Goal: Information Seeking & Learning: Check status

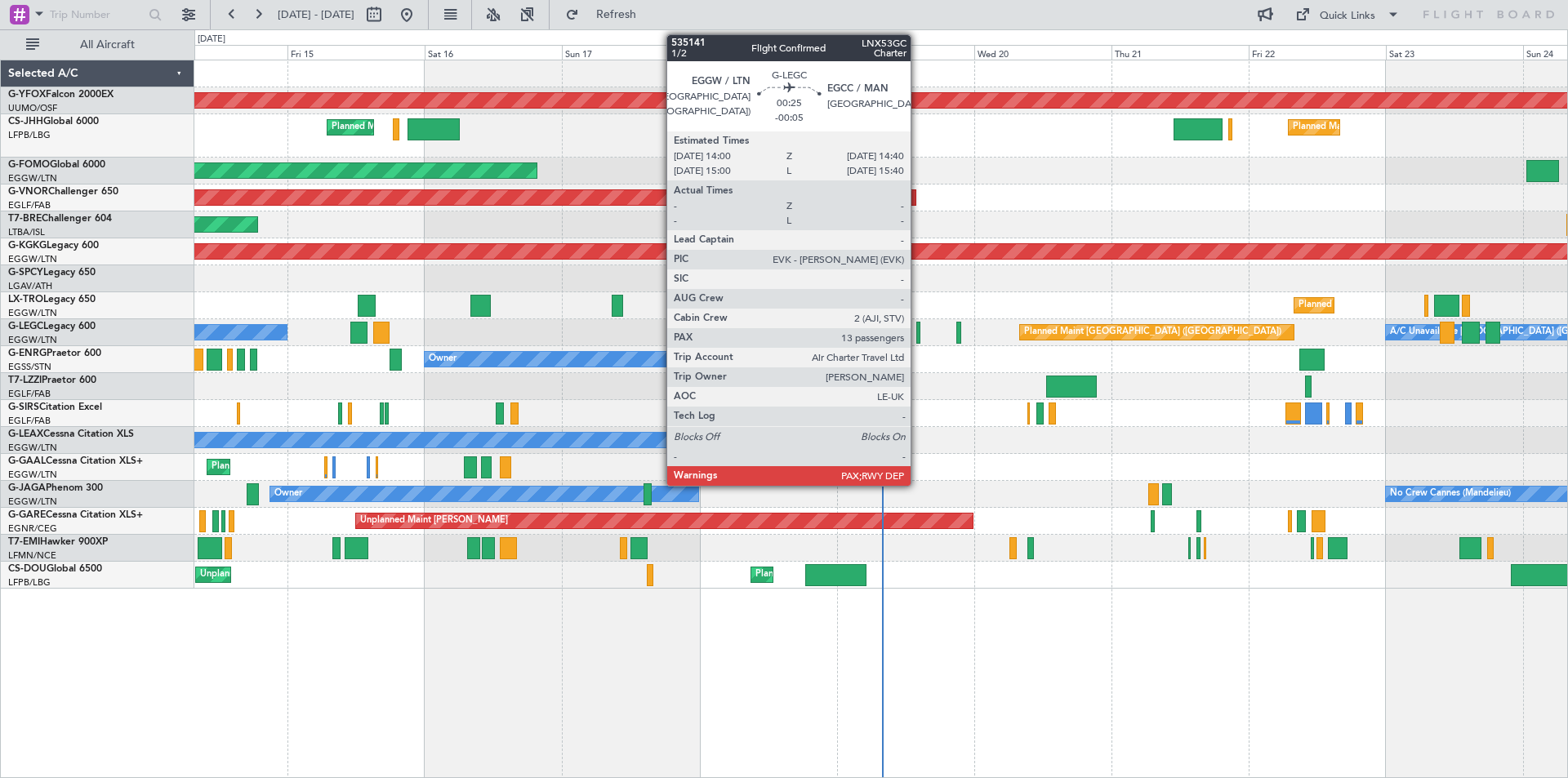
click at [918, 332] on div at bounding box center [919, 333] width 4 height 22
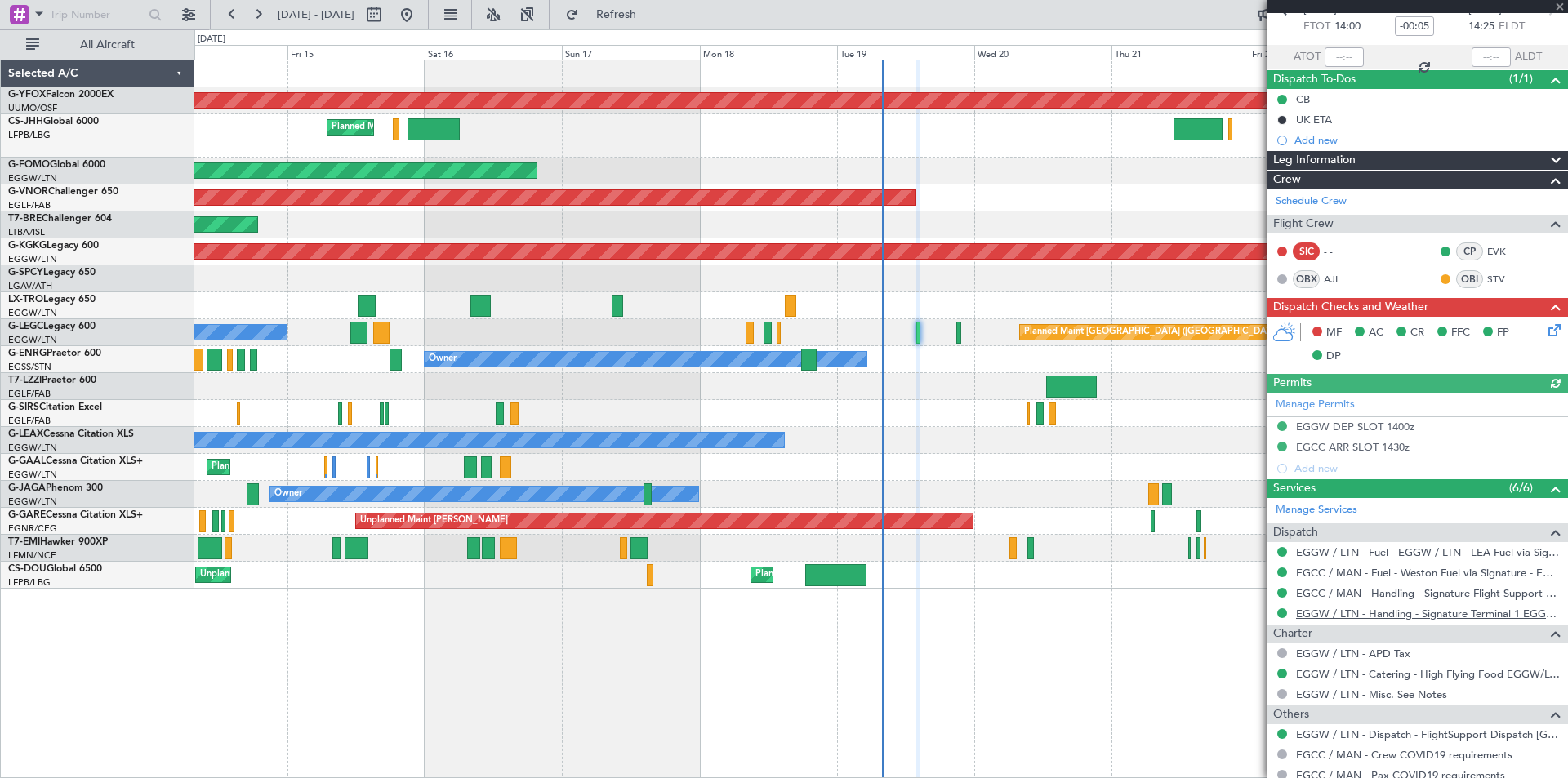
scroll to position [164, 0]
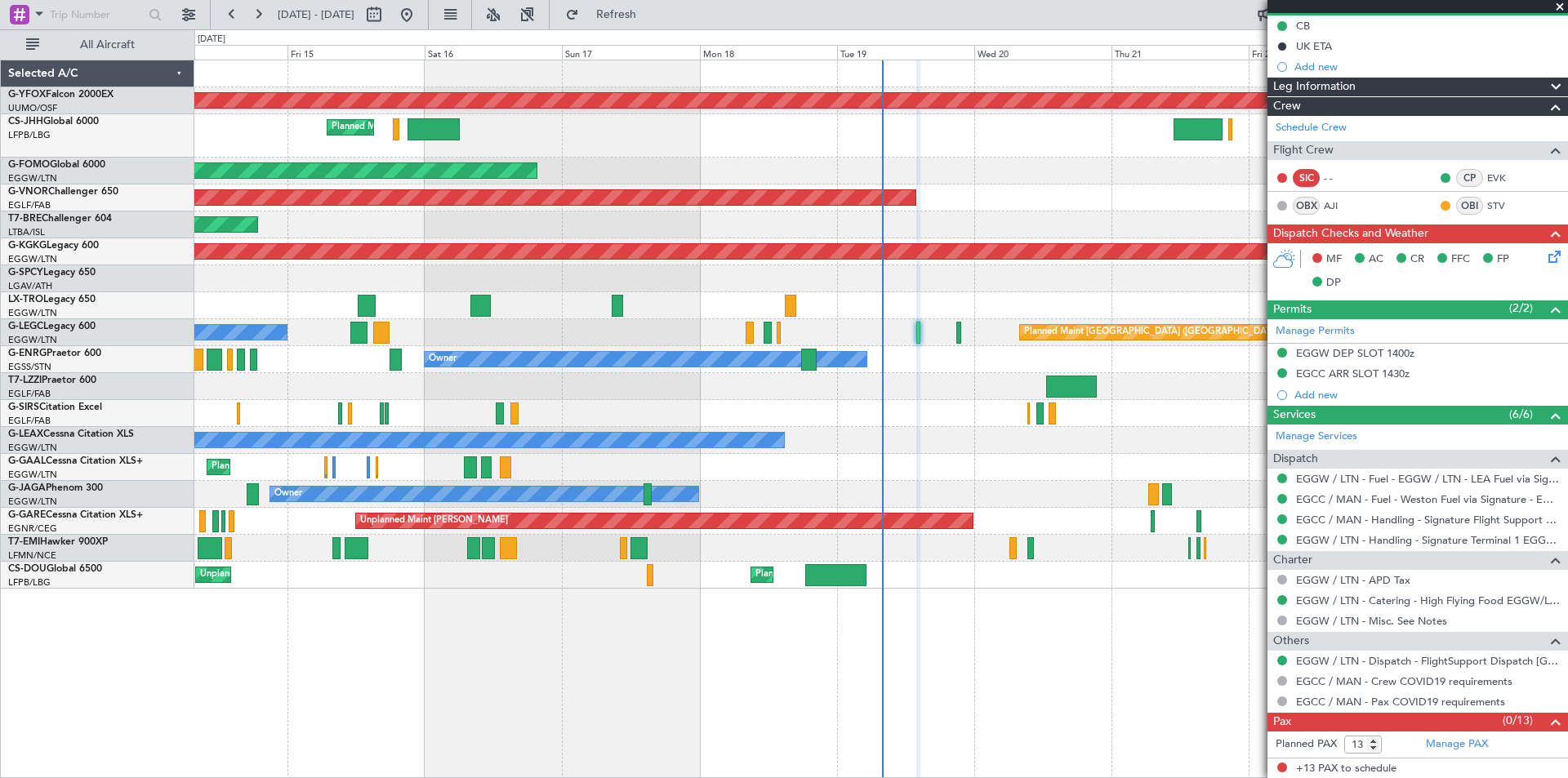
click at [1556, 7] on span at bounding box center [1560, 7] width 16 height 15
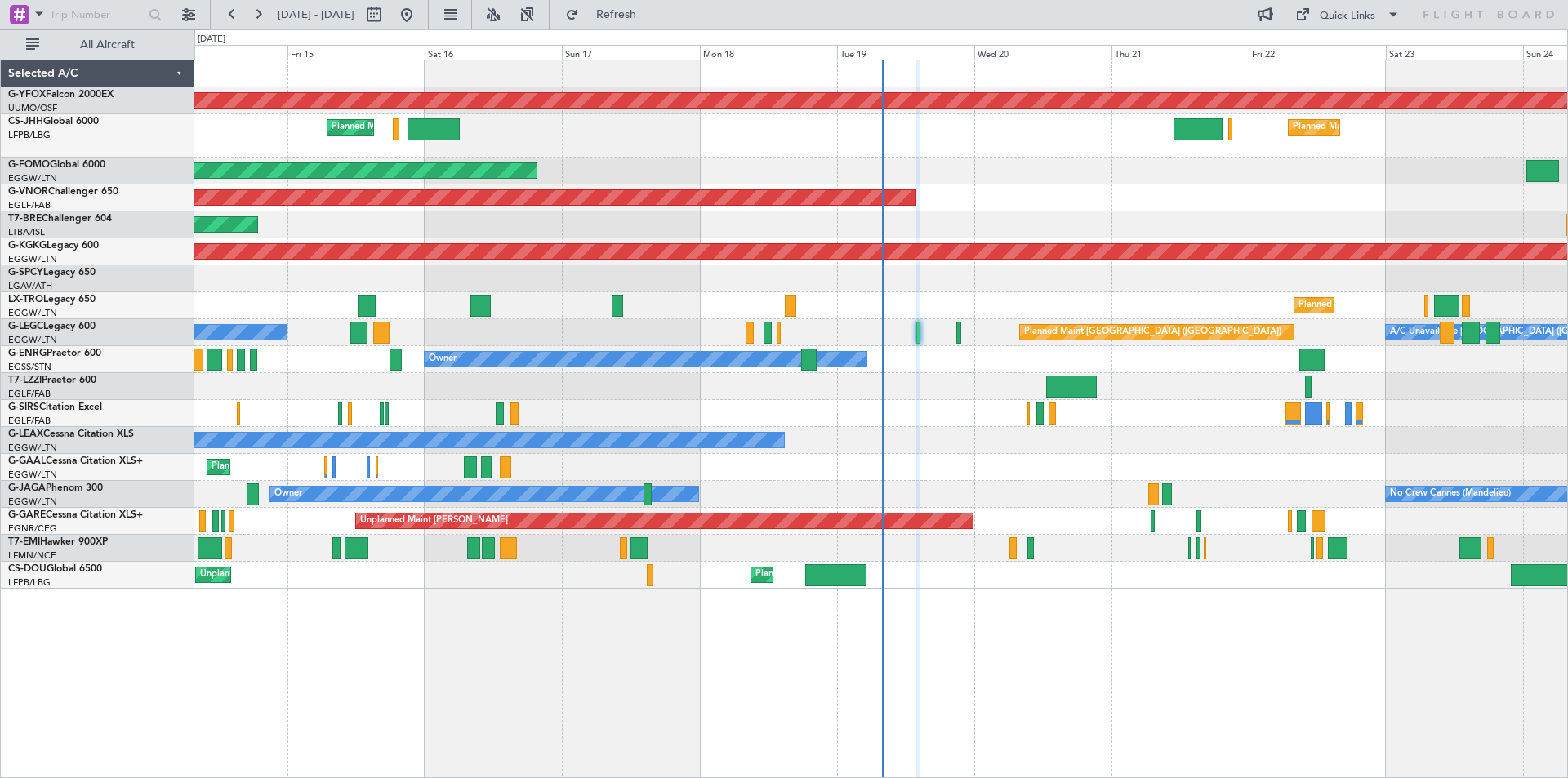
type input "0"
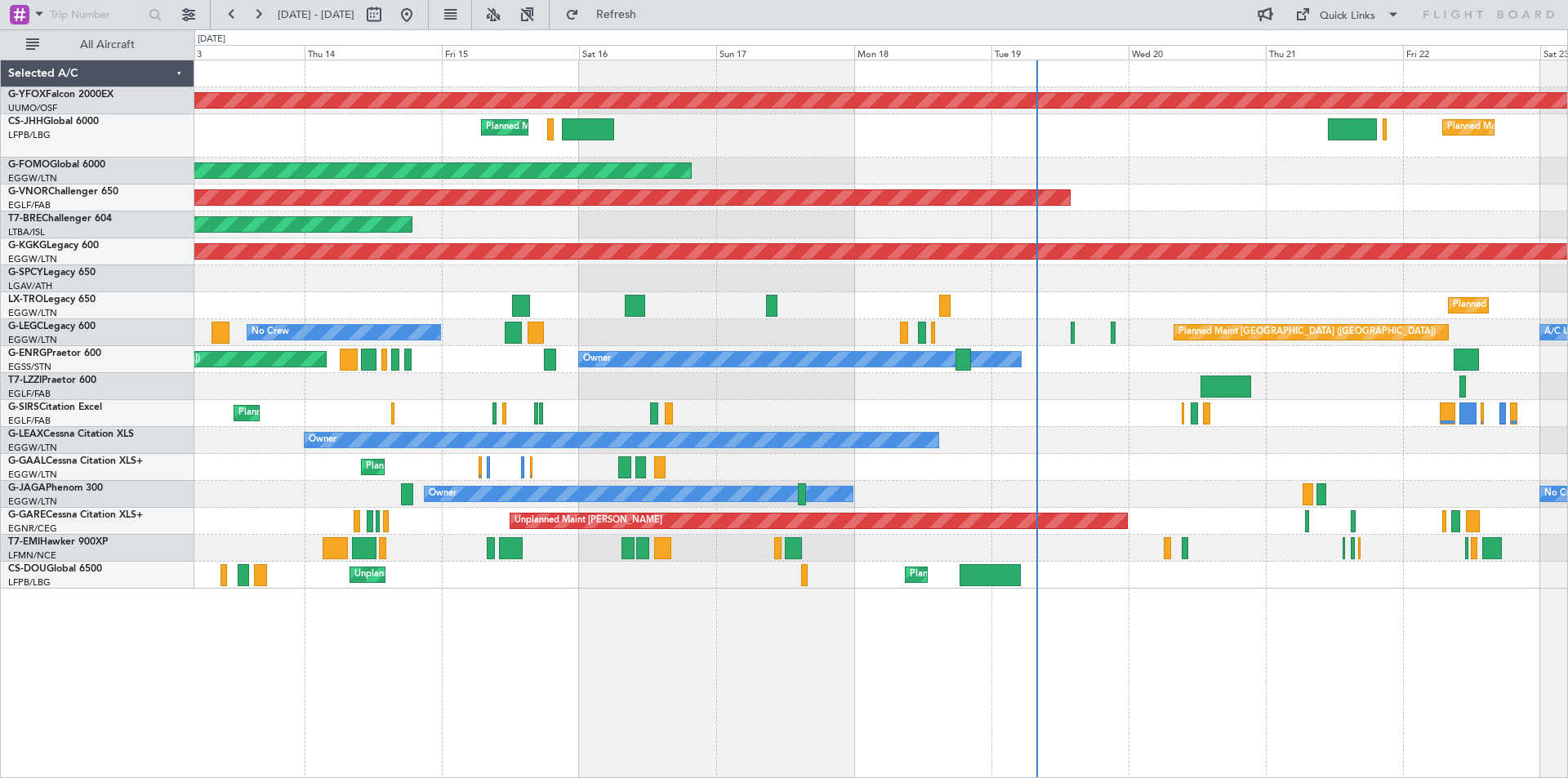
click at [653, 318] on div "AOG Maint Ostafyevo Planned Maint London (Luton) Planned Maint Paris (Le Bourge…" at bounding box center [880, 324] width 1373 height 528
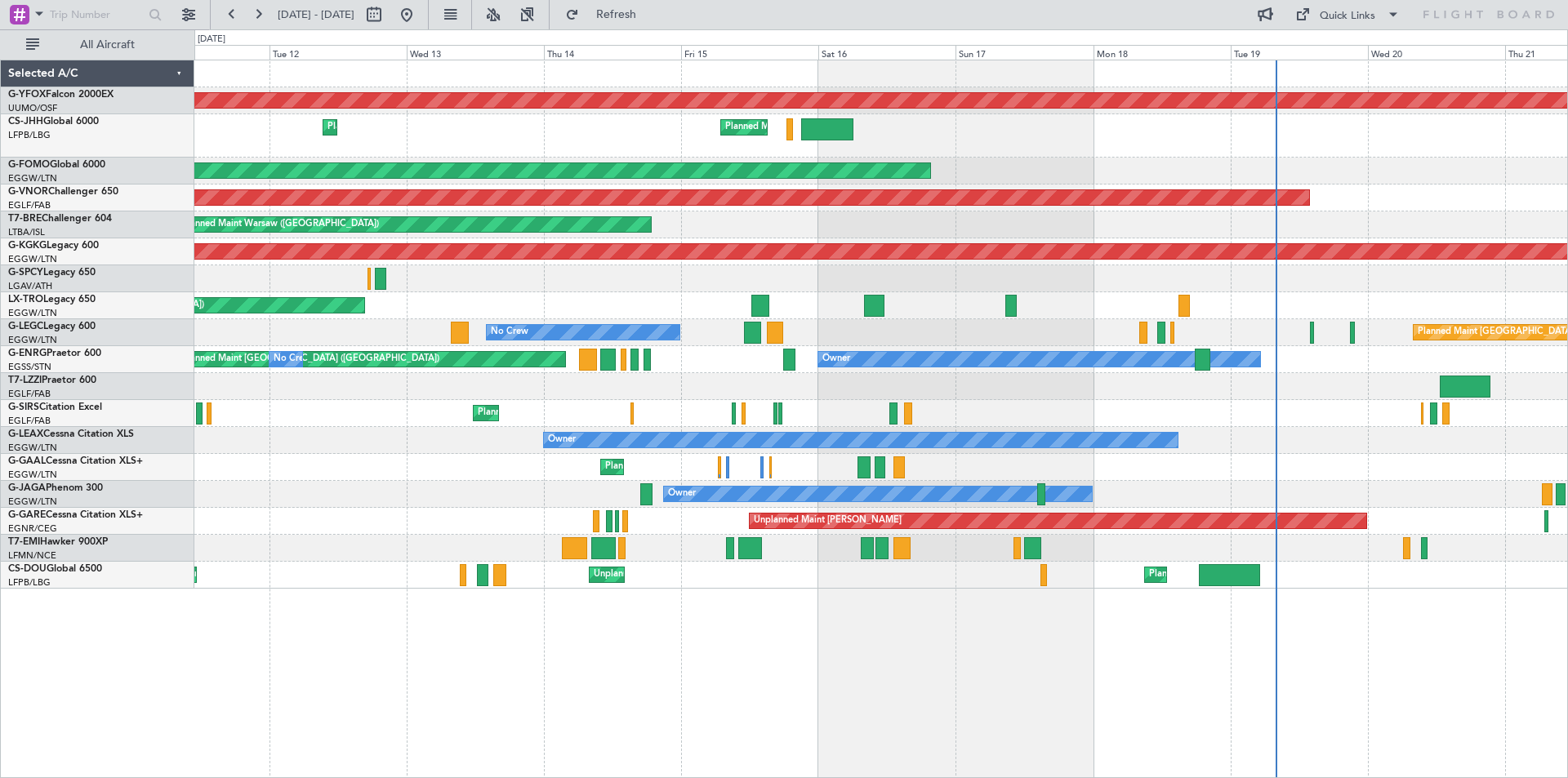
click at [882, 319] on div "Planned Maint London (Luton) No Crew A/C Unavailable London (Luton)" at bounding box center [880, 332] width 1373 height 27
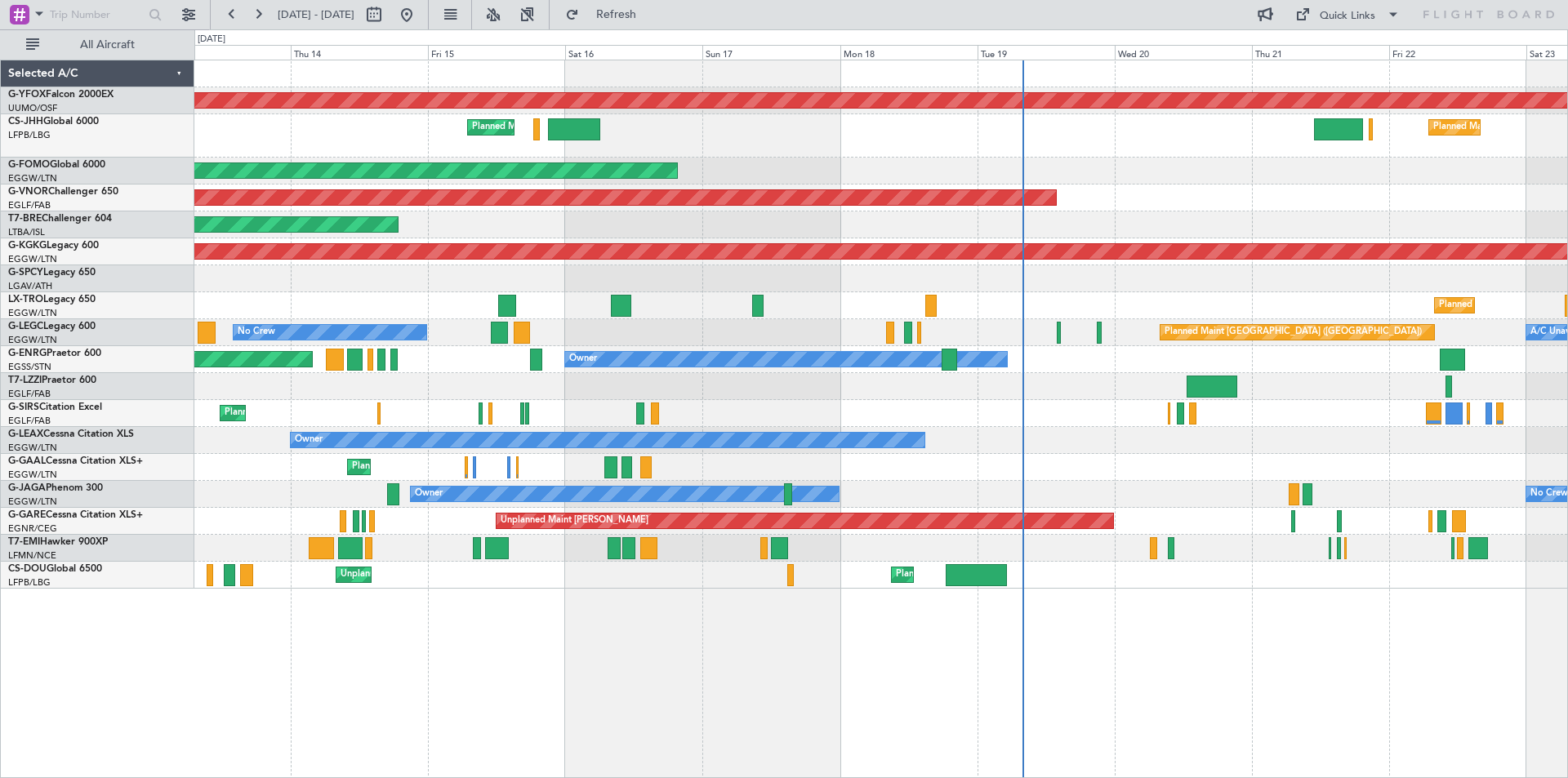
click at [782, 335] on div "Planned Maint London (Luton) No Crew A/C Unavailable London (Luton)" at bounding box center [880, 332] width 1373 height 27
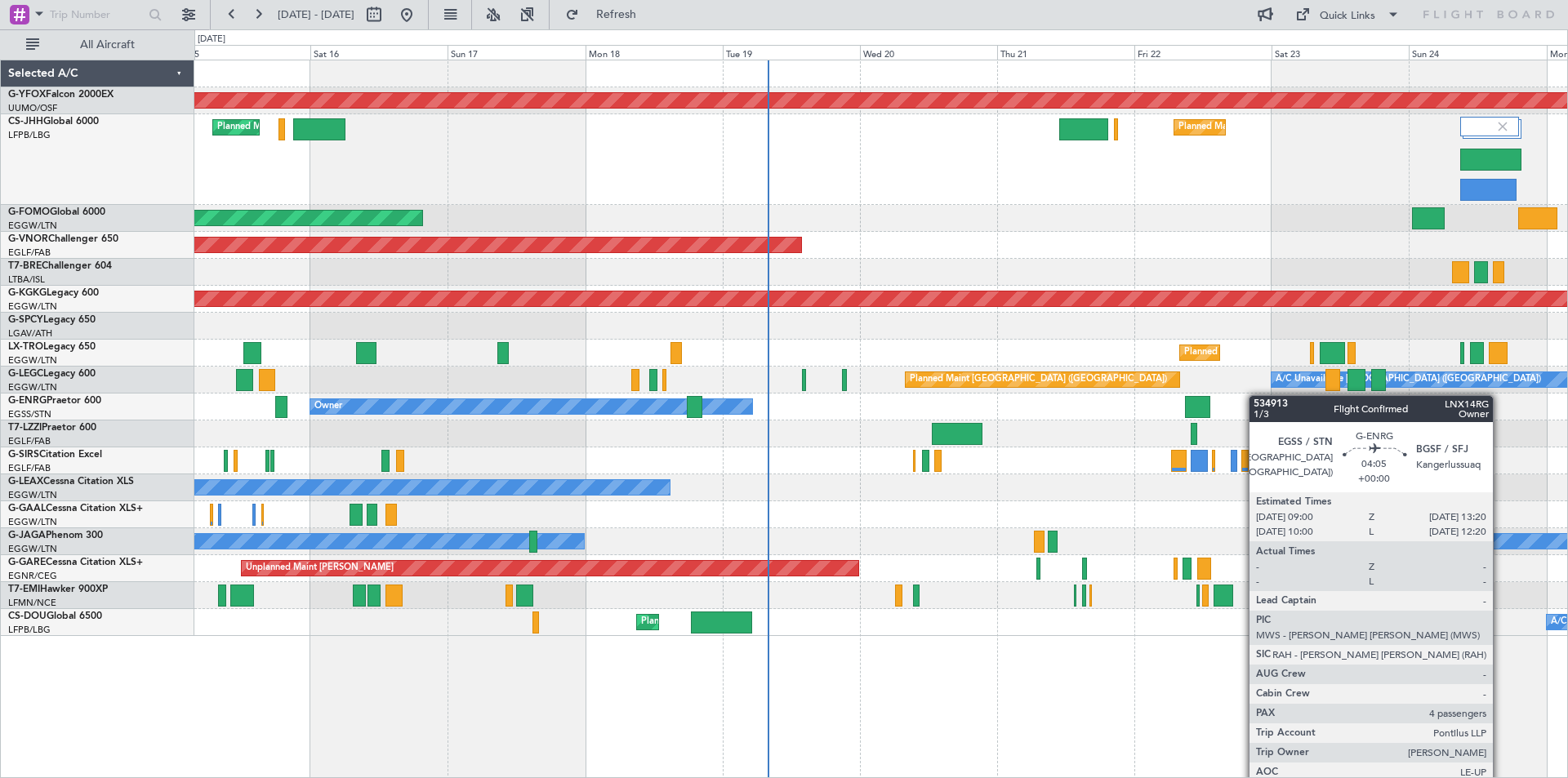
click at [1201, 396] on div "AOG Maint Ostafyevo Planned Maint Paris (Le Bourget) Planned Maint London (Luto…" at bounding box center [880, 348] width 1373 height 576
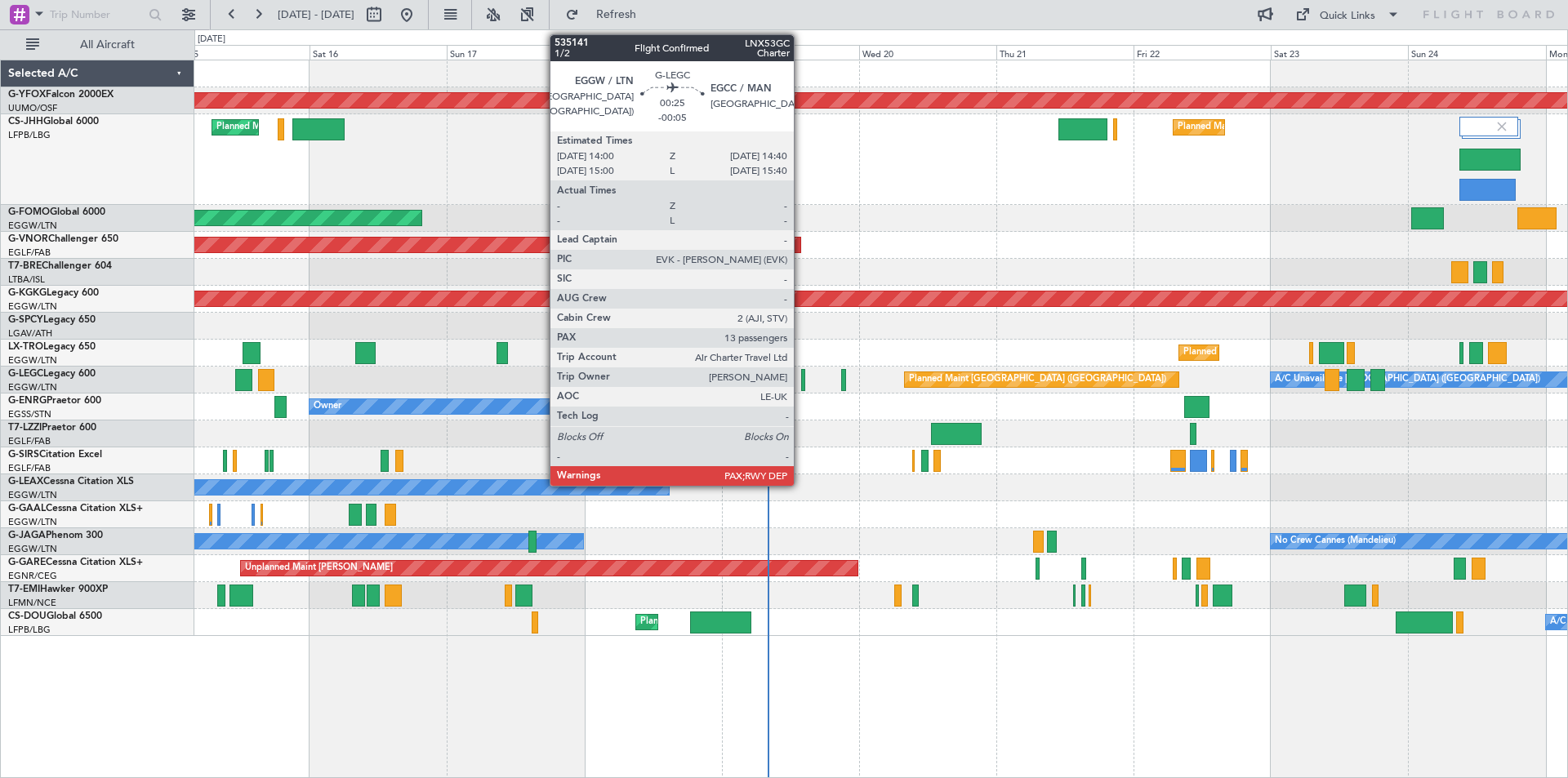
click at [802, 383] on div at bounding box center [804, 381] width 4 height 22
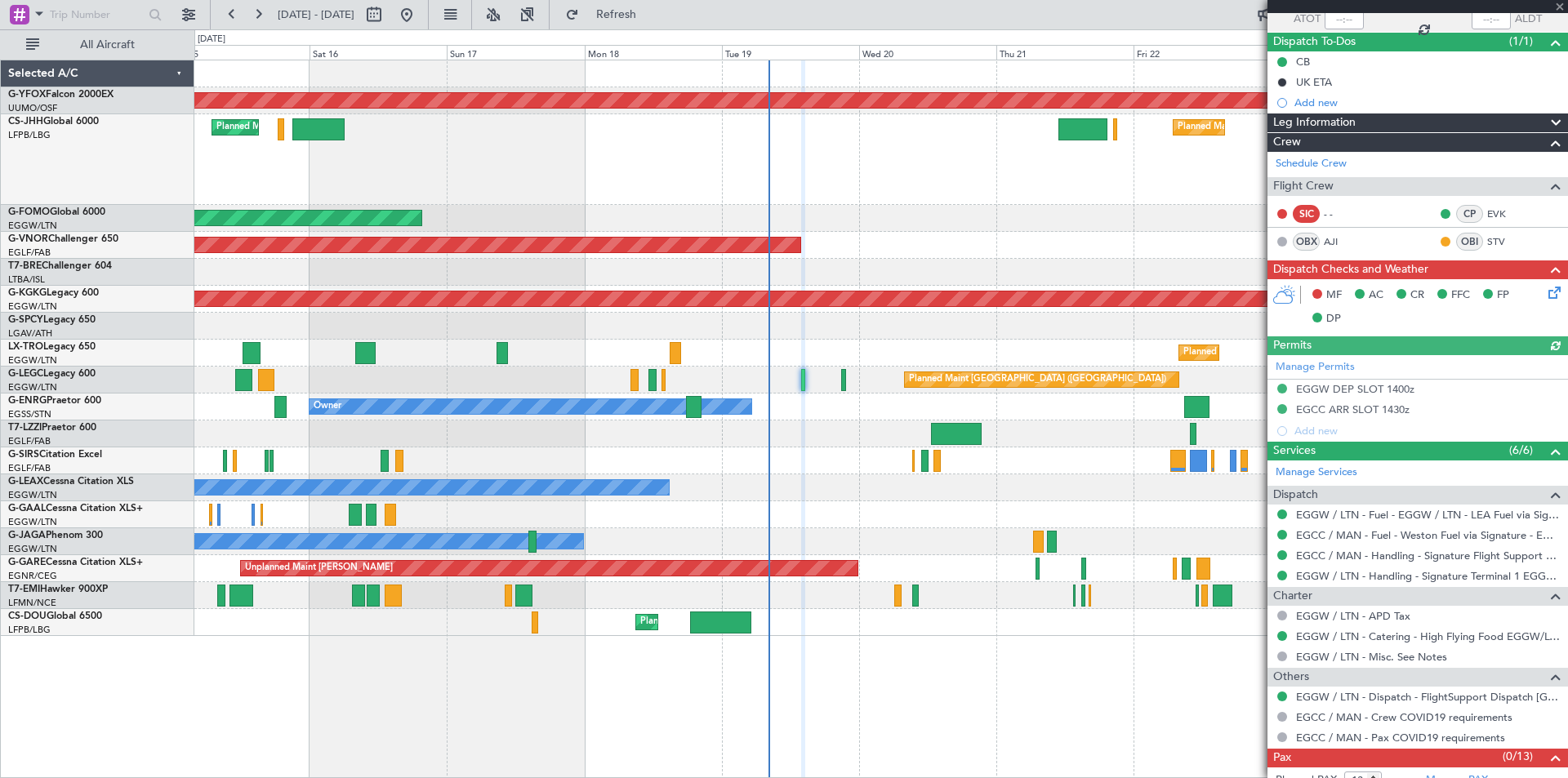
scroll to position [164, 0]
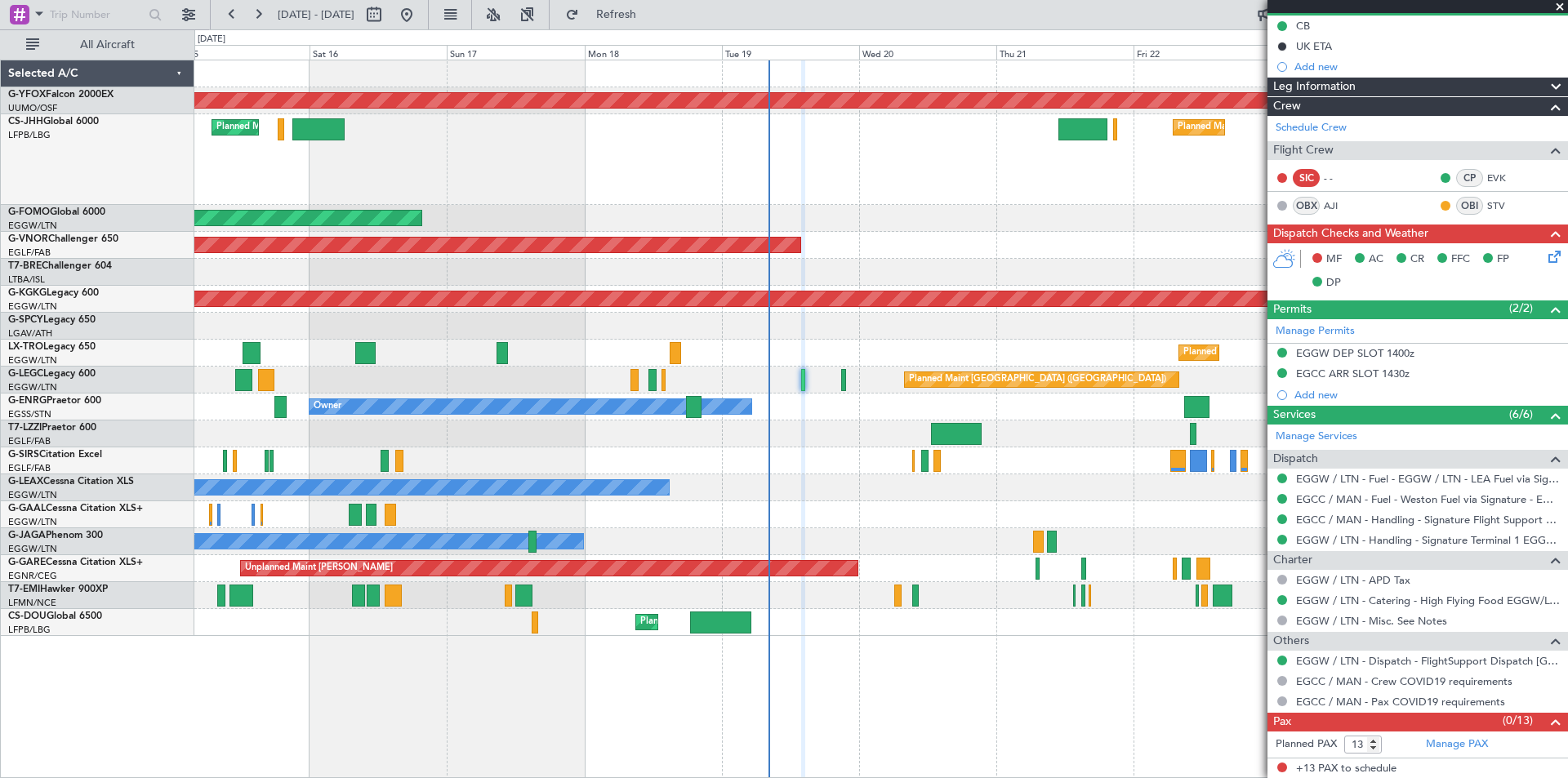
click at [1562, 11] on span at bounding box center [1560, 7] width 16 height 15
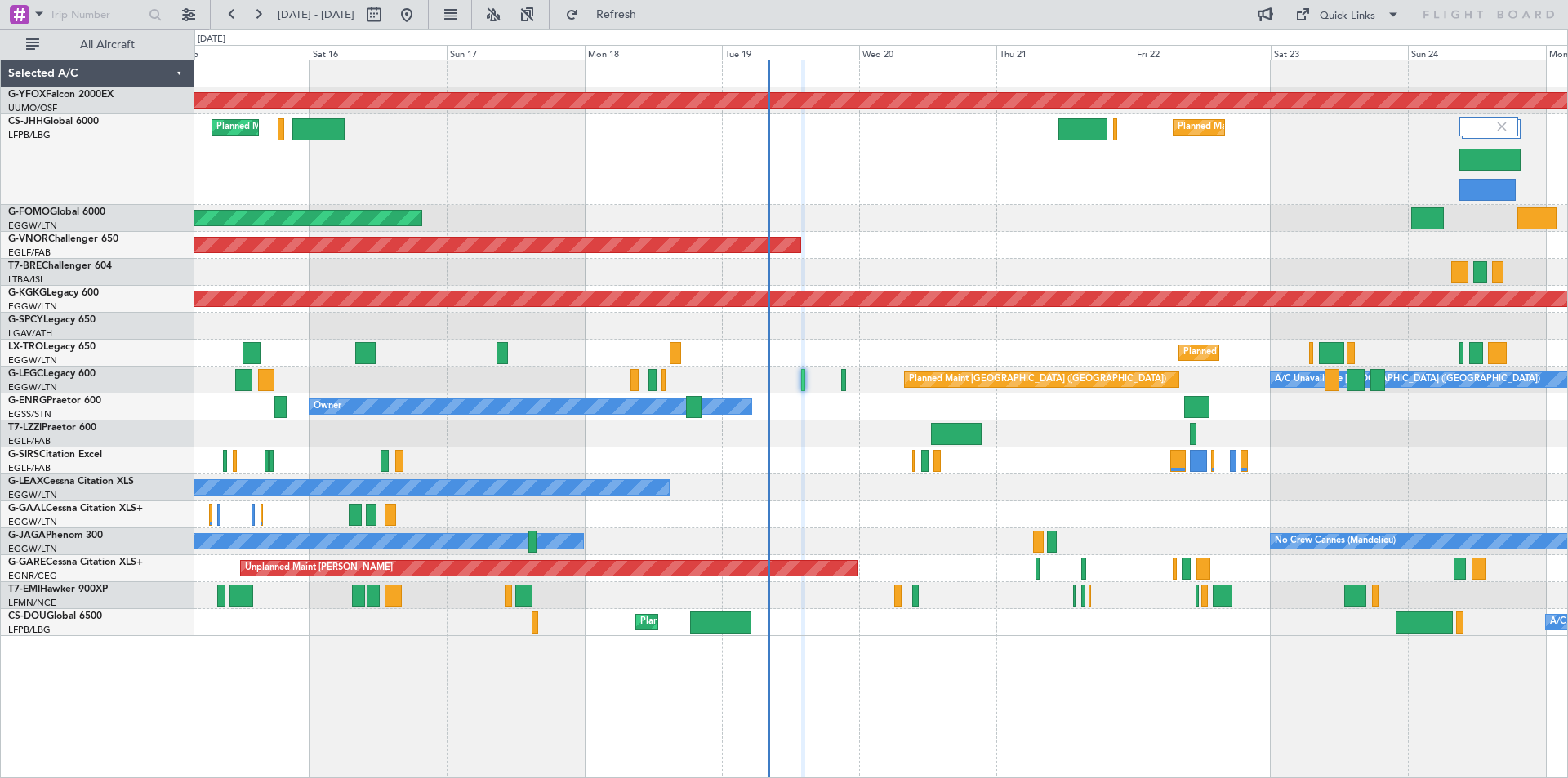
type input "0"
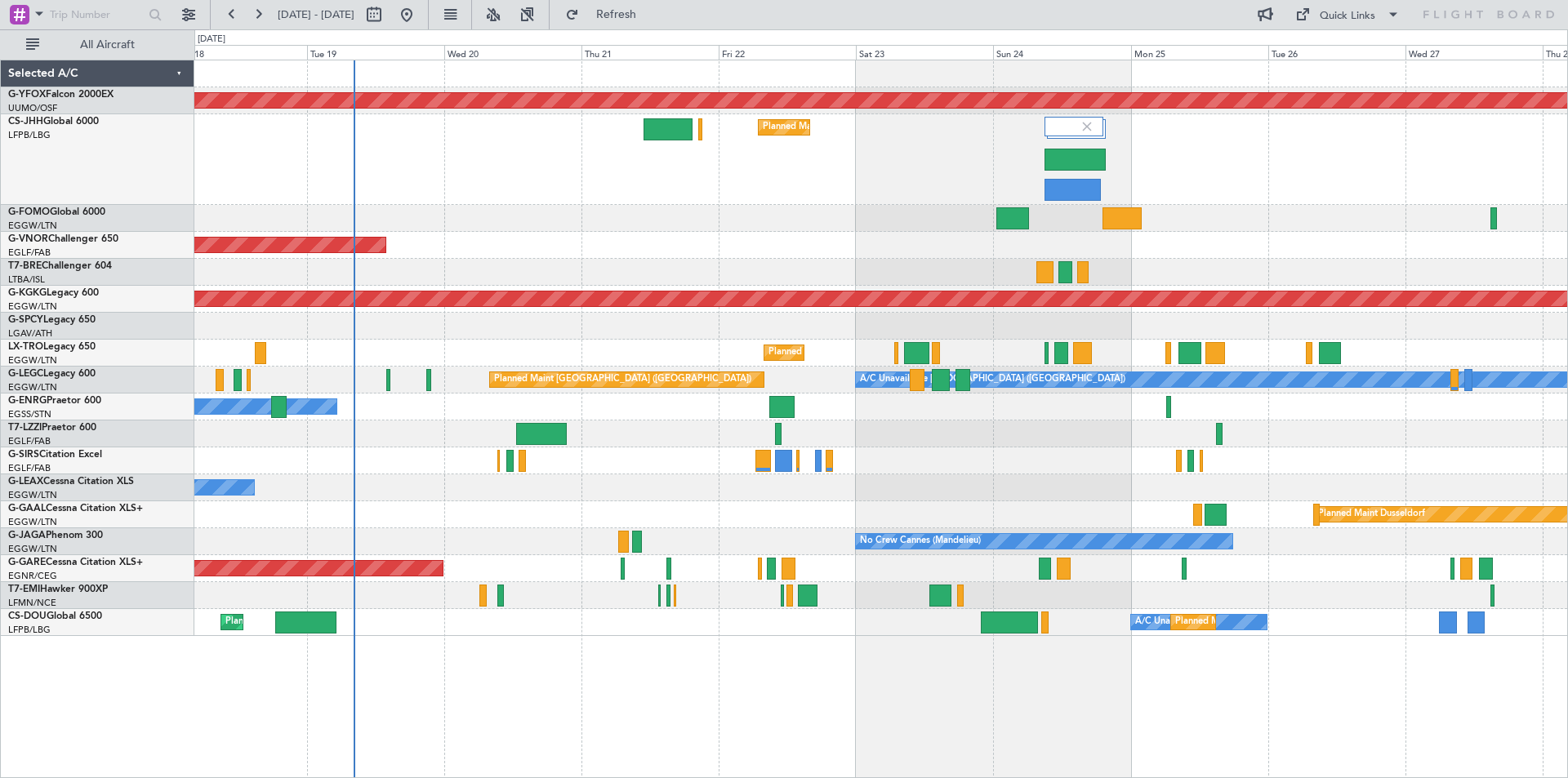
click at [728, 244] on div "Planned Maint London ([GEOGRAPHIC_DATA])" at bounding box center [880, 245] width 1373 height 27
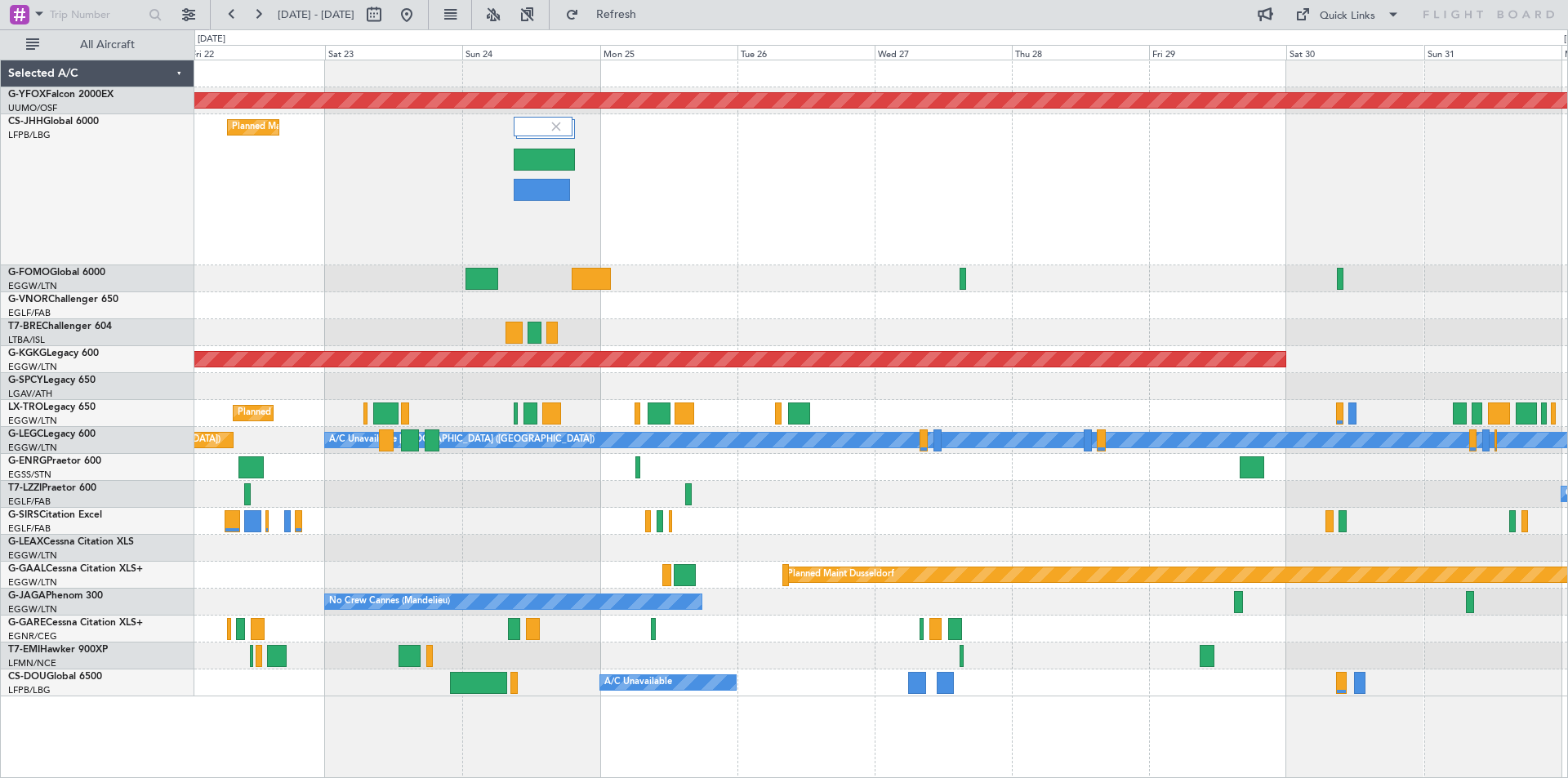
click at [879, 341] on div at bounding box center [880, 332] width 1373 height 27
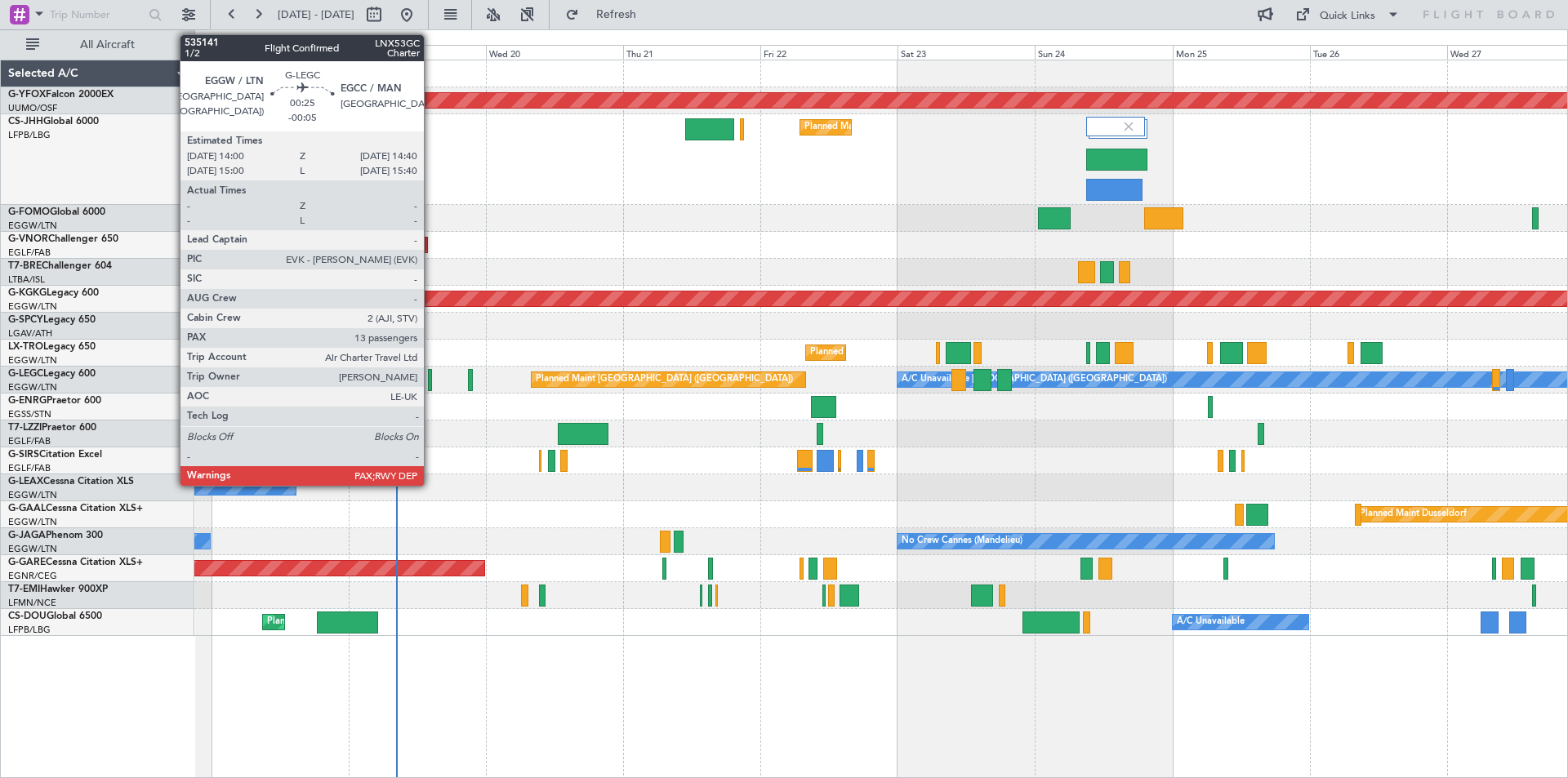
click at [431, 383] on div at bounding box center [430, 381] width 4 height 22
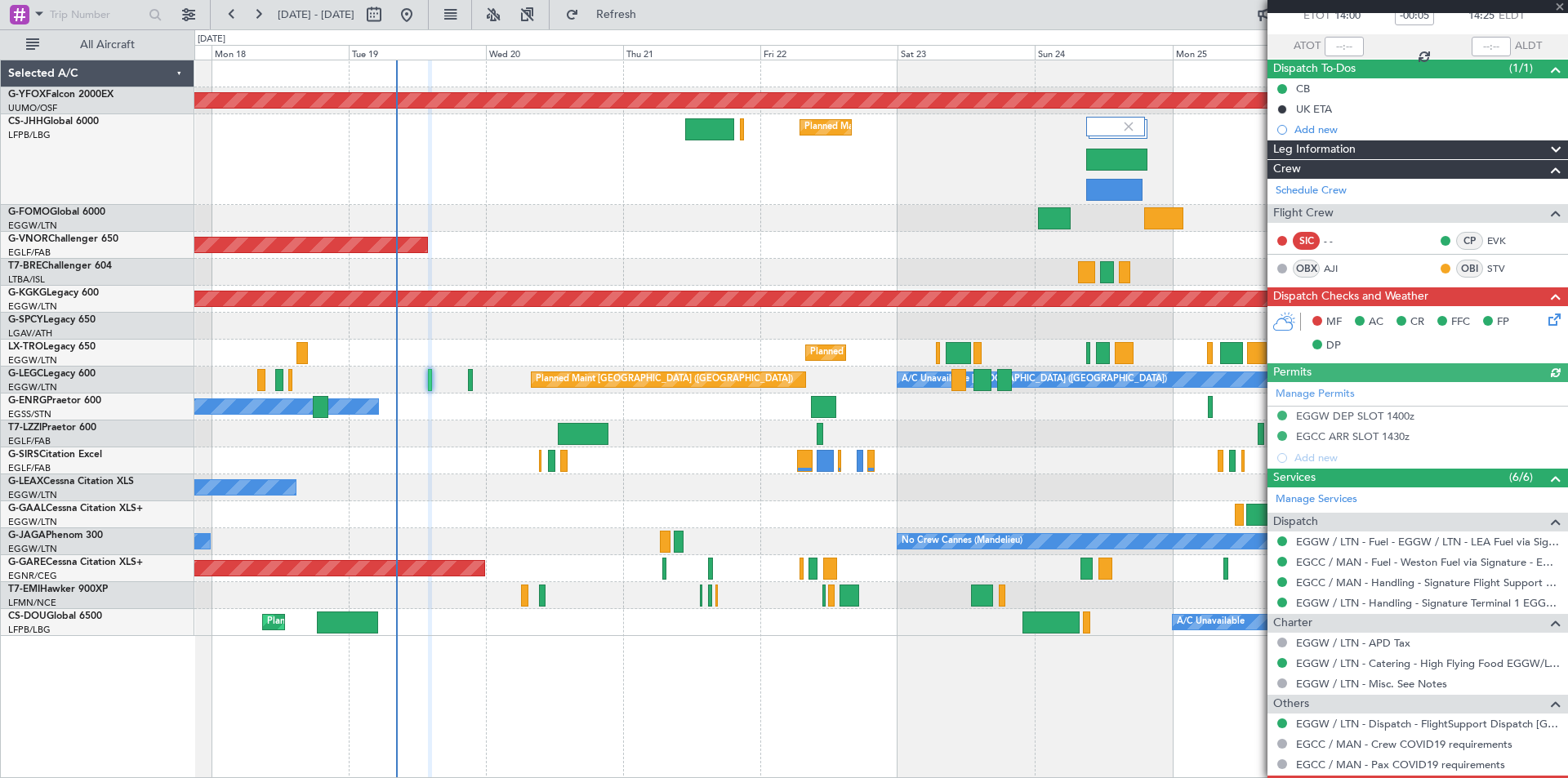
scroll to position [164, 0]
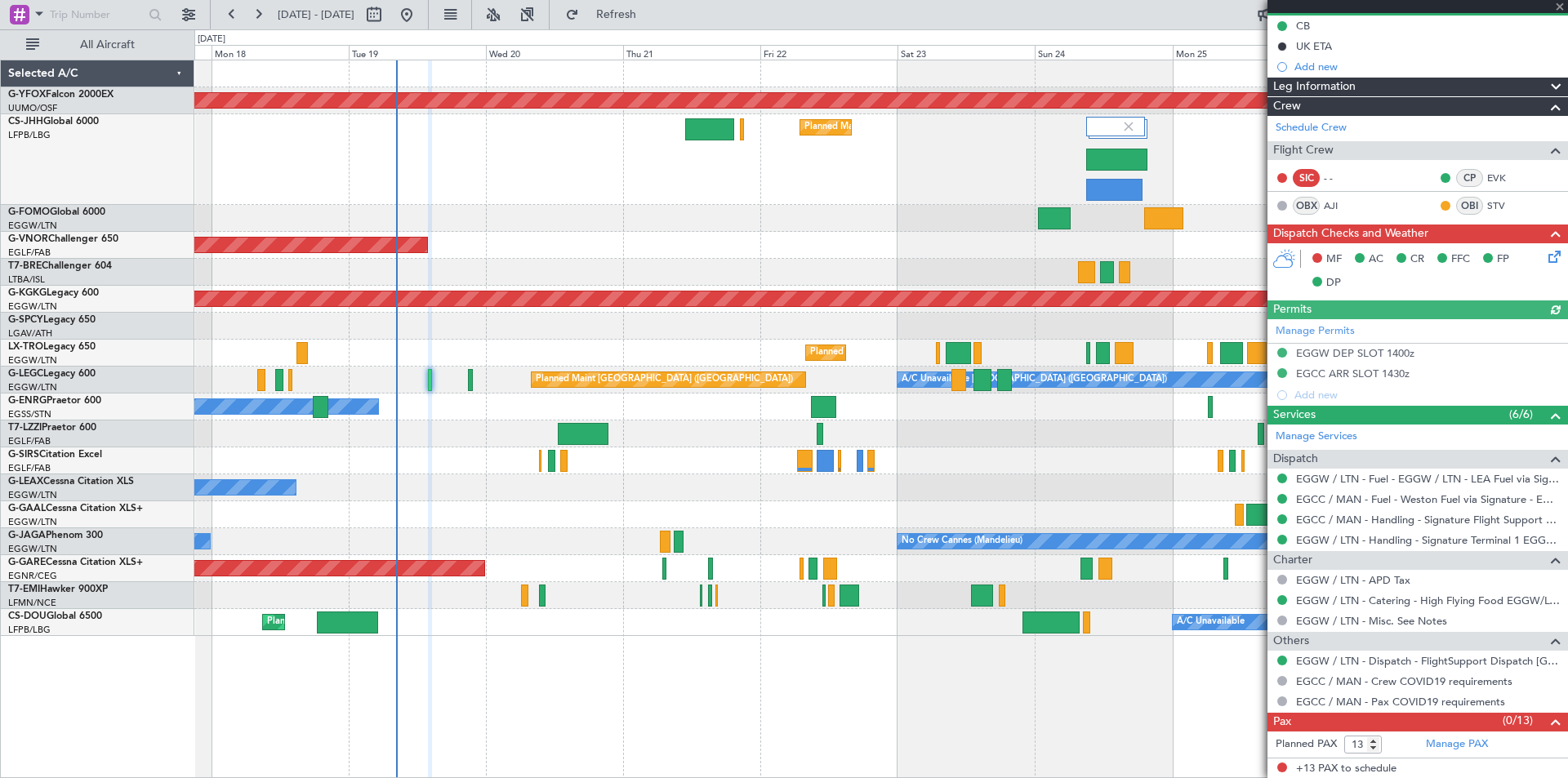
click at [1559, 8] on div at bounding box center [1417, 6] width 300 height 13
click at [1559, 4] on span at bounding box center [1560, 7] width 16 height 15
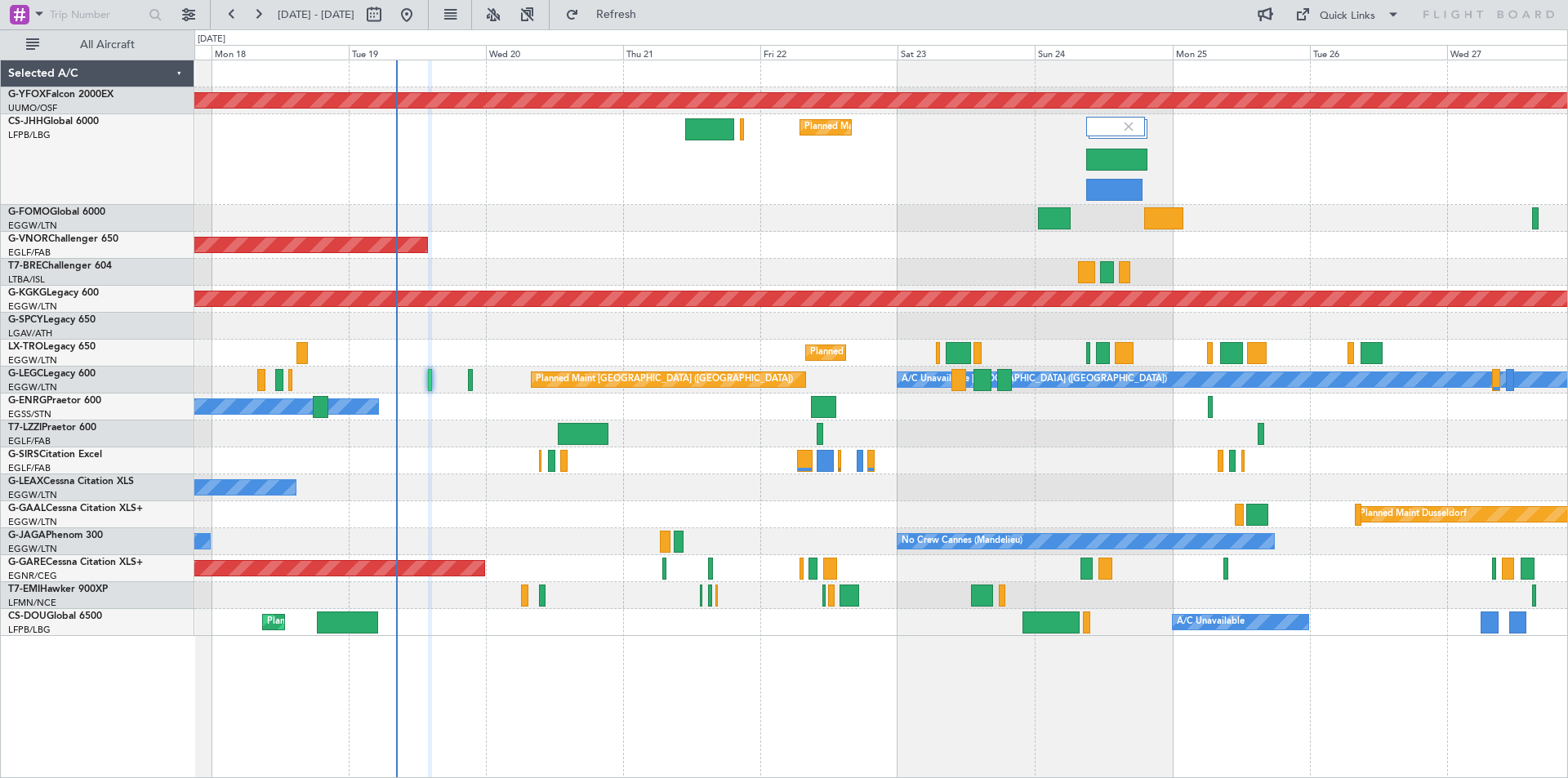
type input "0"
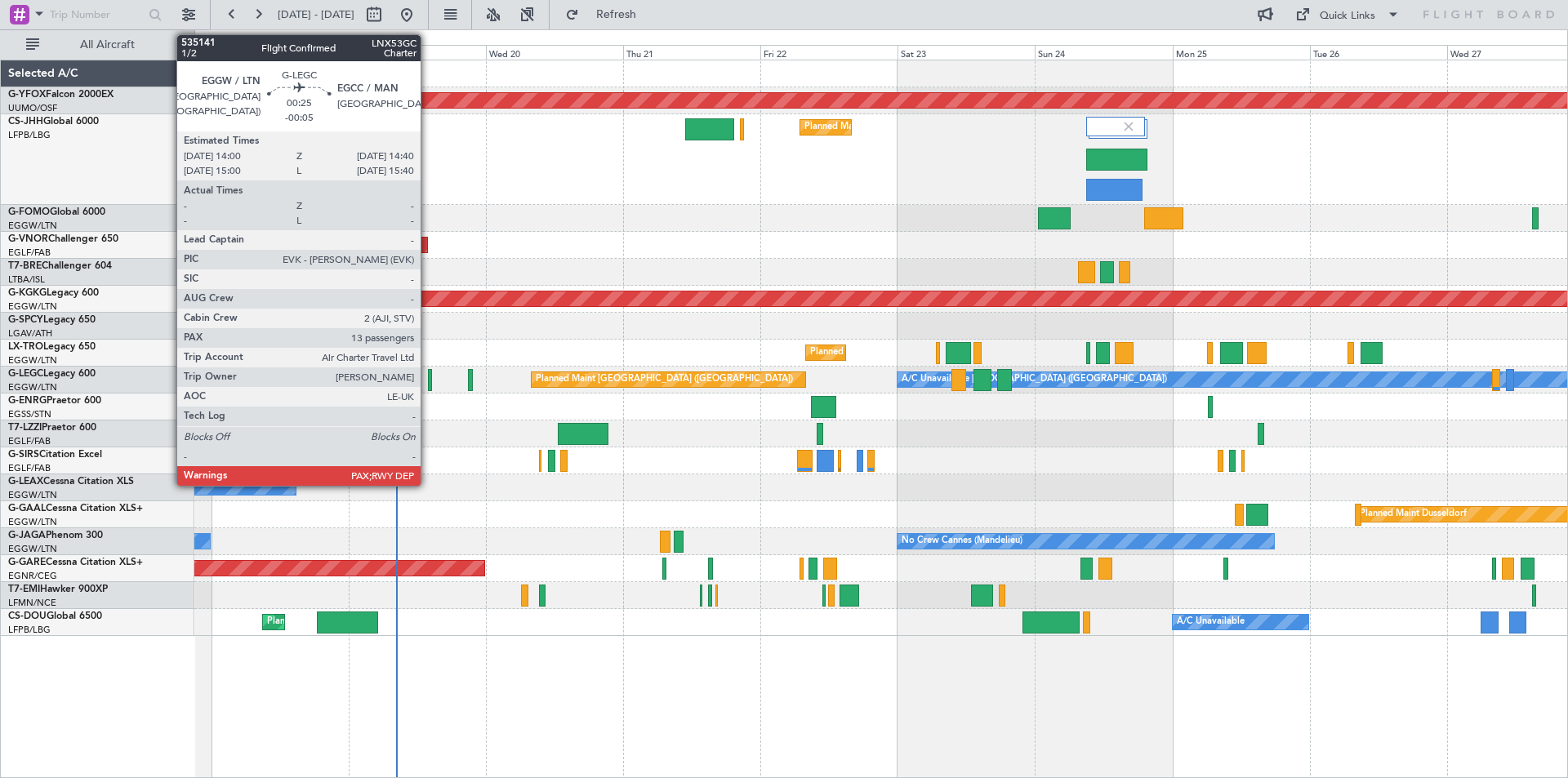
click at [428, 379] on div at bounding box center [430, 381] width 4 height 22
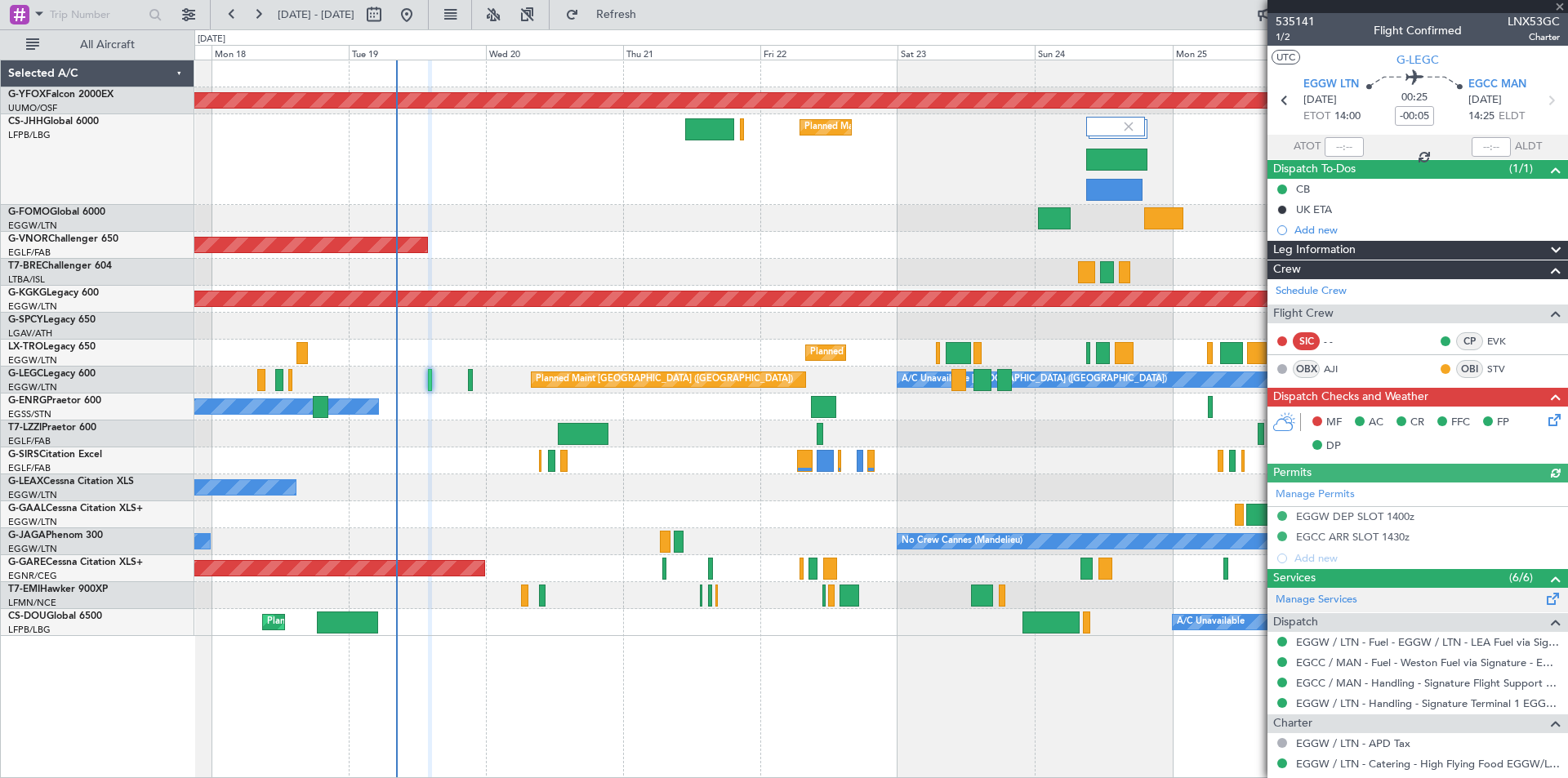
scroll to position [164, 0]
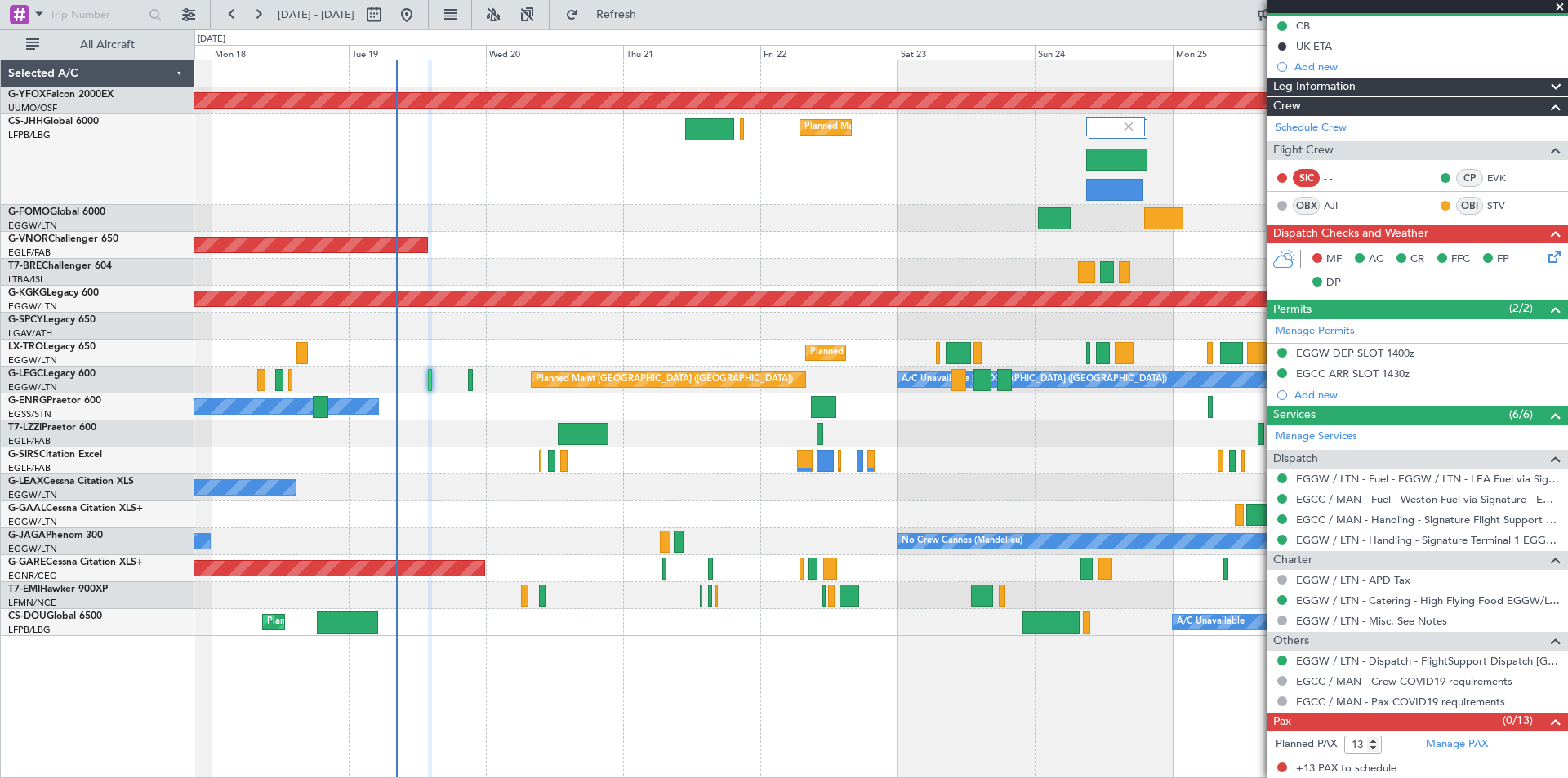
click at [1560, 7] on span at bounding box center [1560, 7] width 16 height 15
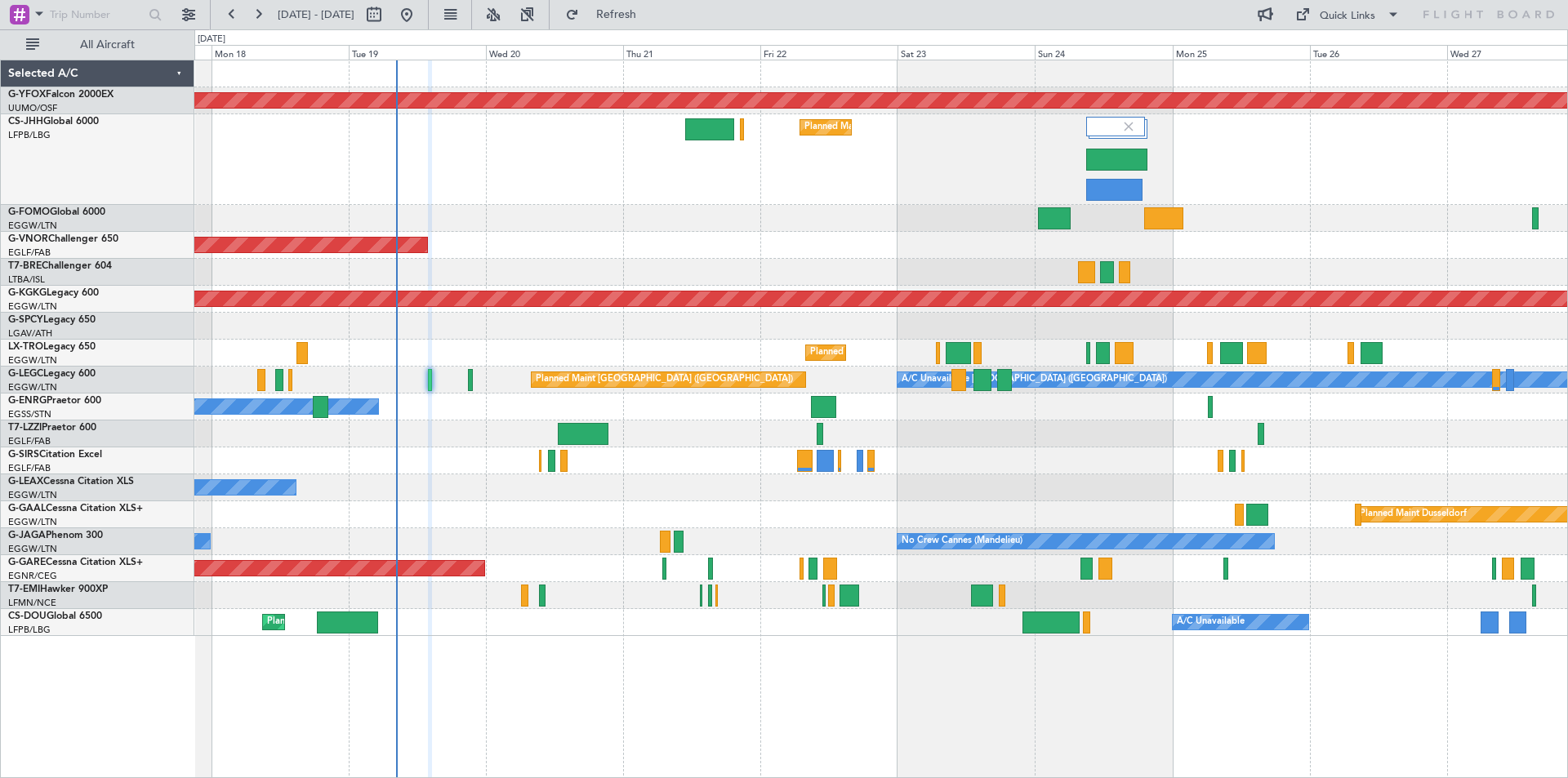
type input "0"
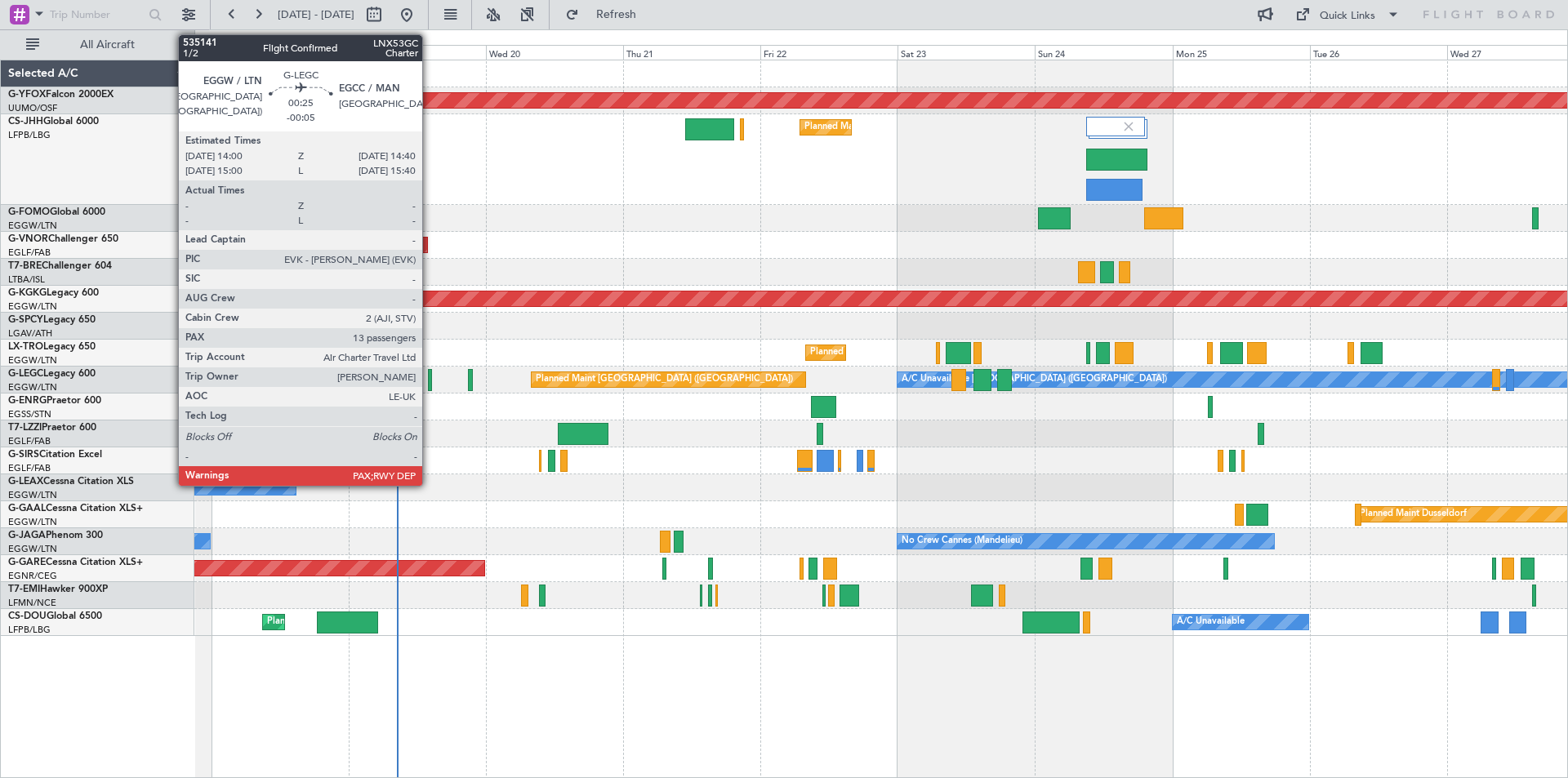
click at [430, 379] on div at bounding box center [430, 381] width 4 height 22
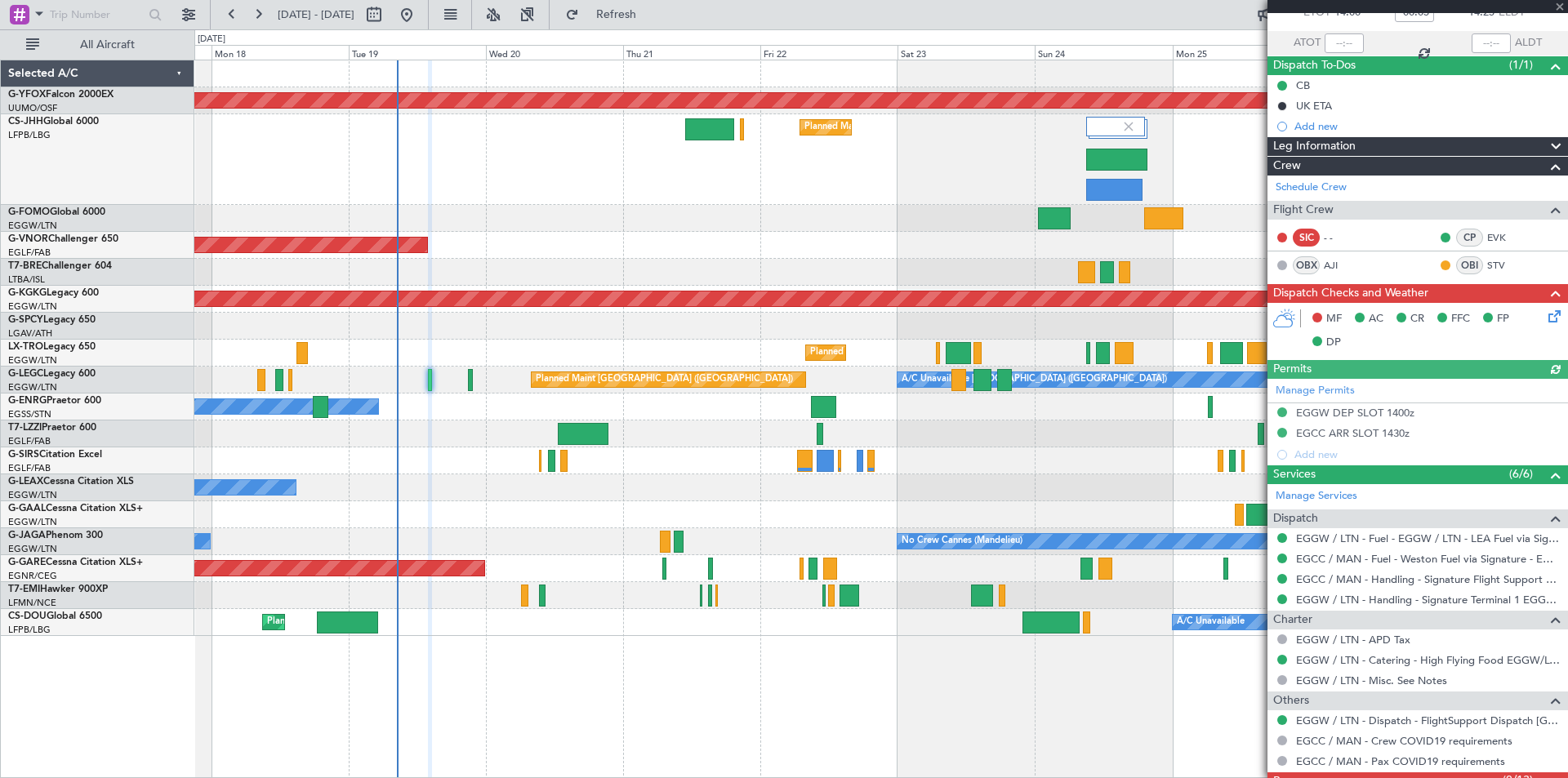
scroll to position [164, 0]
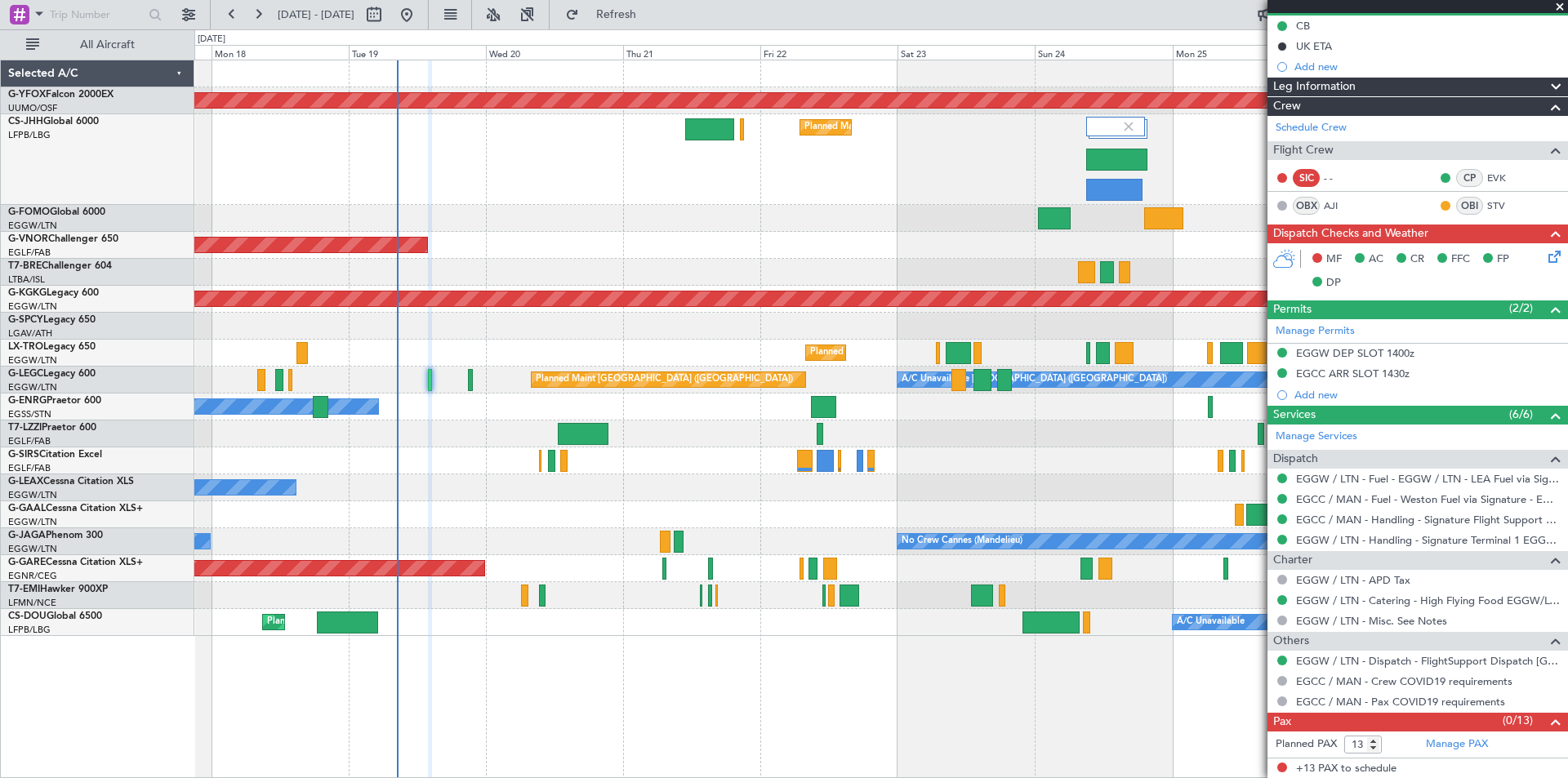
click at [1564, 1] on span at bounding box center [1560, 7] width 16 height 15
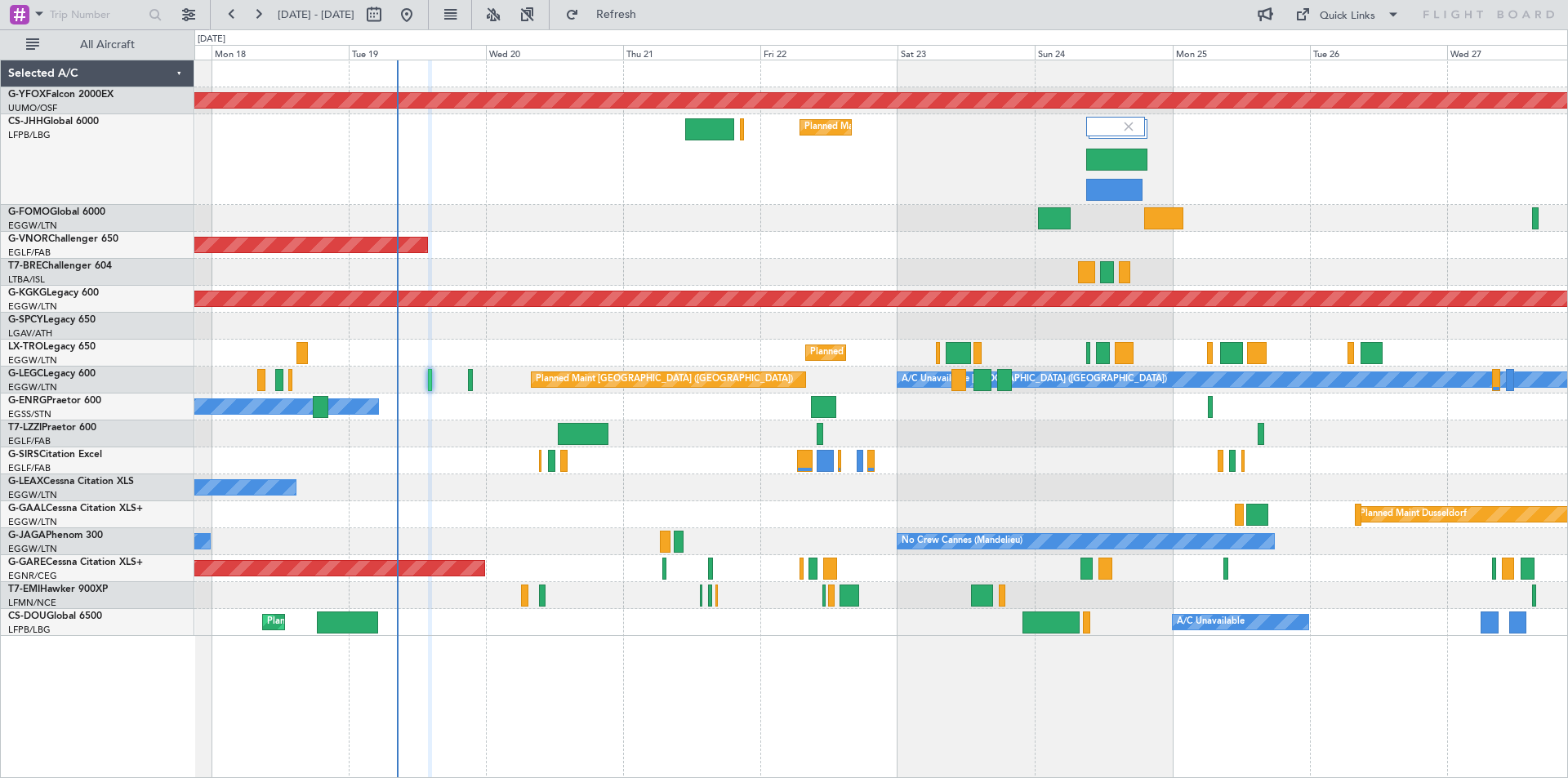
type input "0"
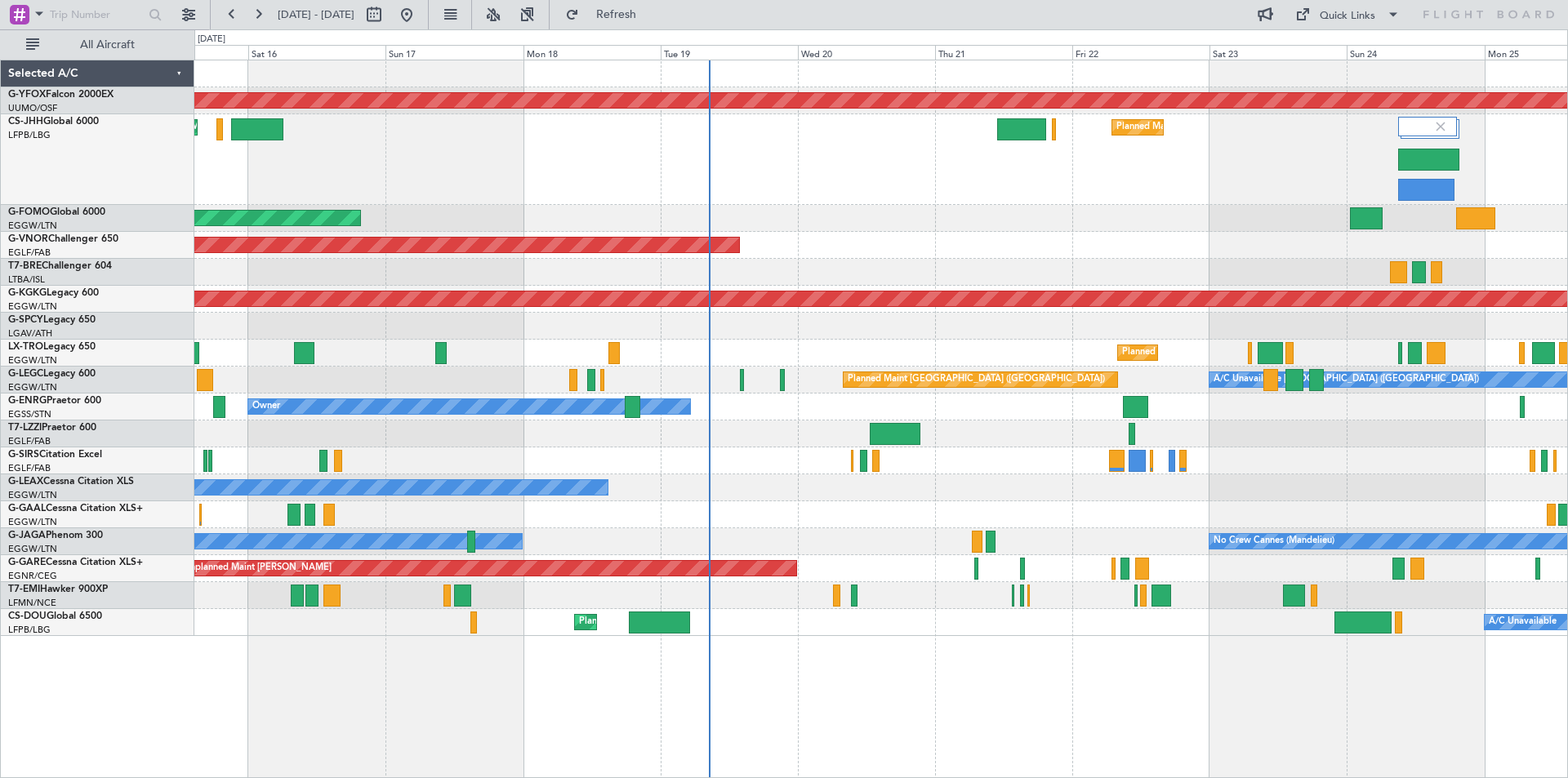
click at [1153, 247] on div "Planned Maint London ([GEOGRAPHIC_DATA])" at bounding box center [880, 245] width 1373 height 27
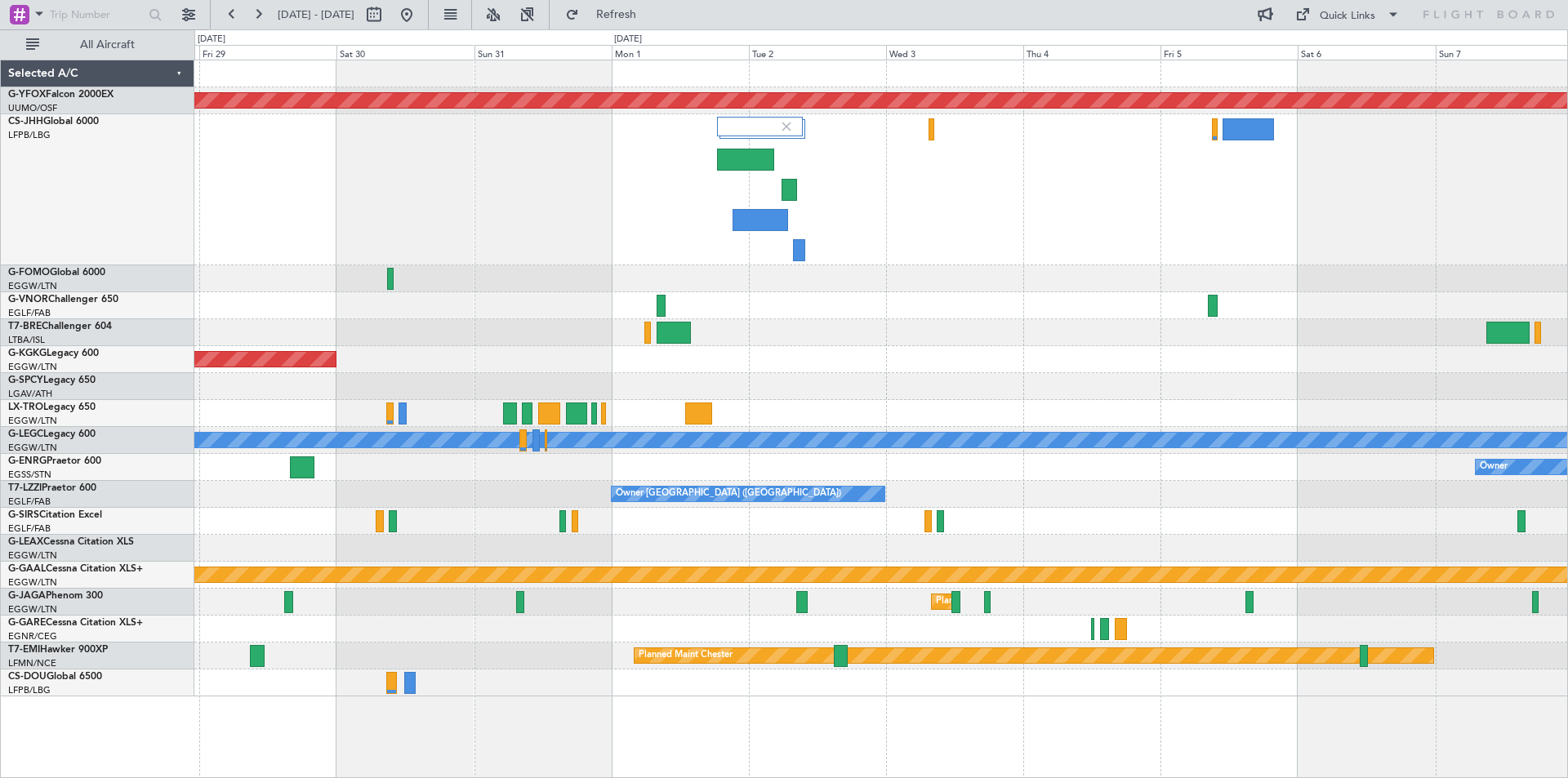
click at [379, 219] on div at bounding box center [880, 189] width 1373 height 151
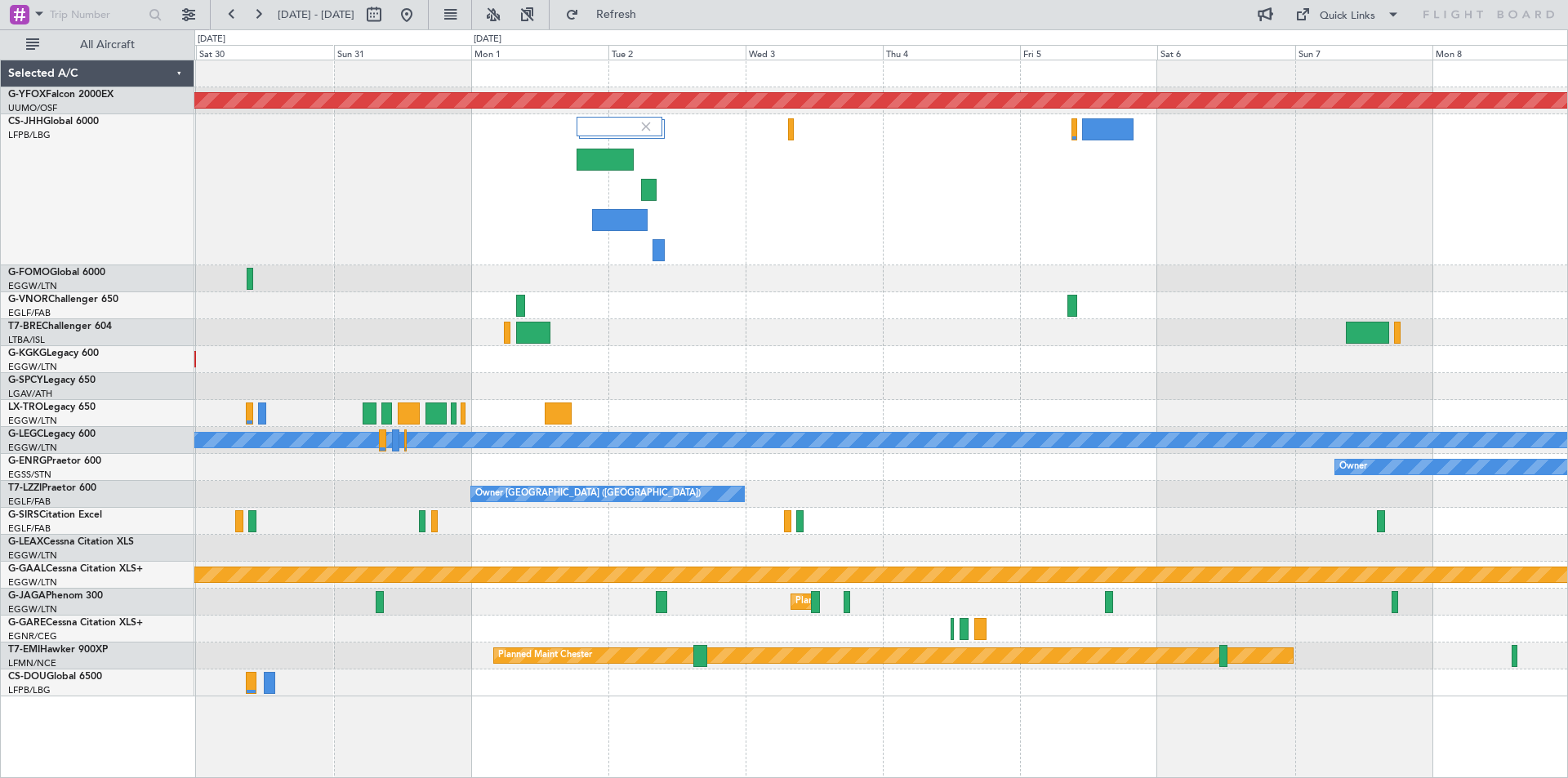
click at [976, 182] on div at bounding box center [880, 189] width 1373 height 151
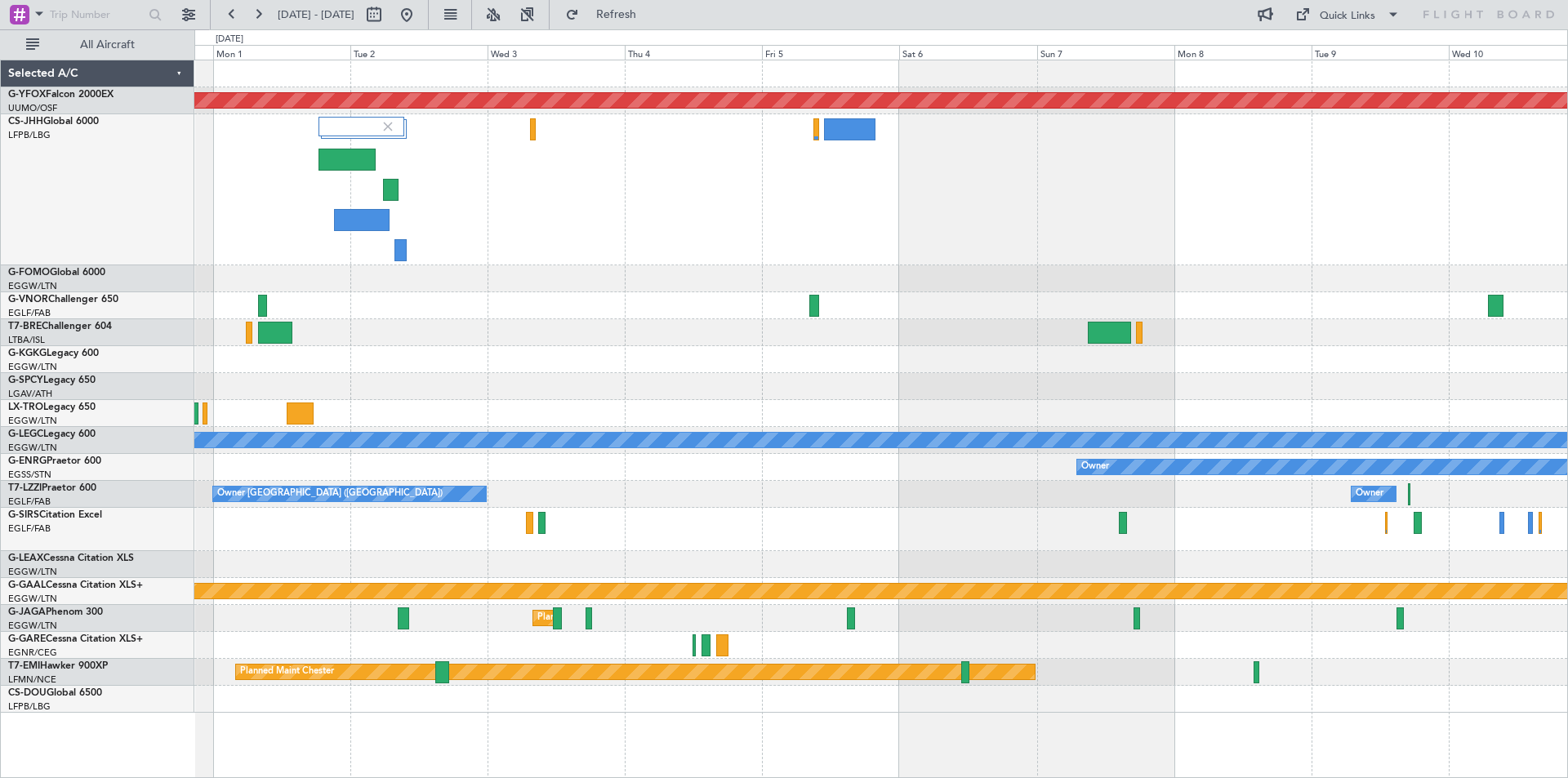
click at [931, 211] on div at bounding box center [880, 189] width 1373 height 151
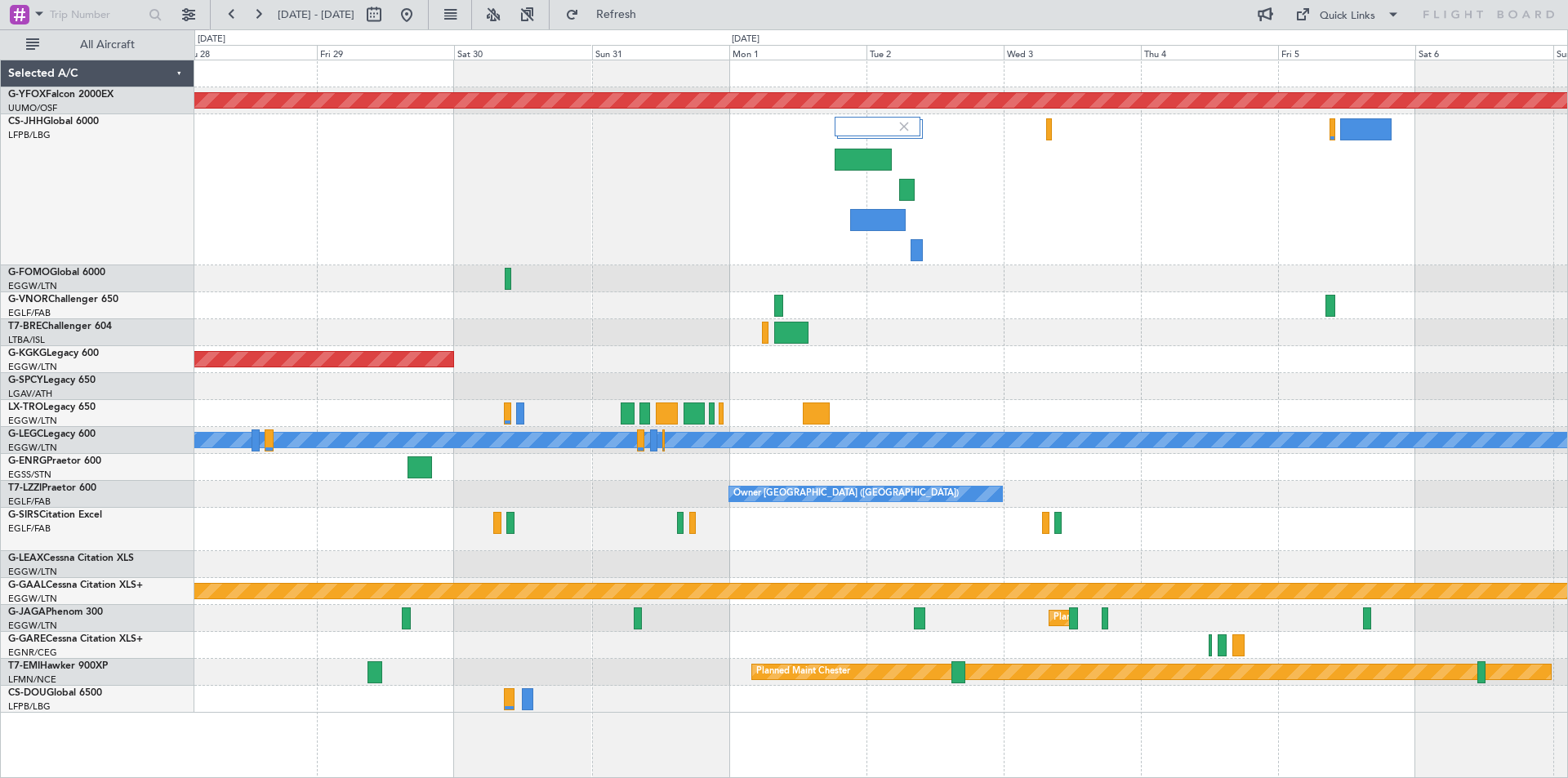
click at [1141, 270] on div "AOG Maint Ostafyevo AOG Maint Istanbul (Ataturk) A/C Unavailable London (Luton)…" at bounding box center [880, 387] width 1373 height 653
click at [420, 20] on button at bounding box center [406, 15] width 26 height 26
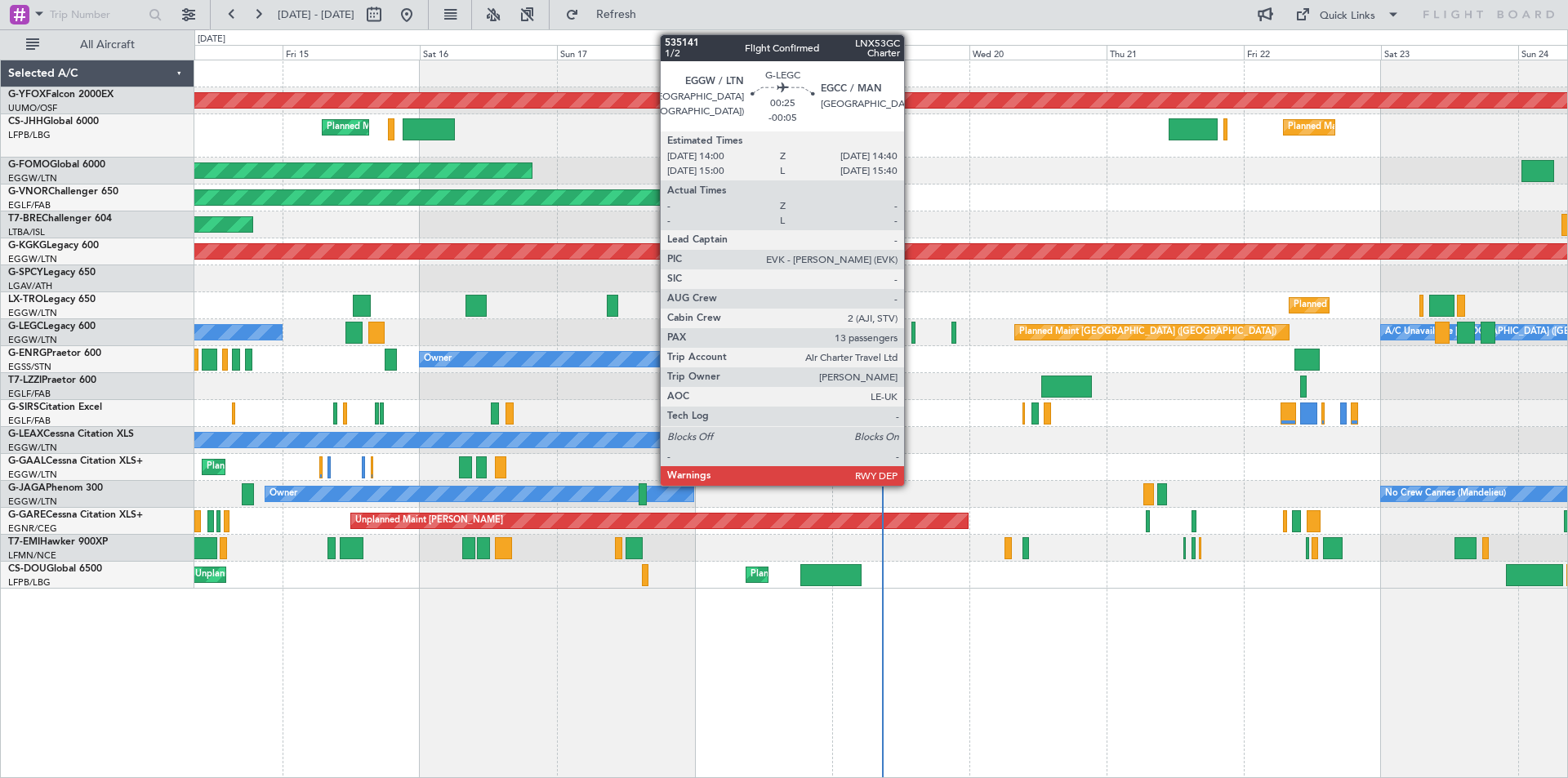
click at [912, 332] on div at bounding box center [914, 333] width 4 height 22
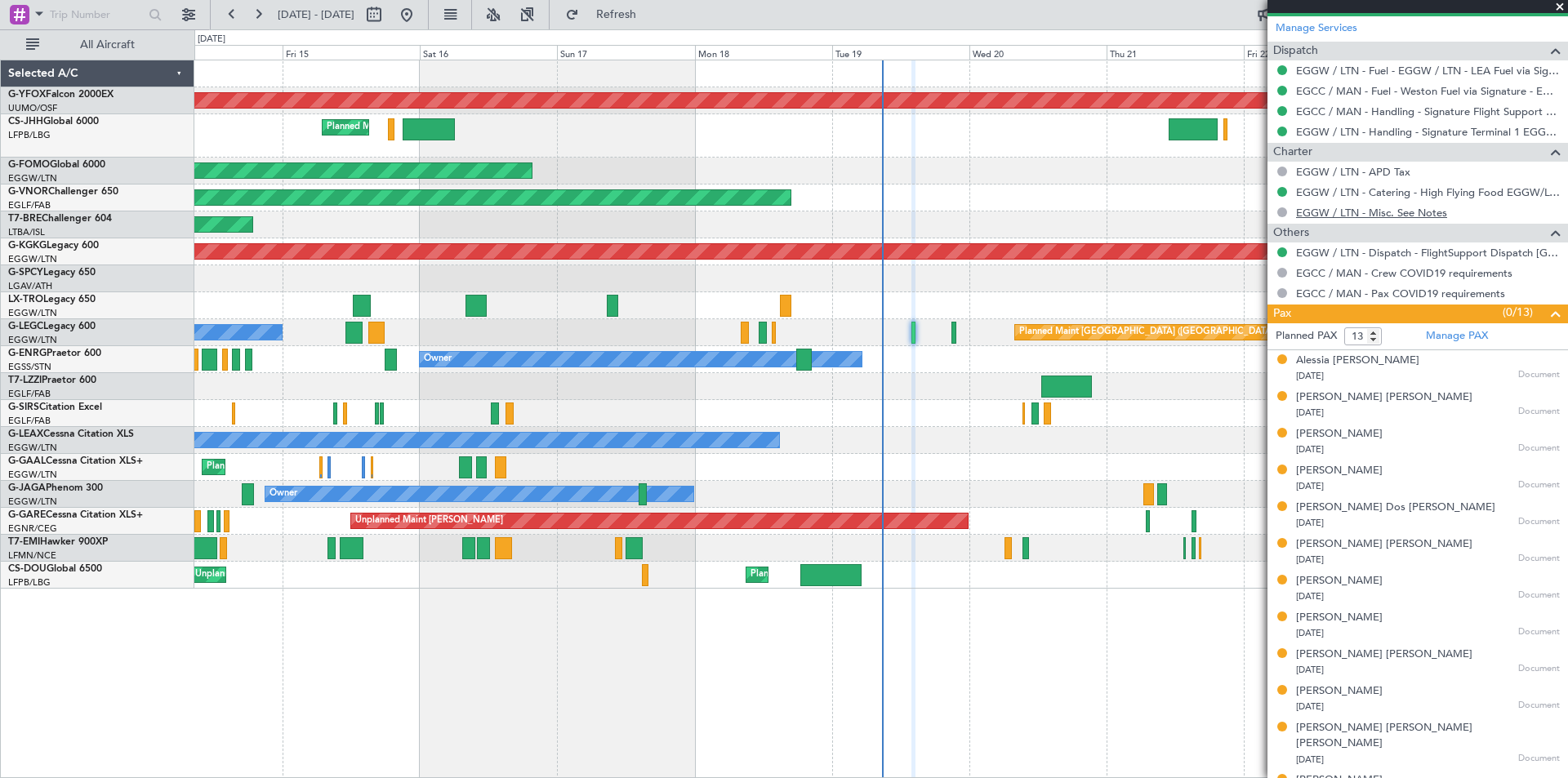
scroll to position [620, 0]
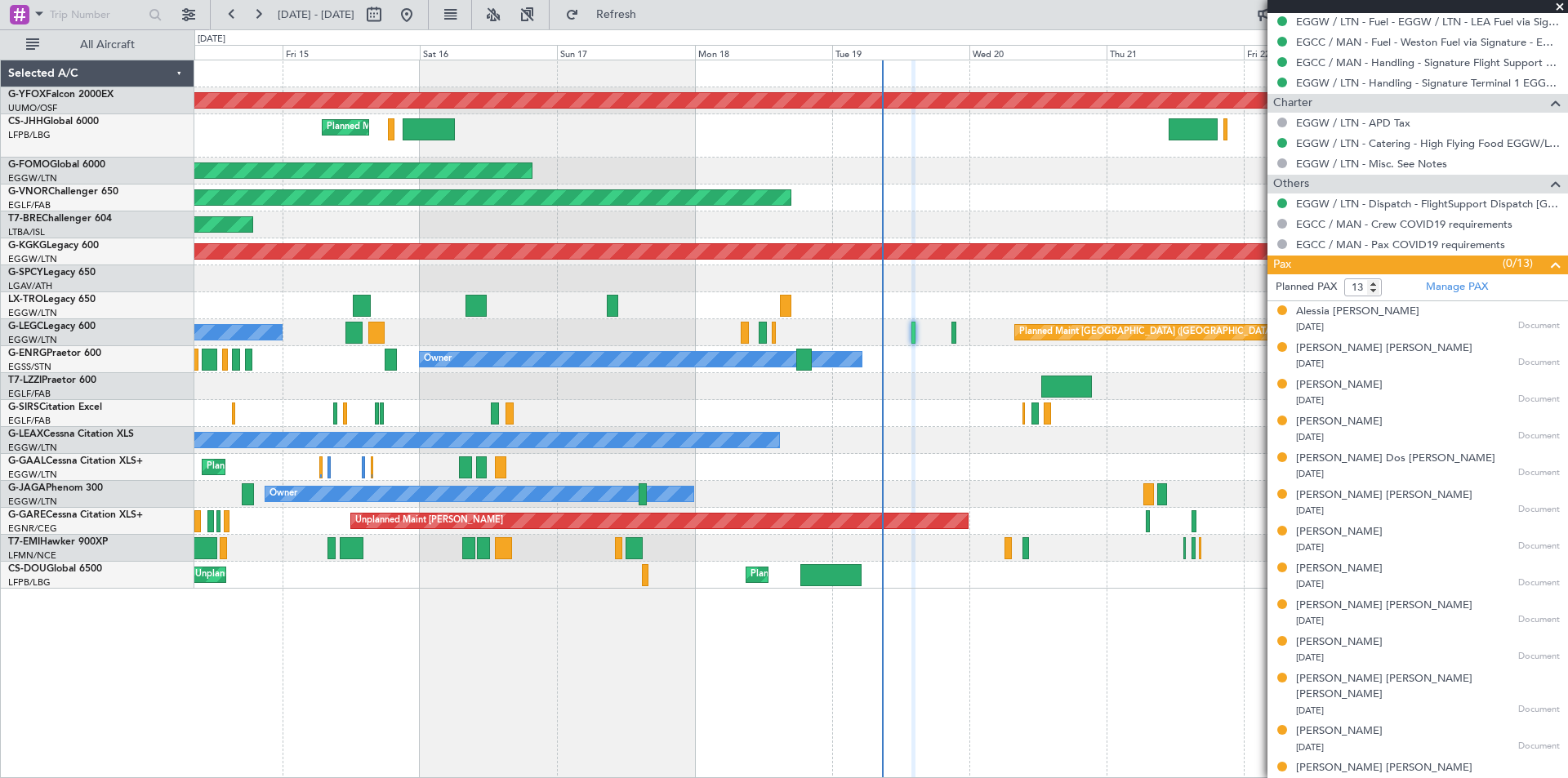
click at [1561, 3] on span at bounding box center [1560, 7] width 16 height 15
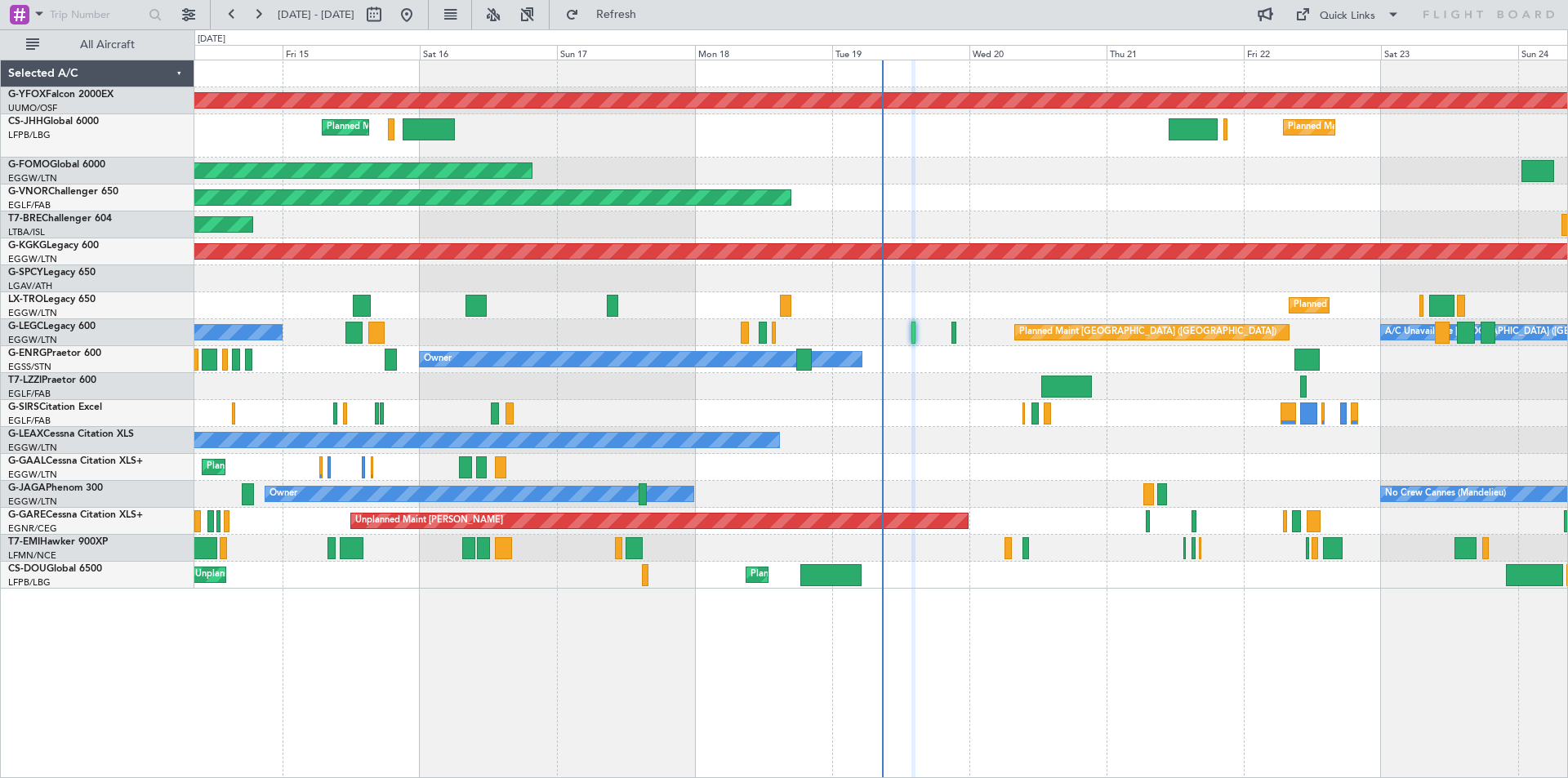
type input "0"
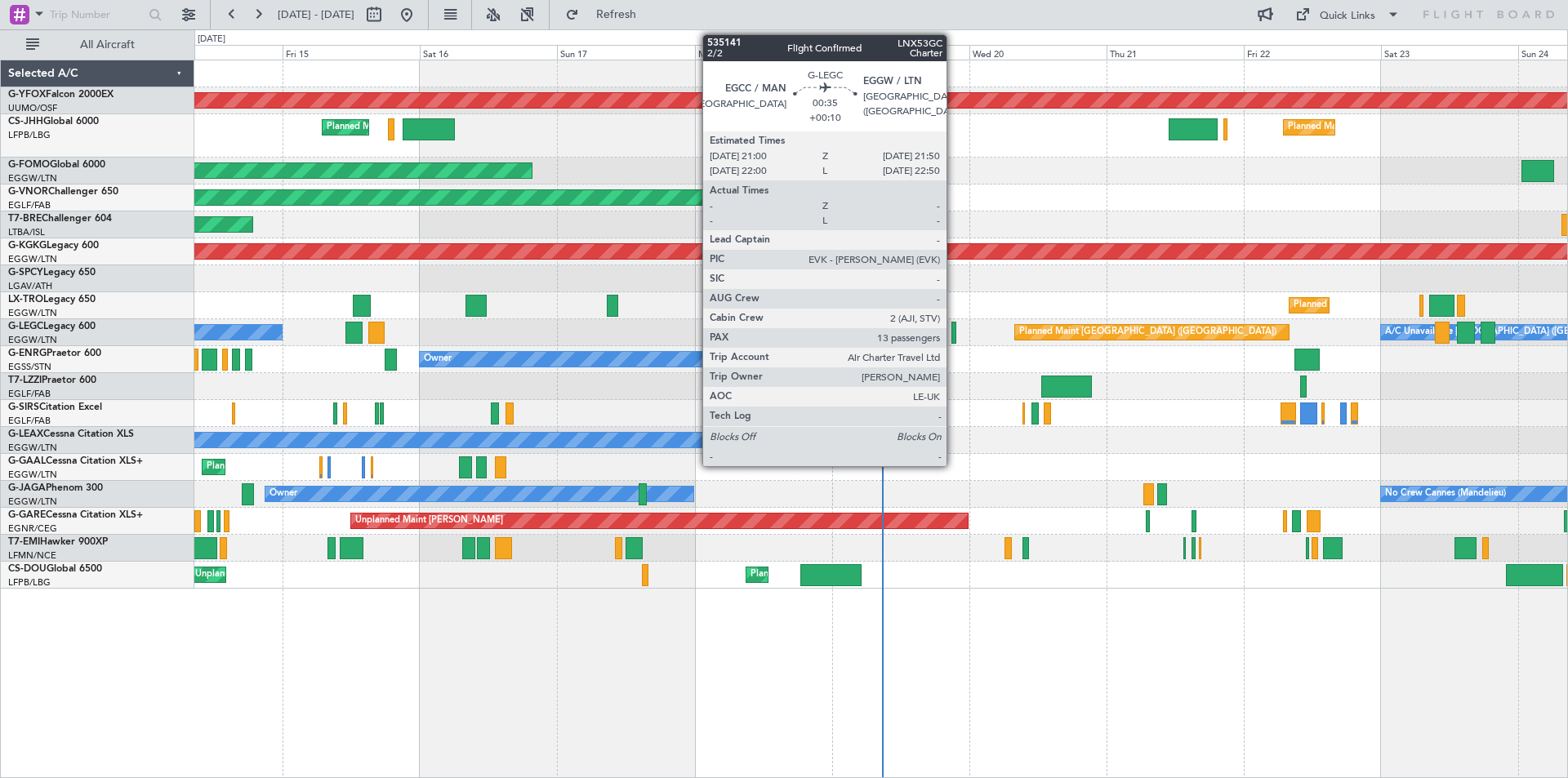
click at [954, 332] on div at bounding box center [953, 333] width 5 height 22
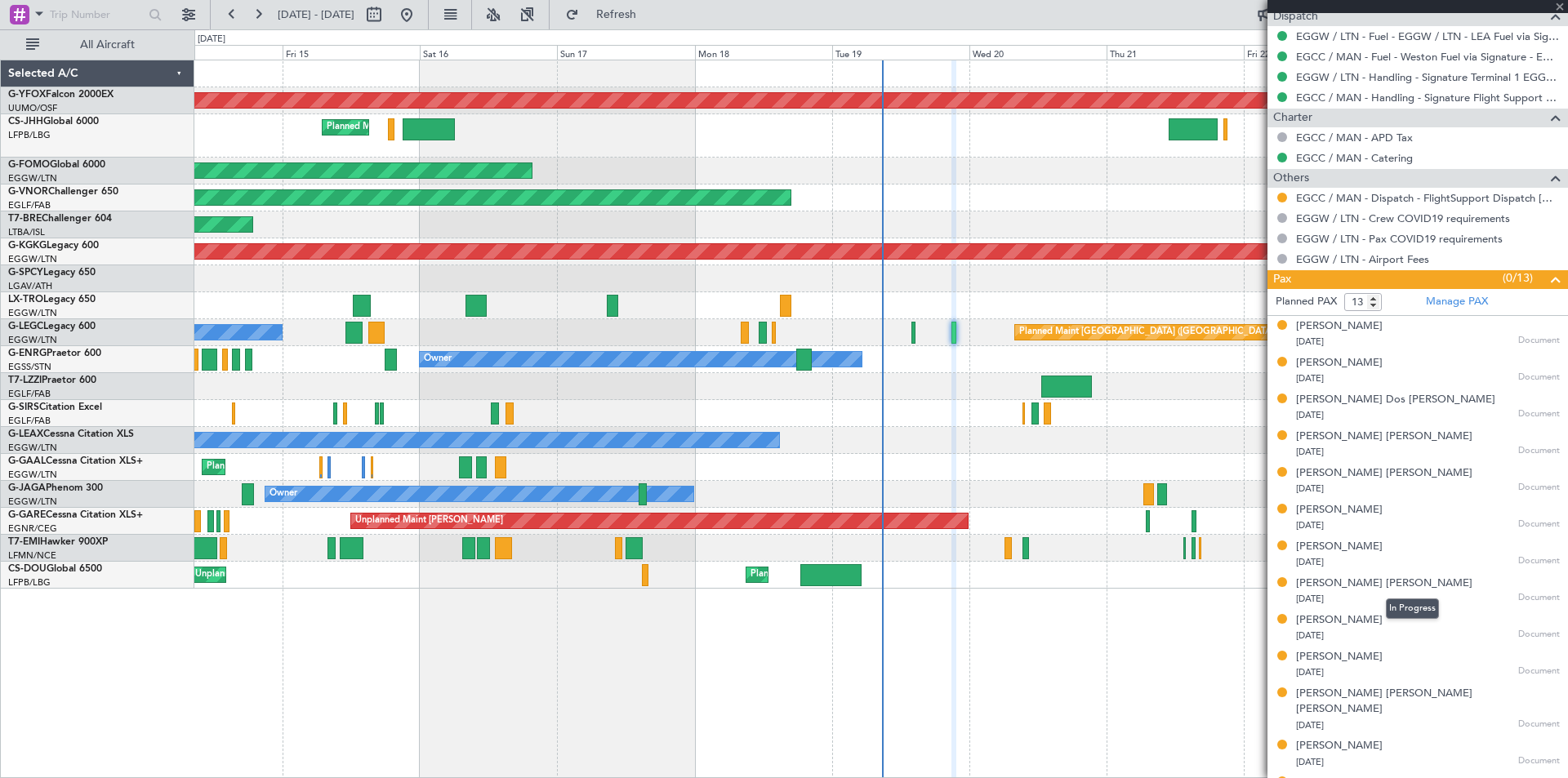
scroll to position [620, 0]
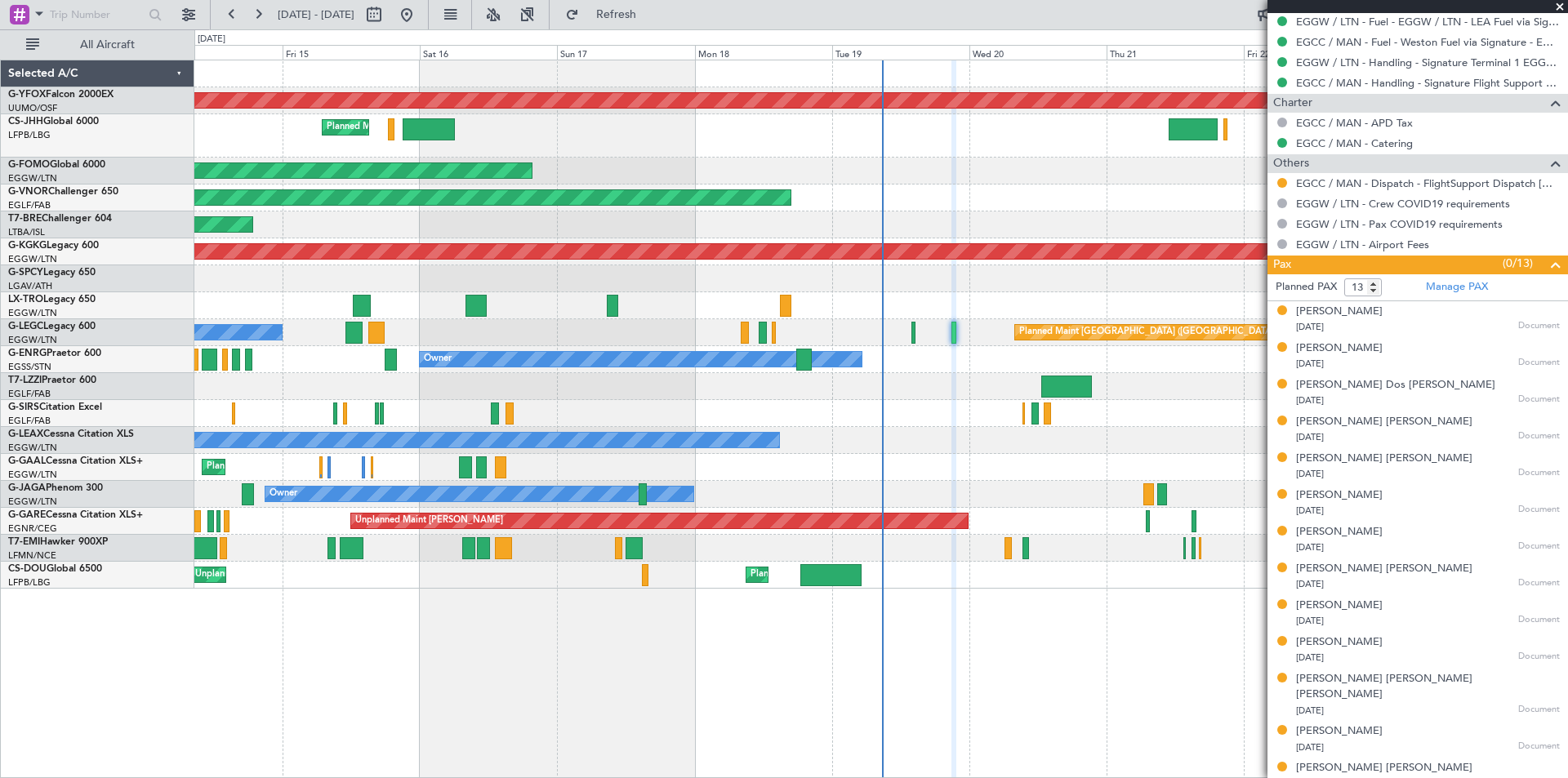
click at [1559, 4] on span at bounding box center [1560, 7] width 16 height 15
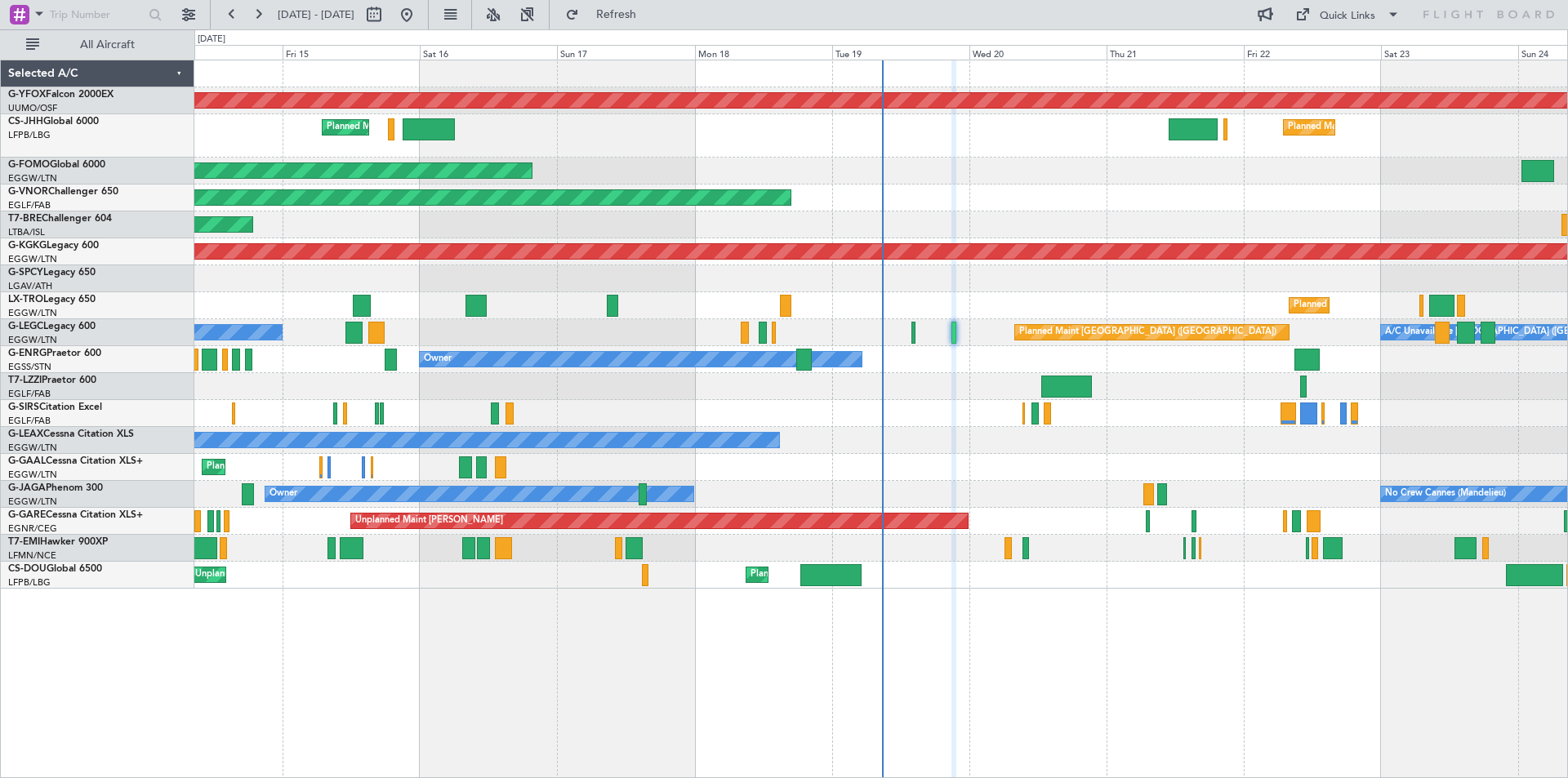
type input "0"
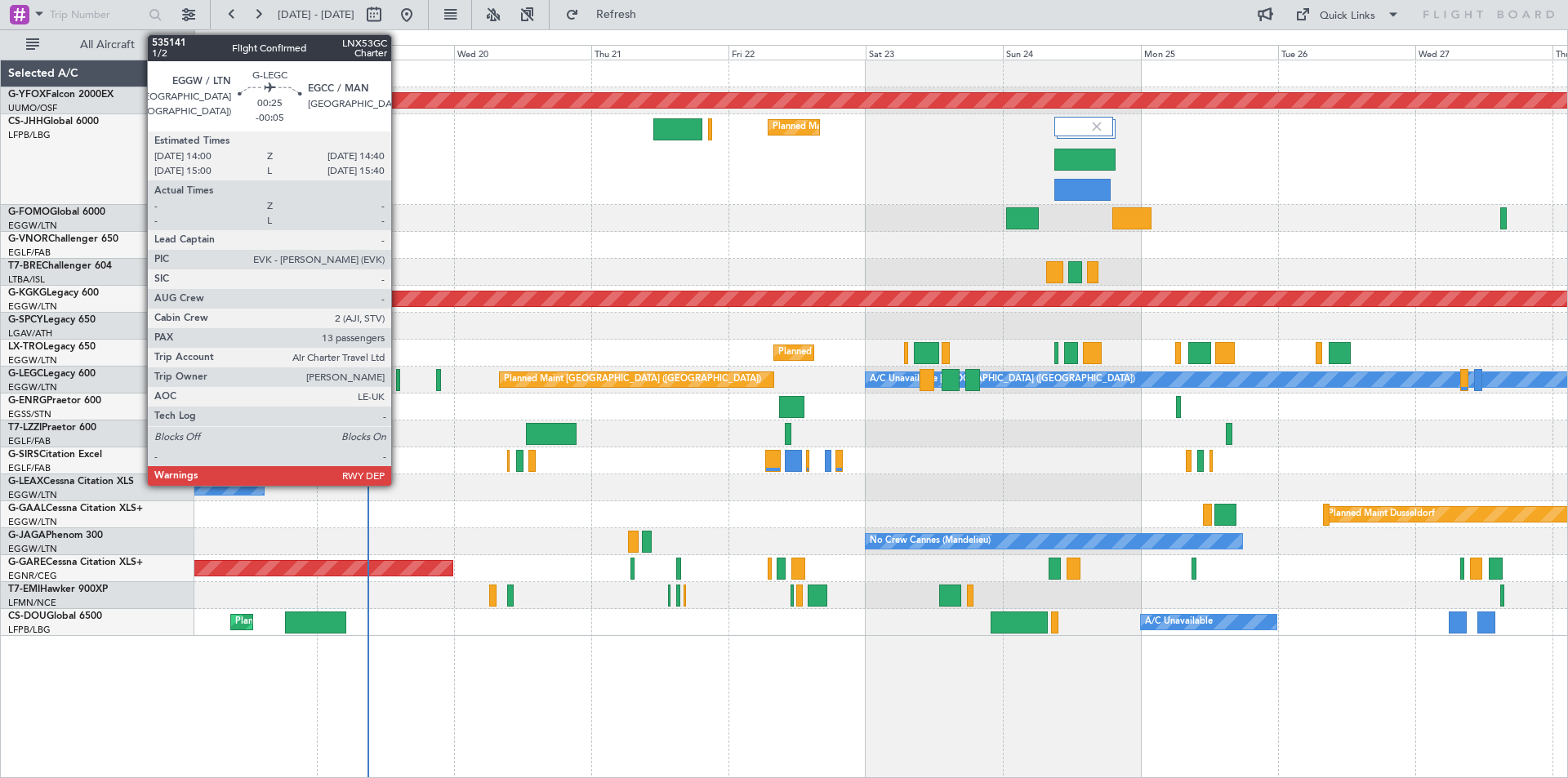
click at [398, 381] on div at bounding box center [398, 381] width 4 height 22
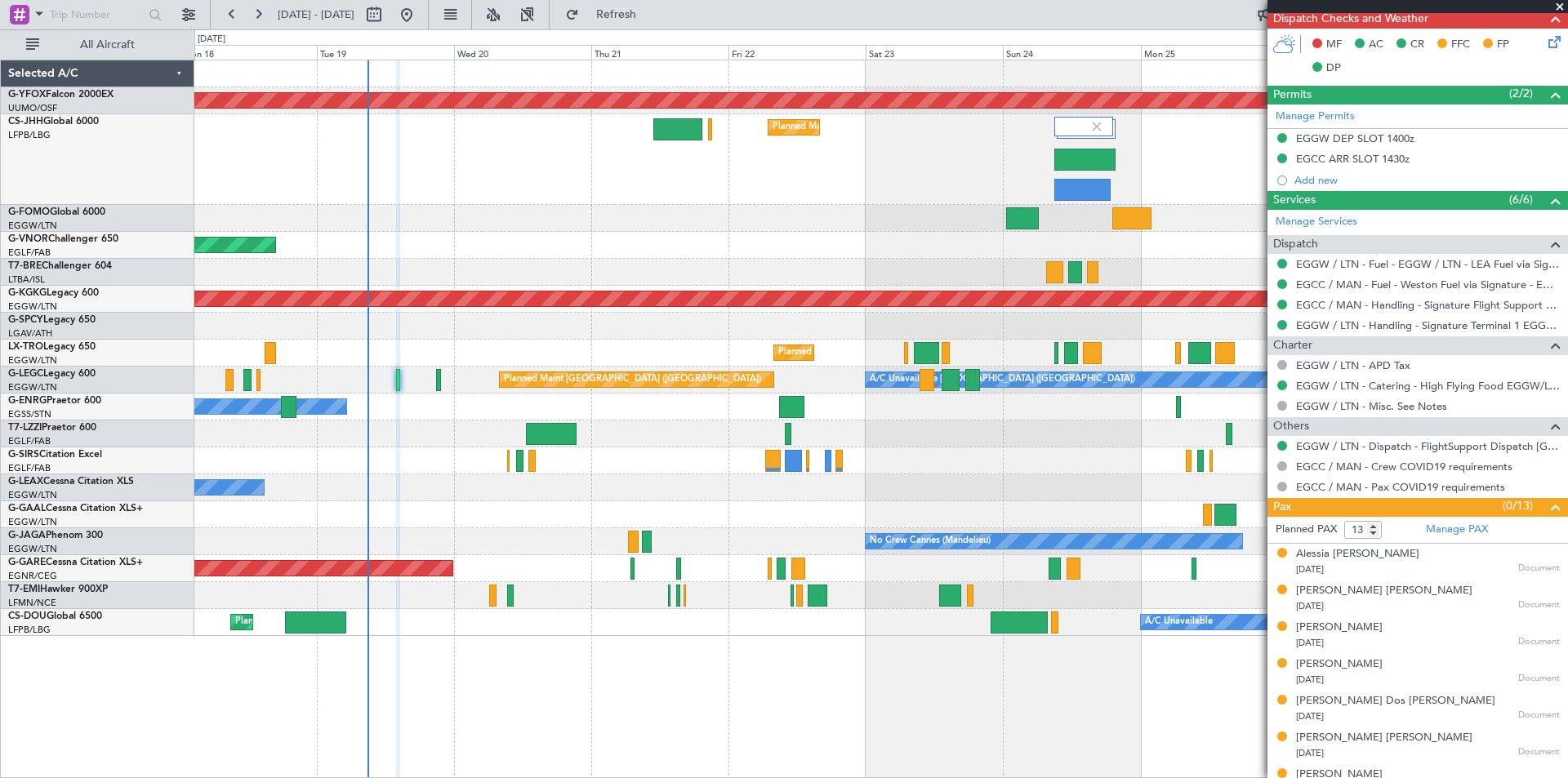
scroll to position [376, 0]
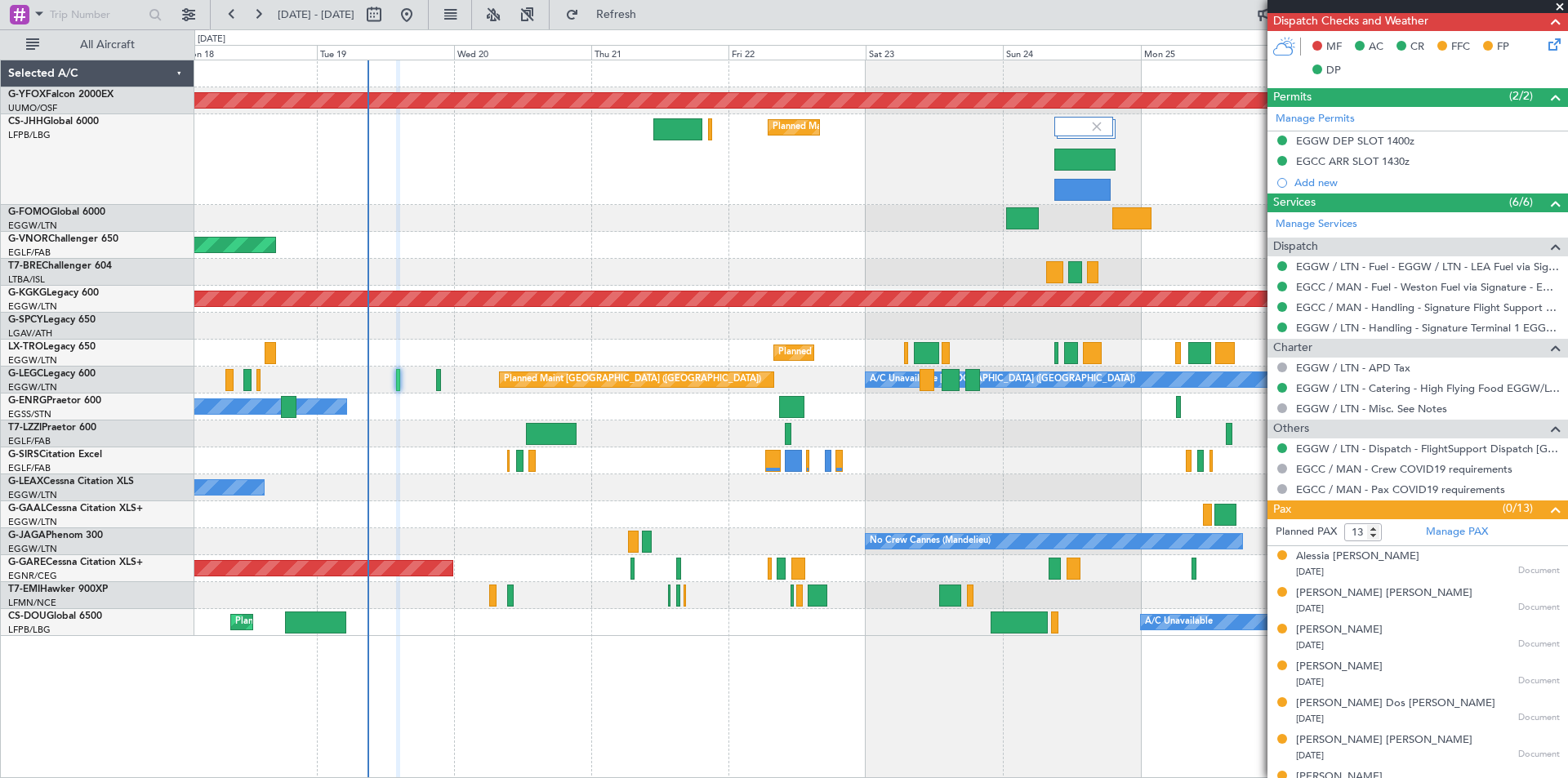
click at [1561, 9] on span at bounding box center [1560, 7] width 16 height 15
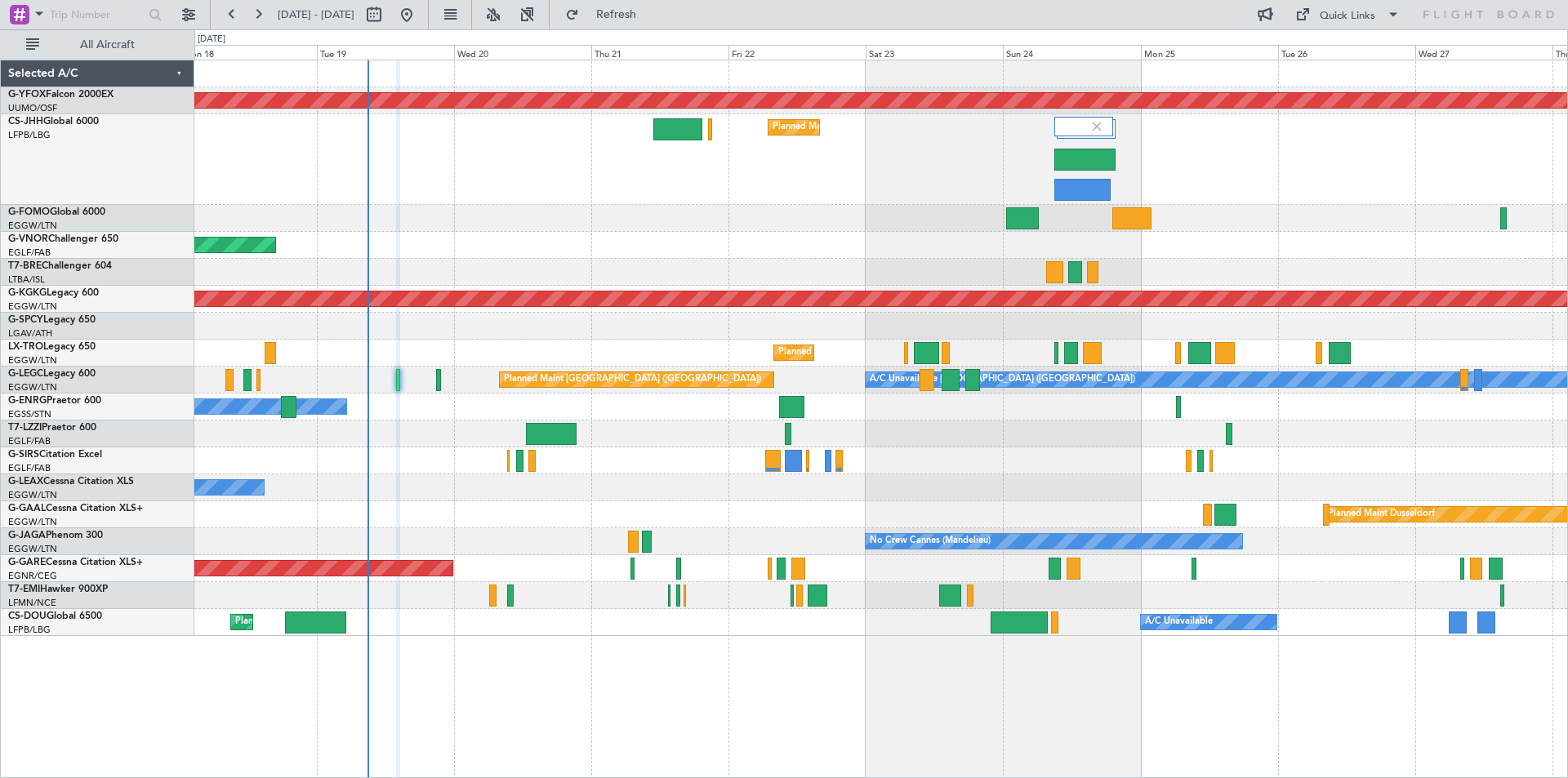
type input "0"
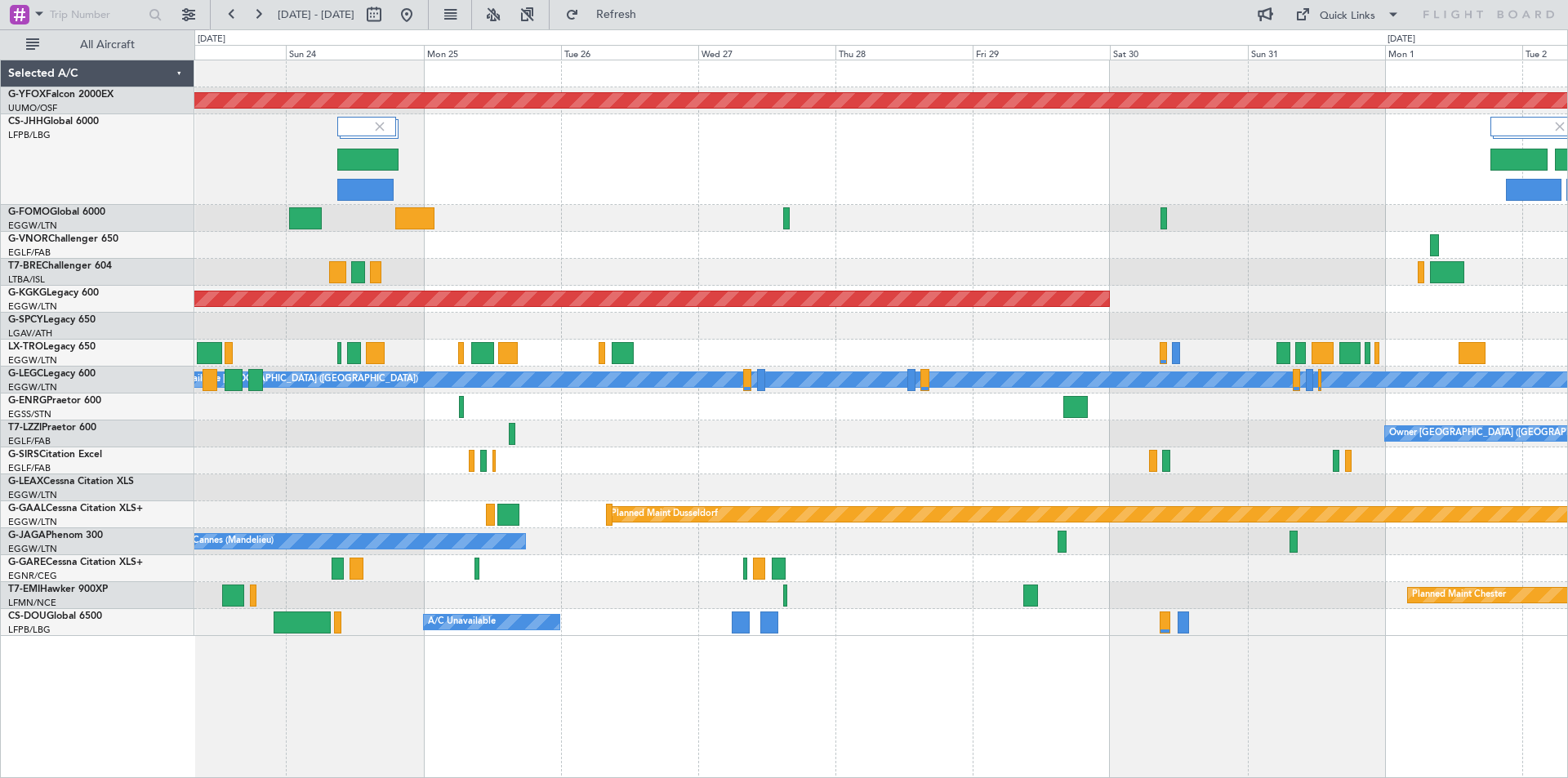
click at [577, 250] on div at bounding box center [880, 245] width 1373 height 27
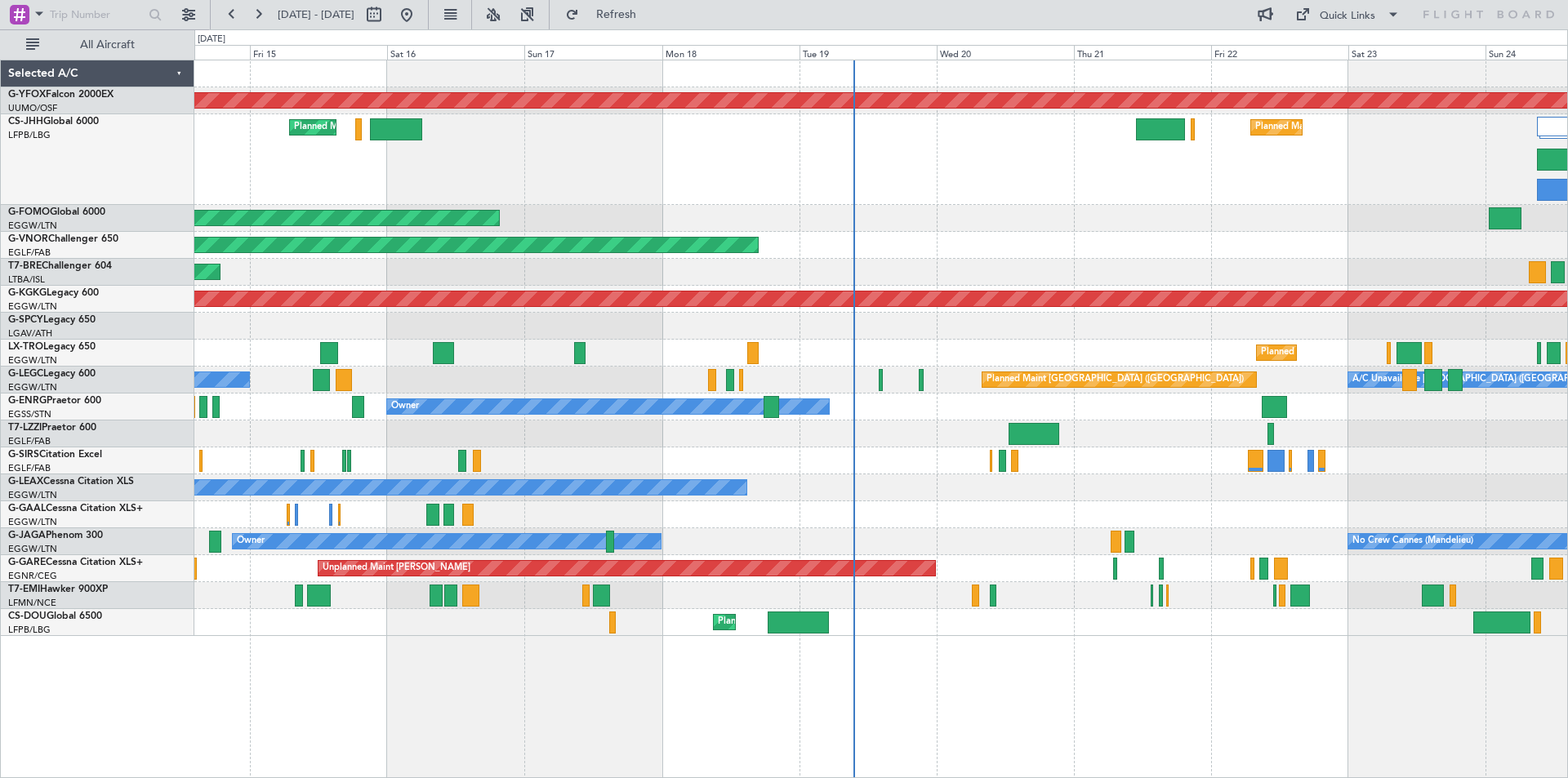
click at [860, 426] on div at bounding box center [880, 433] width 1373 height 27
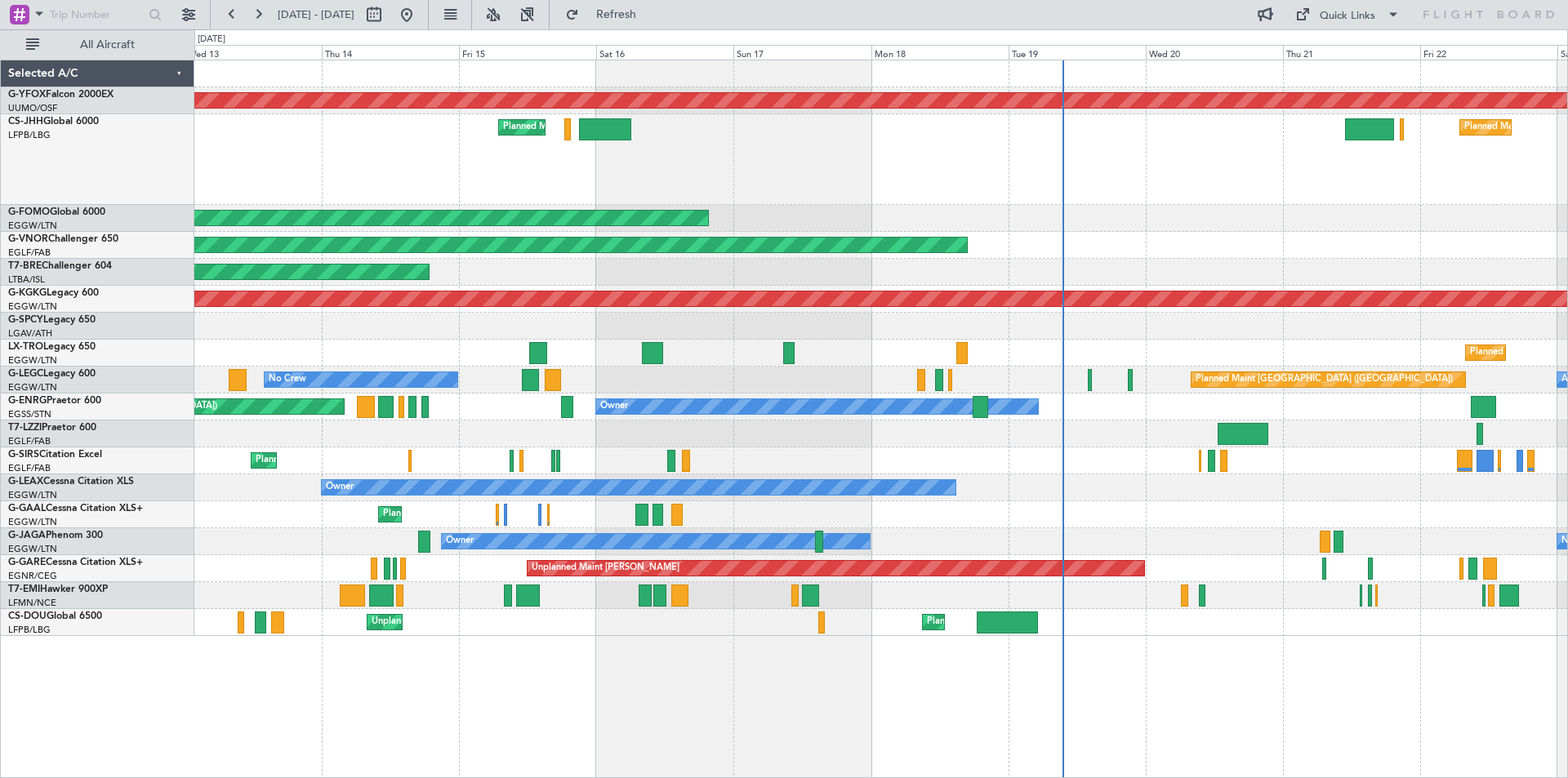
click at [538, 432] on div "AOG Maint Ostafyevo Planned Maint London (Luton) Planned Maint Paris (Le Bourge…" at bounding box center [880, 348] width 1373 height 576
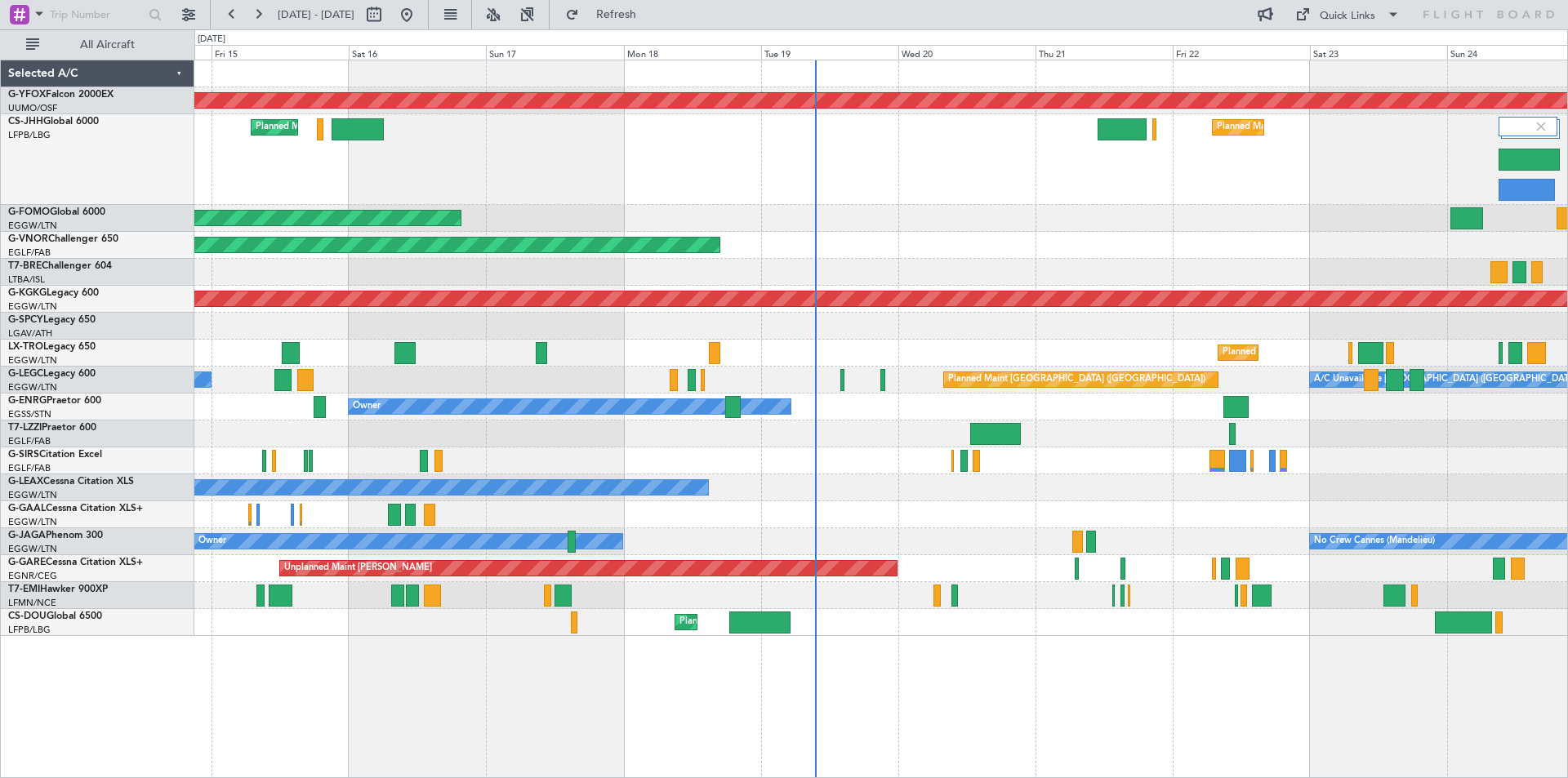
click at [1201, 419] on div "Owner Planned Maint London (Stansted)" at bounding box center [880, 406] width 1373 height 27
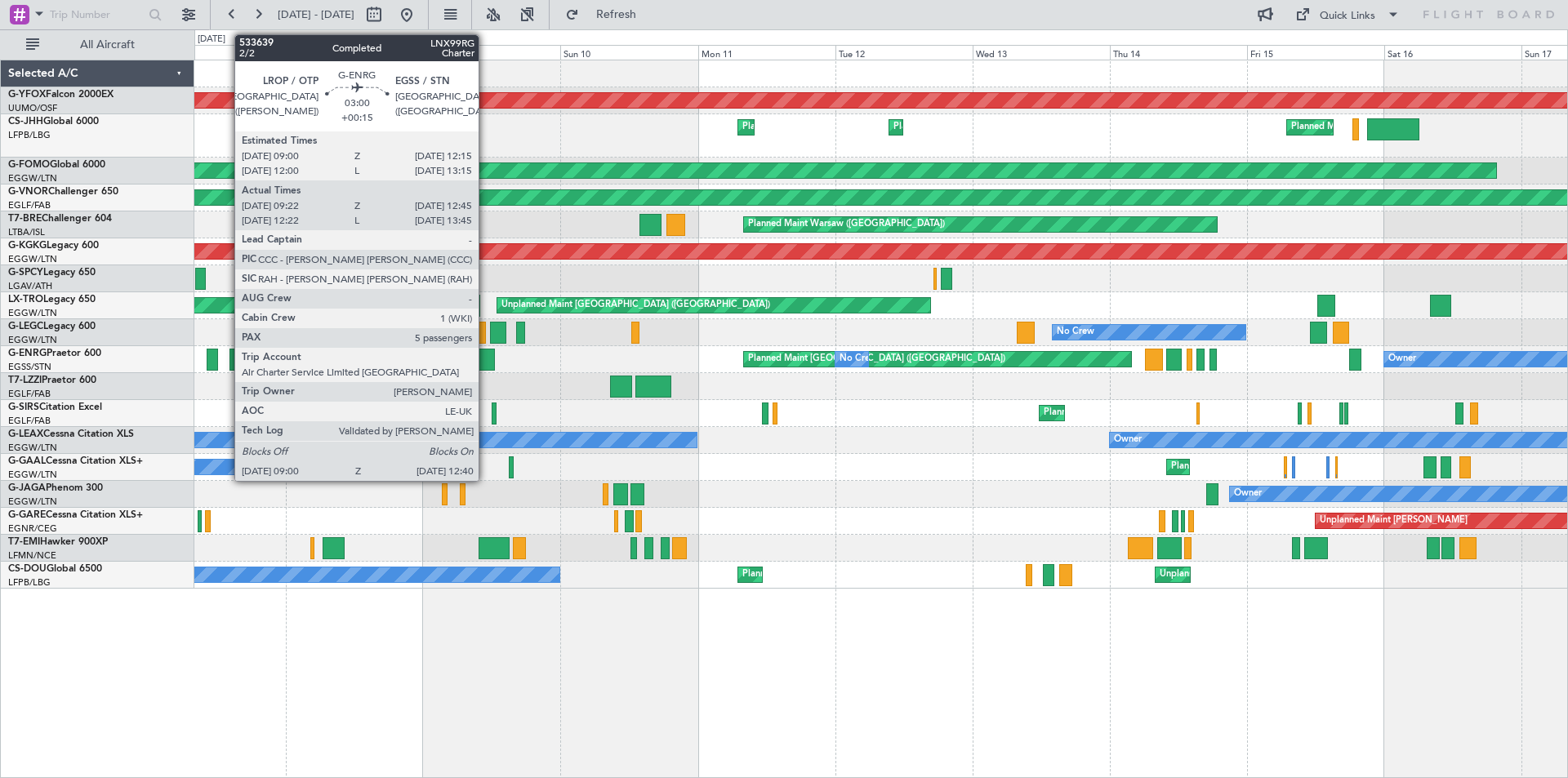
click at [486, 356] on div at bounding box center [484, 360] width 21 height 22
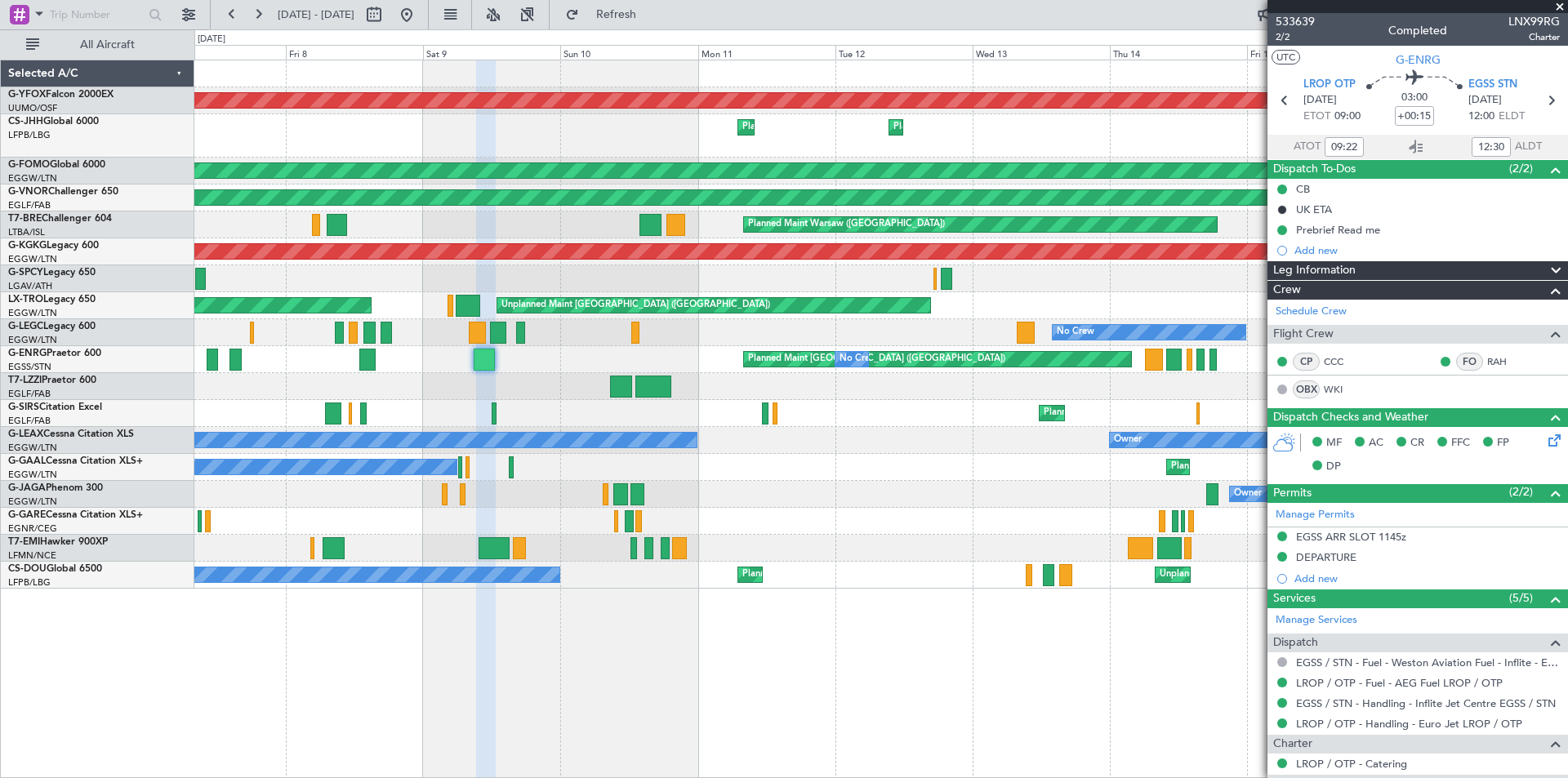
click at [1559, 6] on span at bounding box center [1560, 7] width 16 height 15
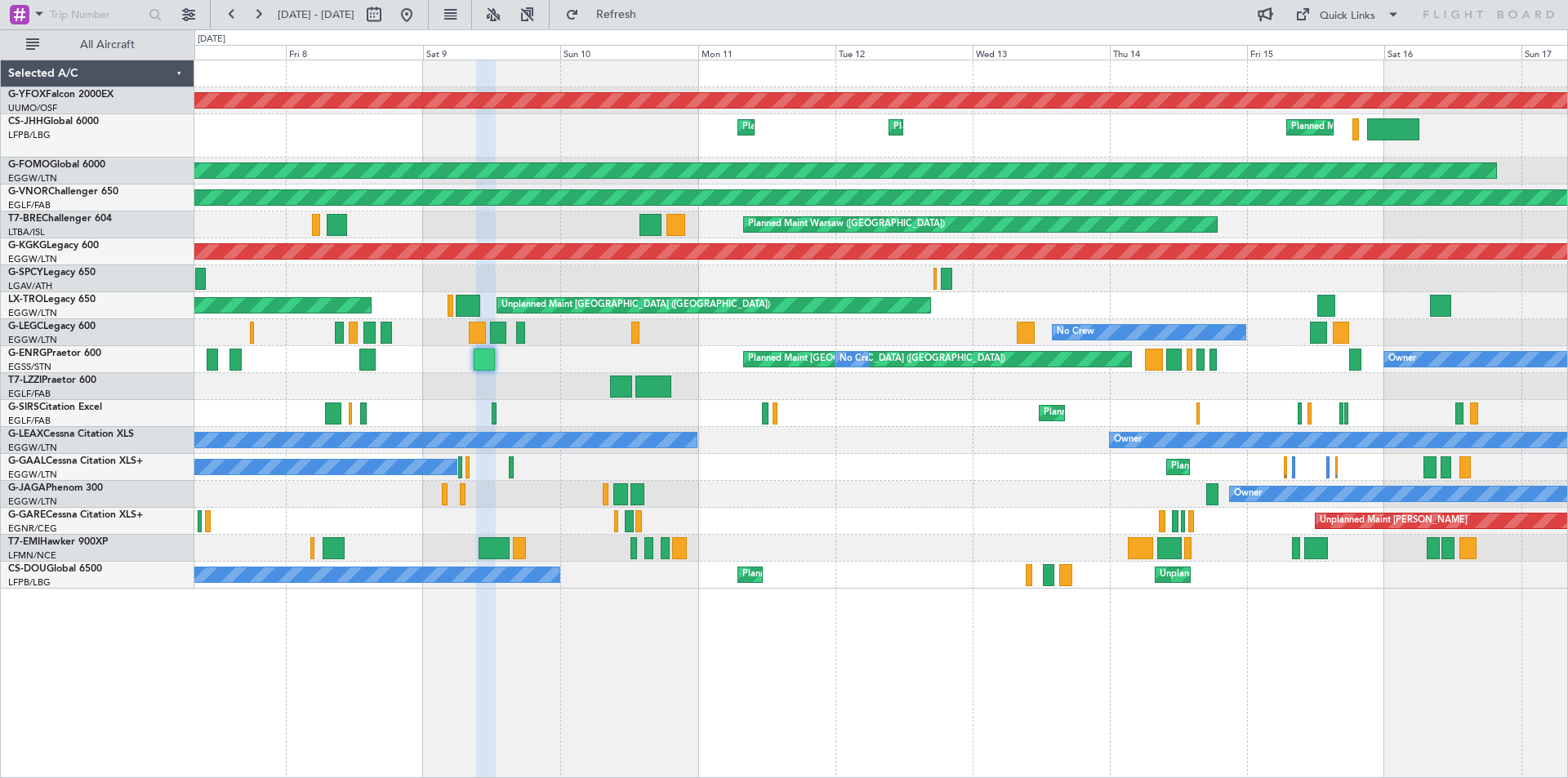
type input "0"
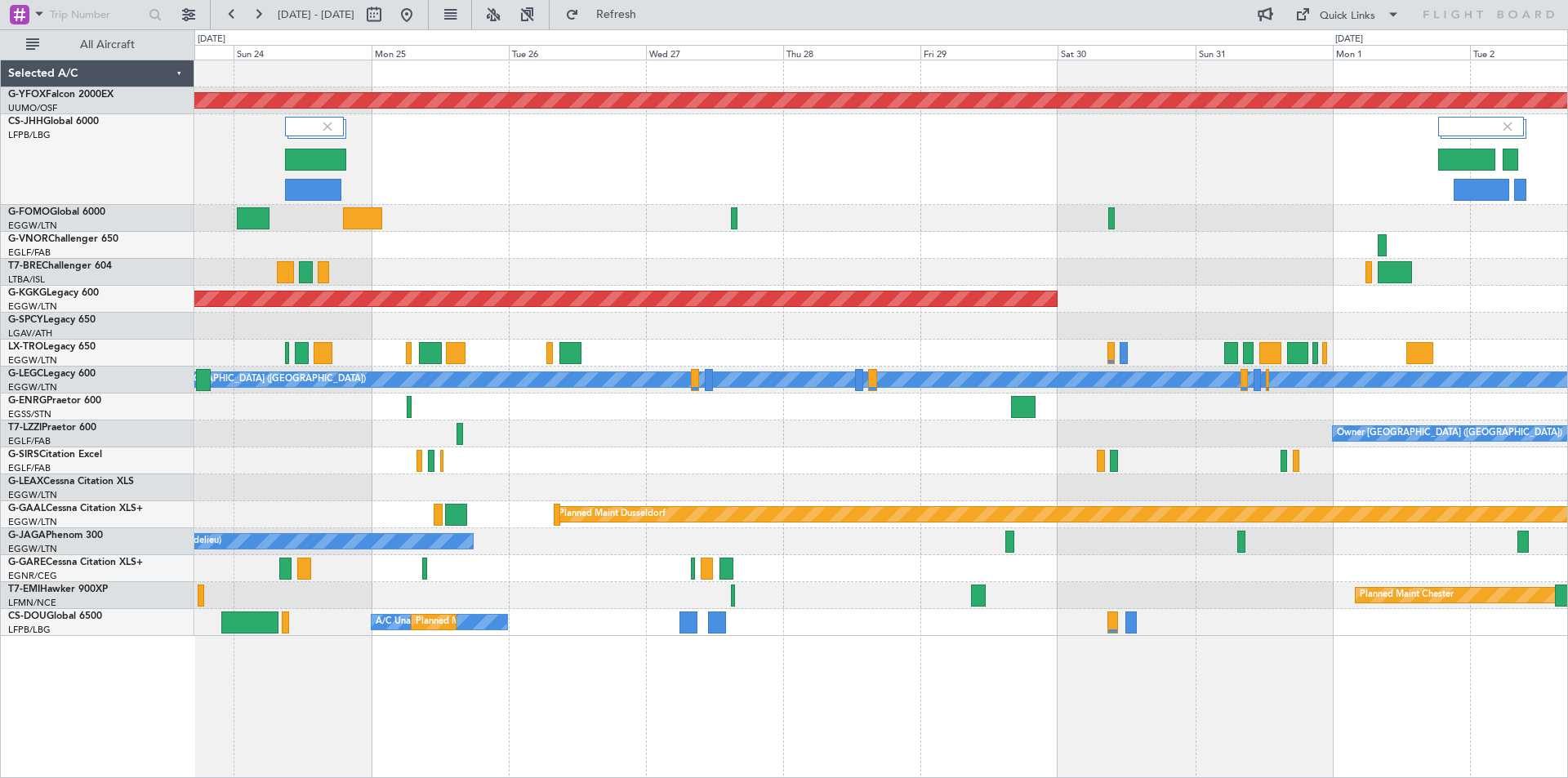
click at [109, 131] on div "AOG Maint Ostafyevo Planned Maint London (Luton) AOG Maint Istanbul (Ataturk) P…" at bounding box center [784, 404] width 1568 height 749
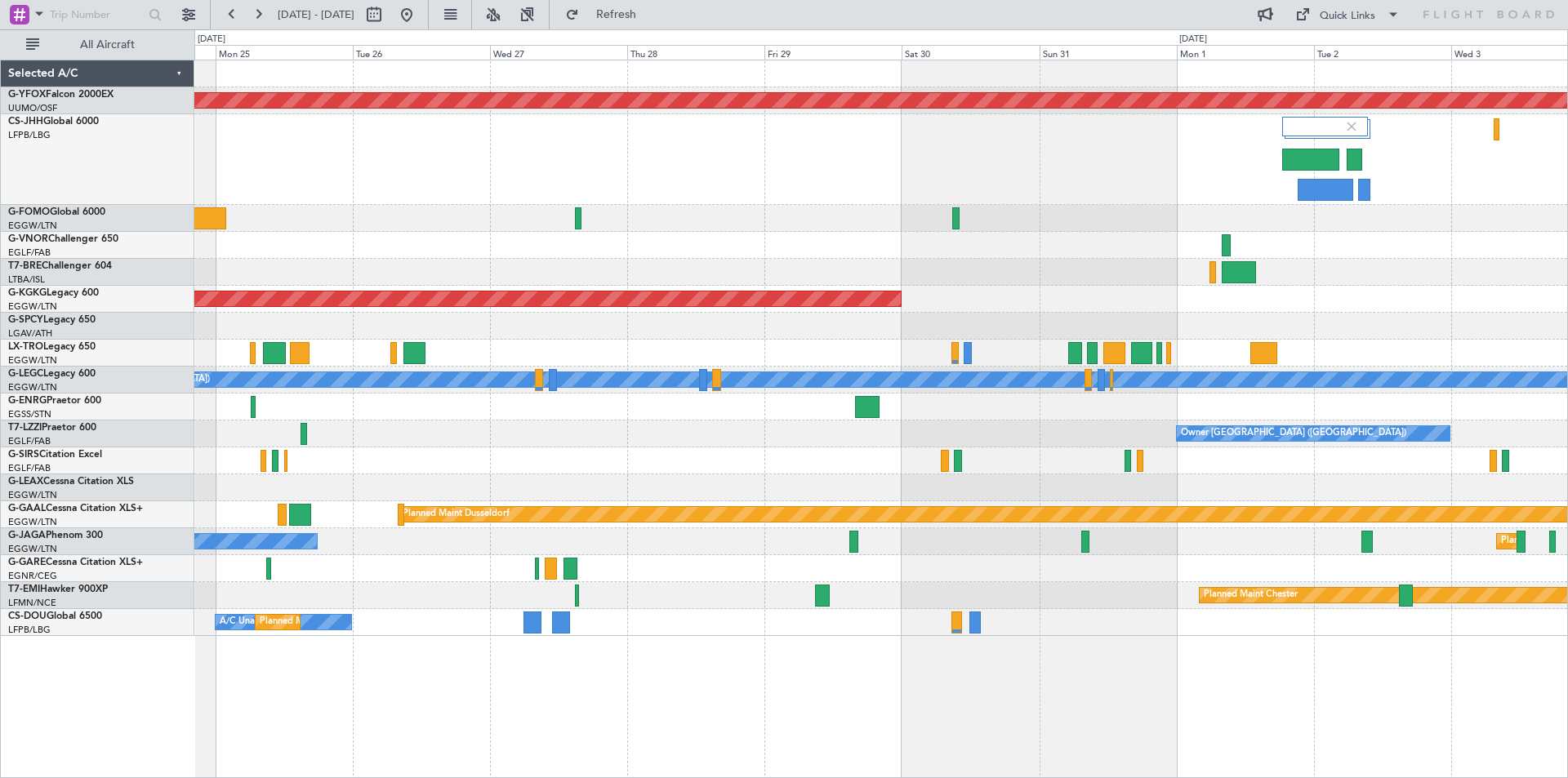
click at [1126, 158] on div "Planned Maint [GEOGRAPHIC_DATA] ([GEOGRAPHIC_DATA])" at bounding box center [880, 159] width 1373 height 90
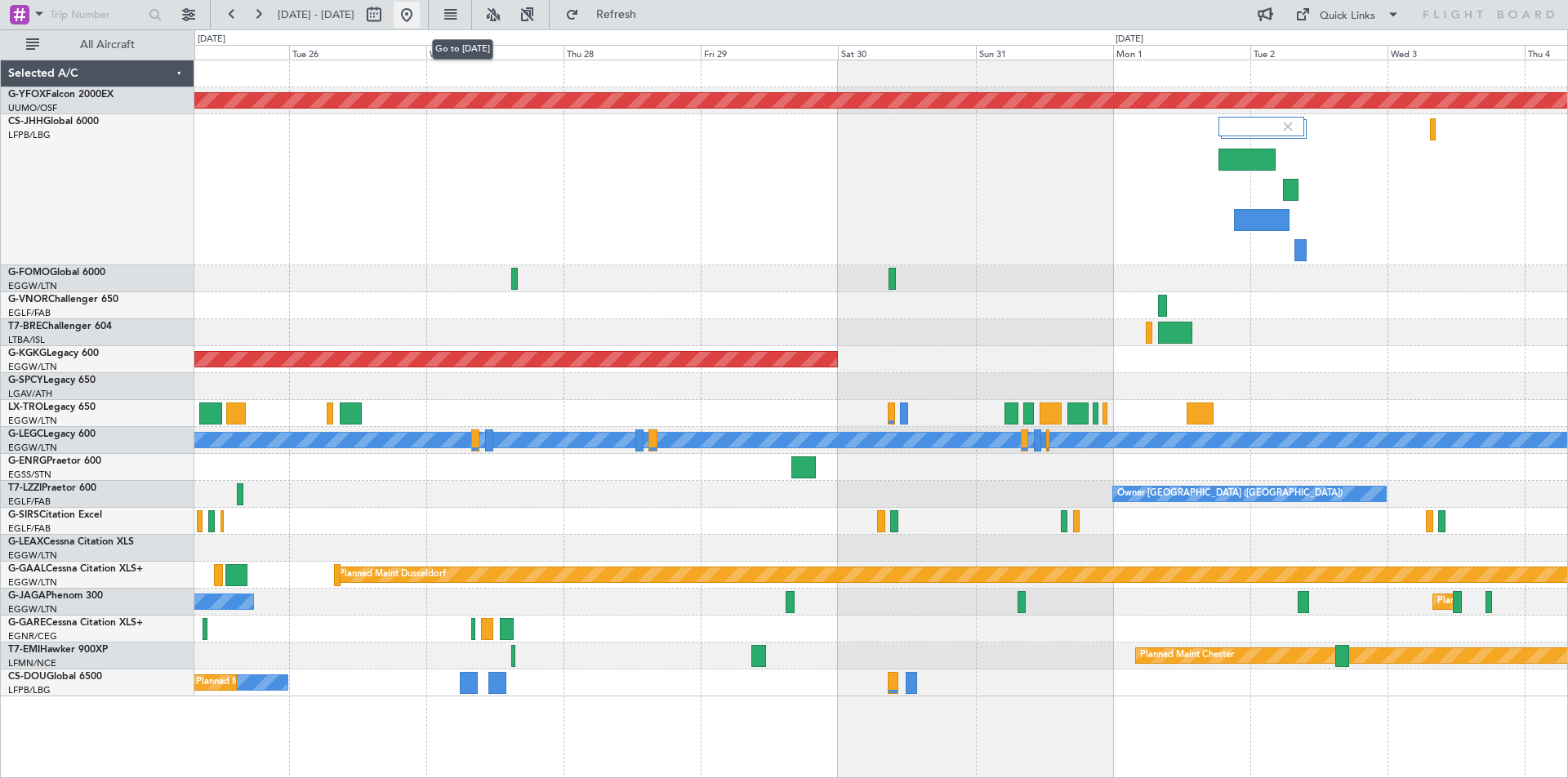
click at [420, 14] on button at bounding box center [406, 15] width 26 height 26
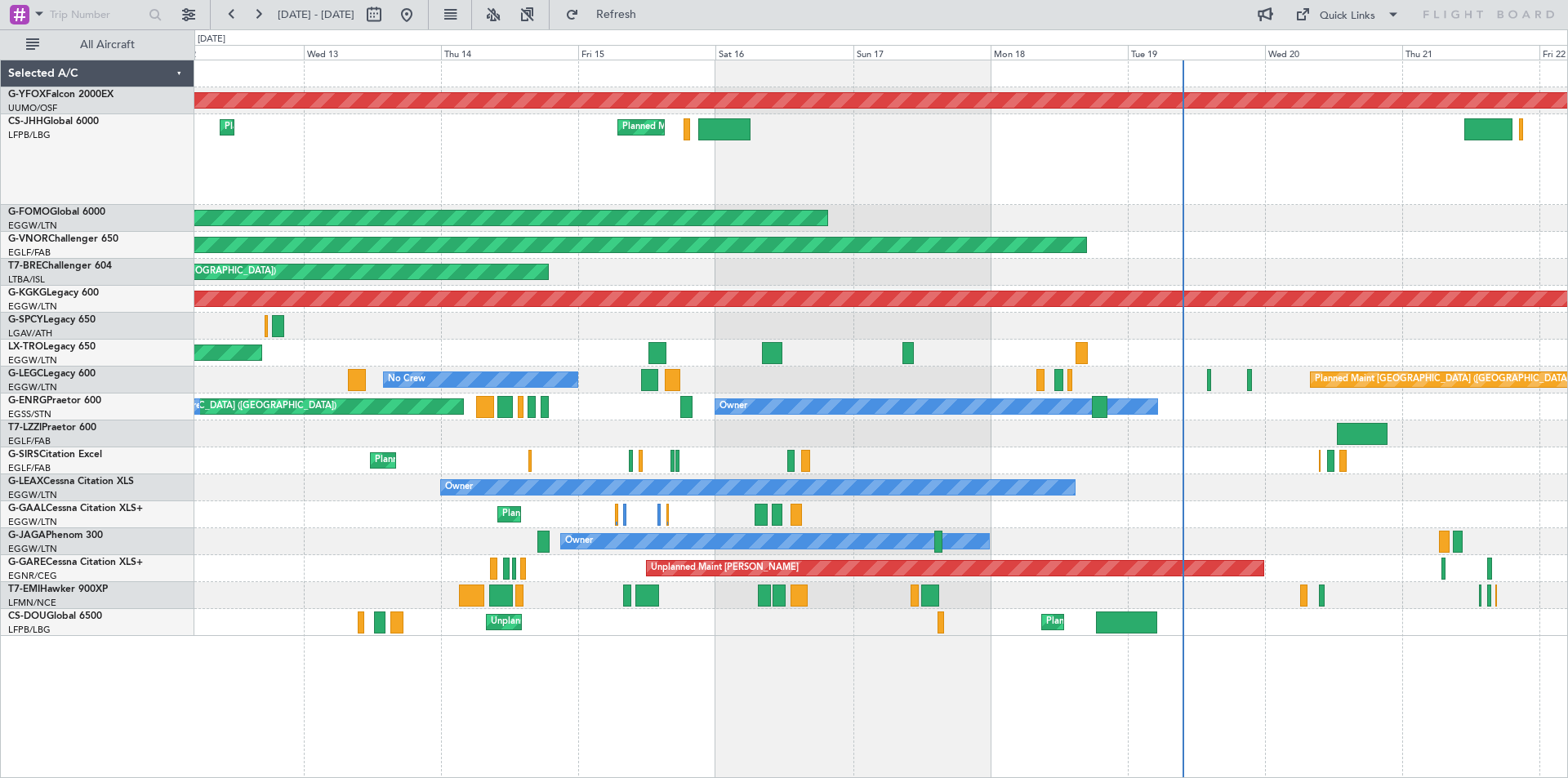
click at [792, 122] on div "AOG Maint Ostafyevo Planned Maint Paris (Le Bourget) Planned Maint Paris (Le Bo…" at bounding box center [880, 348] width 1373 height 576
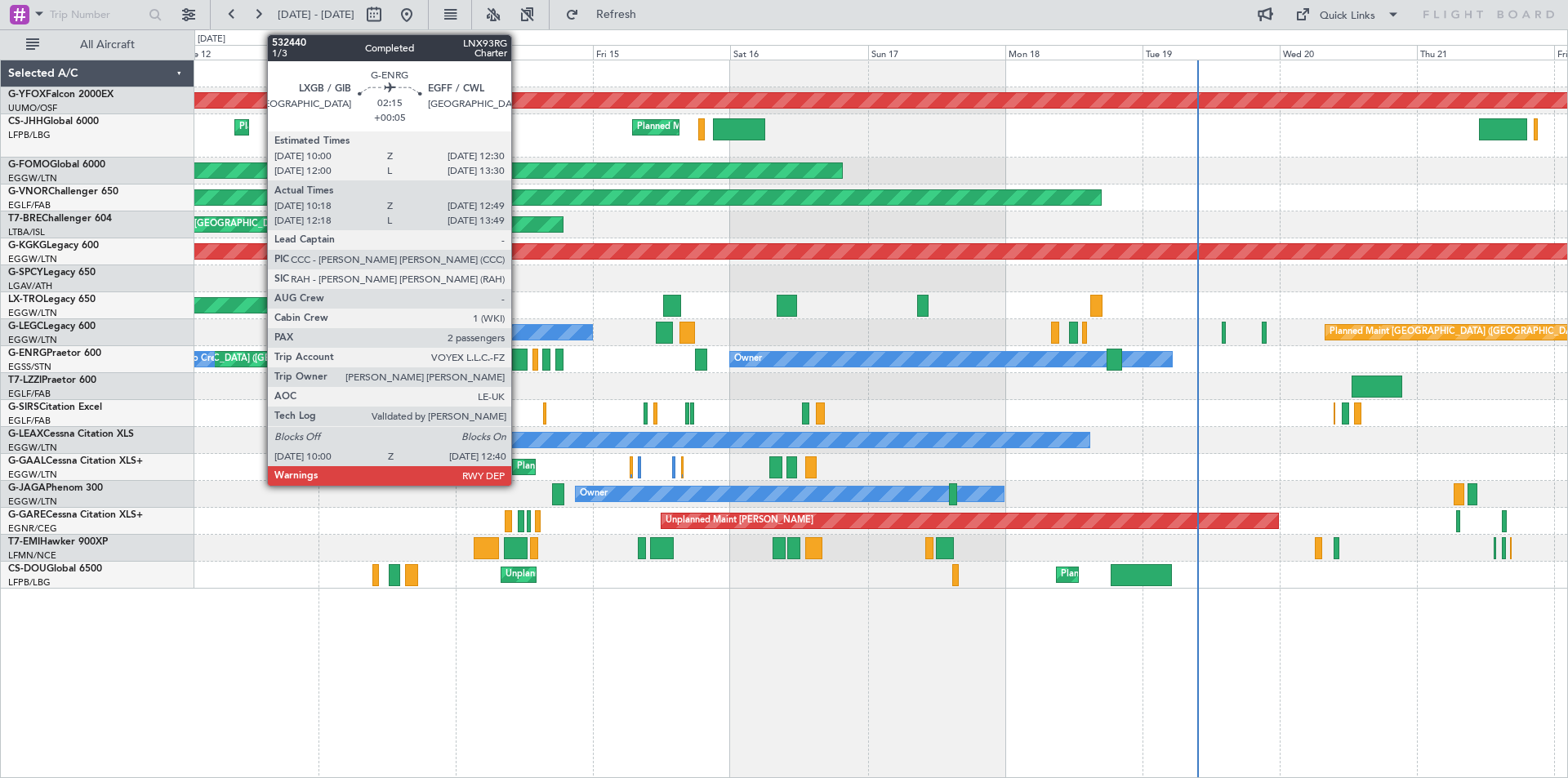
click at [518, 356] on div at bounding box center [520, 360] width 16 height 22
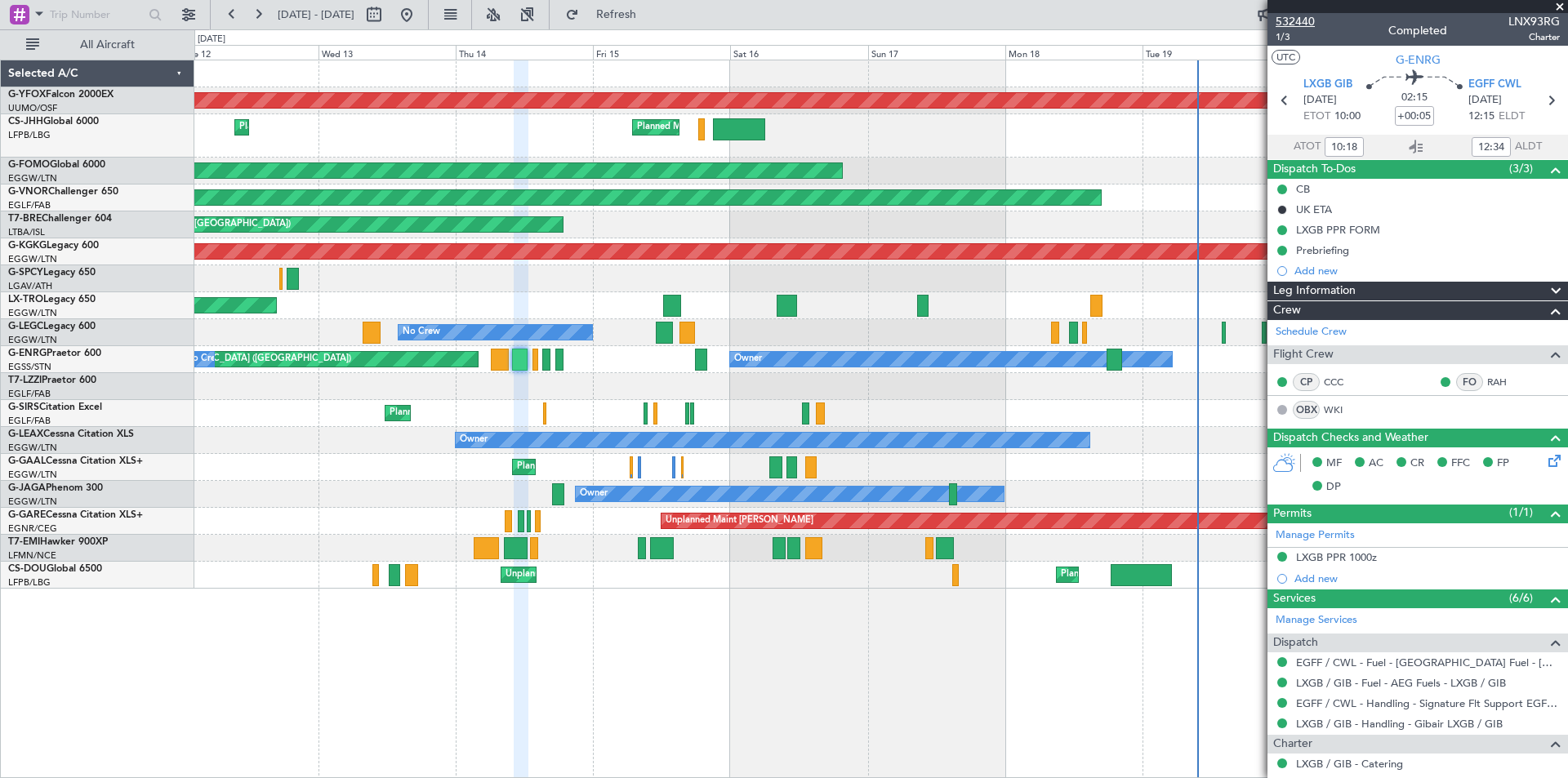
type input "12:18"
type input "13:34"
type input "10:18"
type input "12:34"
click at [1561, 7] on span at bounding box center [1560, 7] width 16 height 15
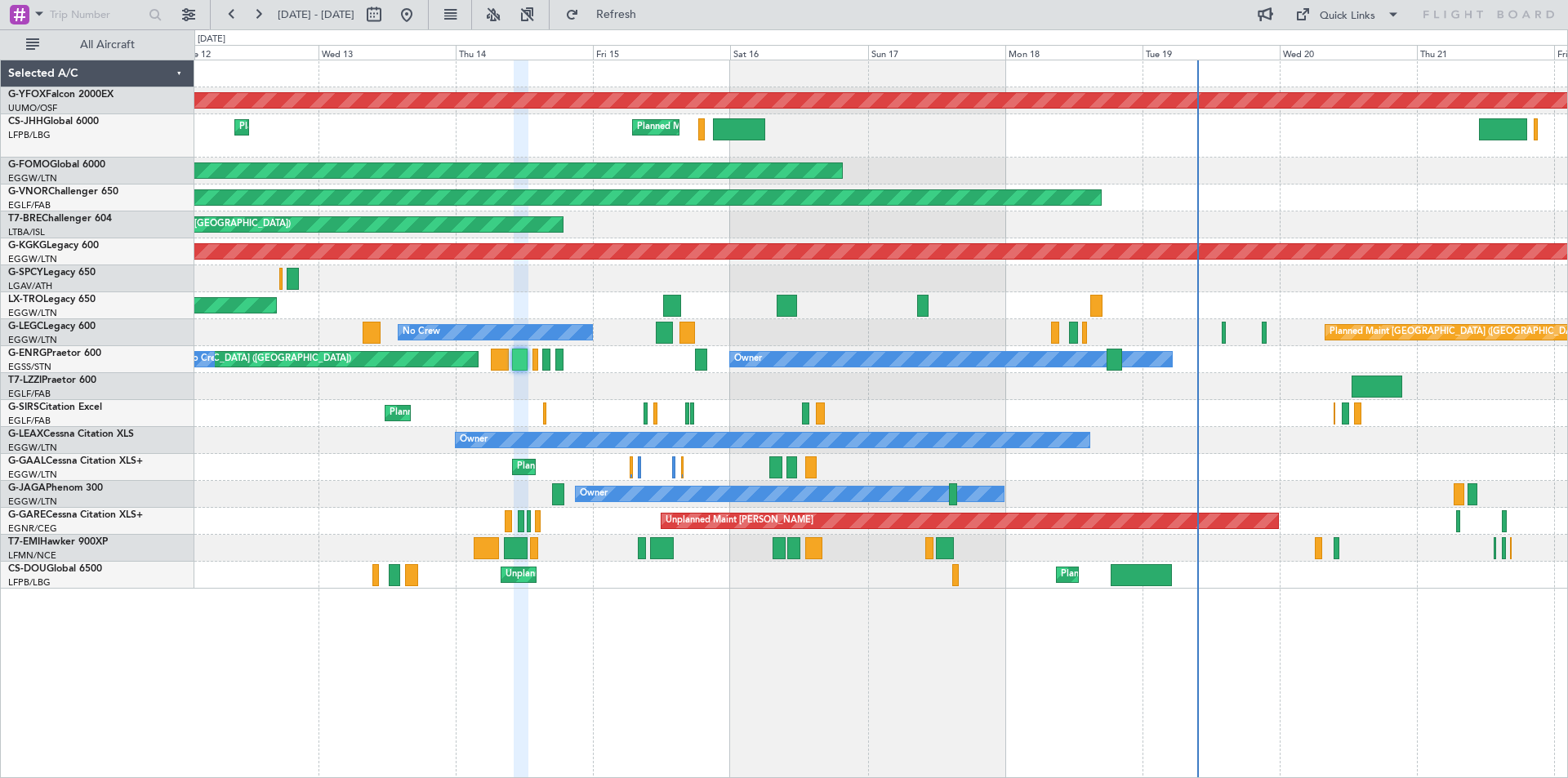
type input "0"
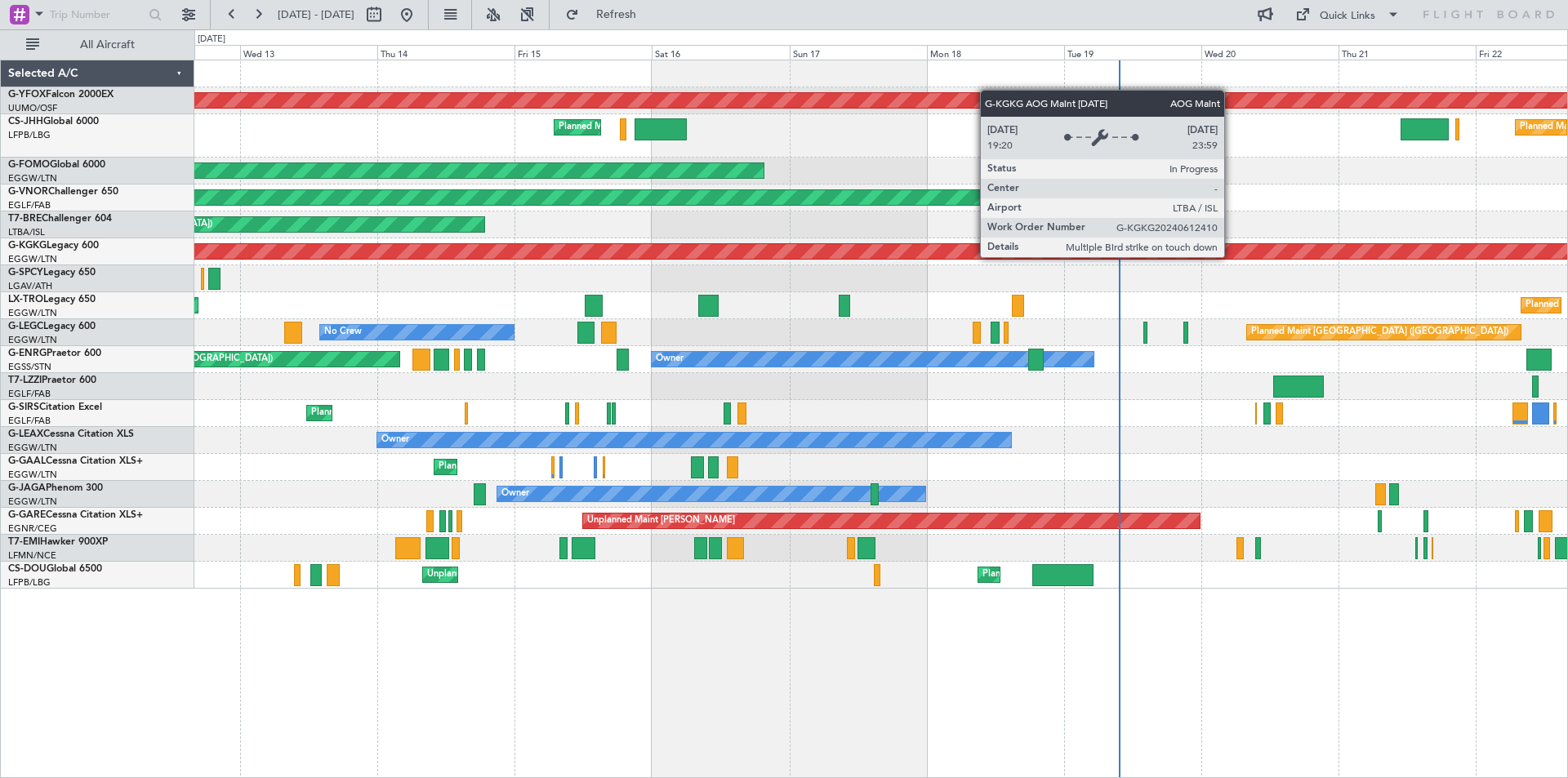
click at [1154, 245] on div "AOG Maint [GEOGRAPHIC_DATA] (Ataturk)" at bounding box center [699, 251] width 3752 height 15
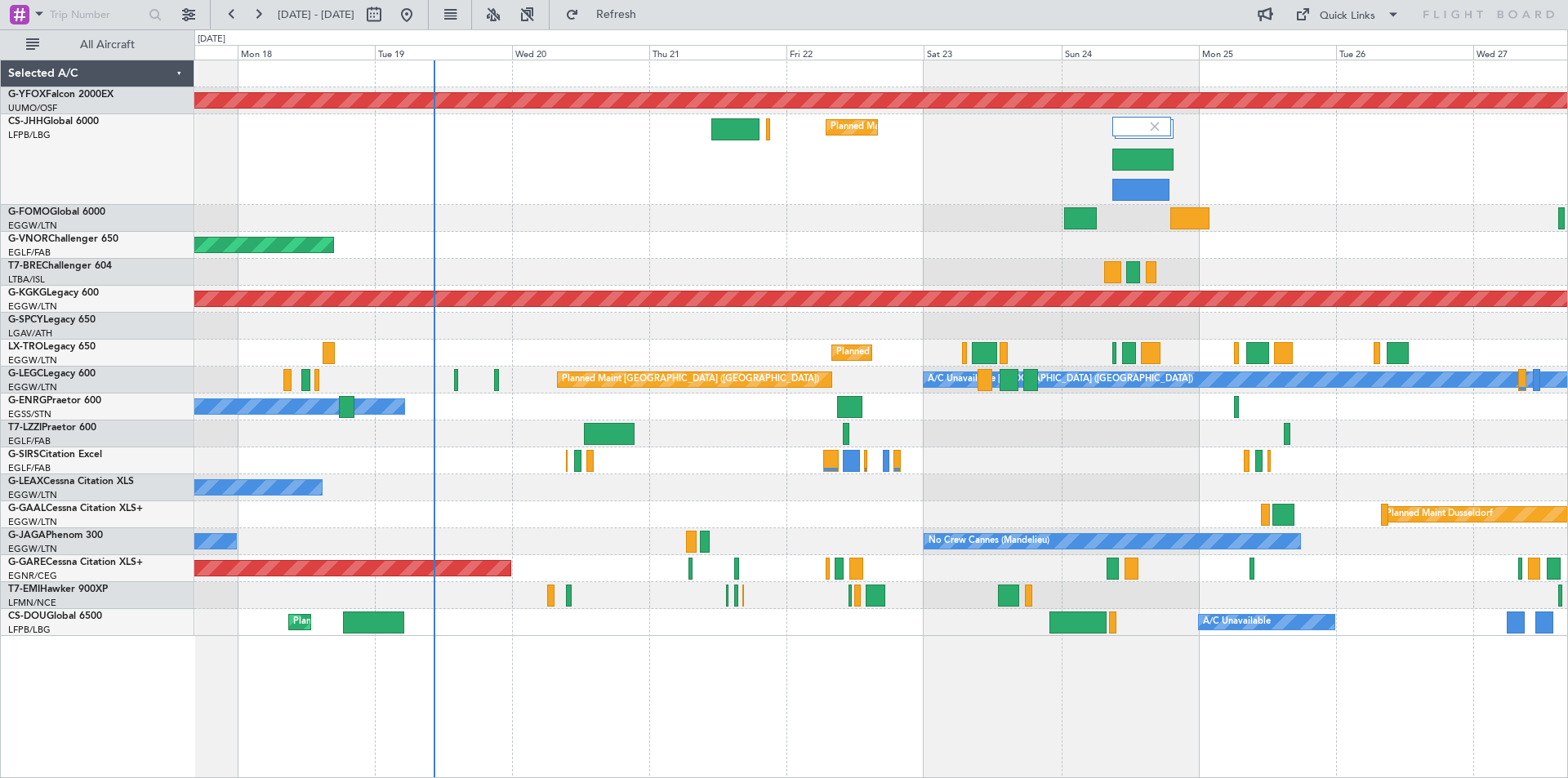
click at [1382, 255] on div "AOG Maint Ostafyevo Planned Maint [GEOGRAPHIC_DATA] ([GEOGRAPHIC_DATA]) Planned…" at bounding box center [880, 348] width 1373 height 576
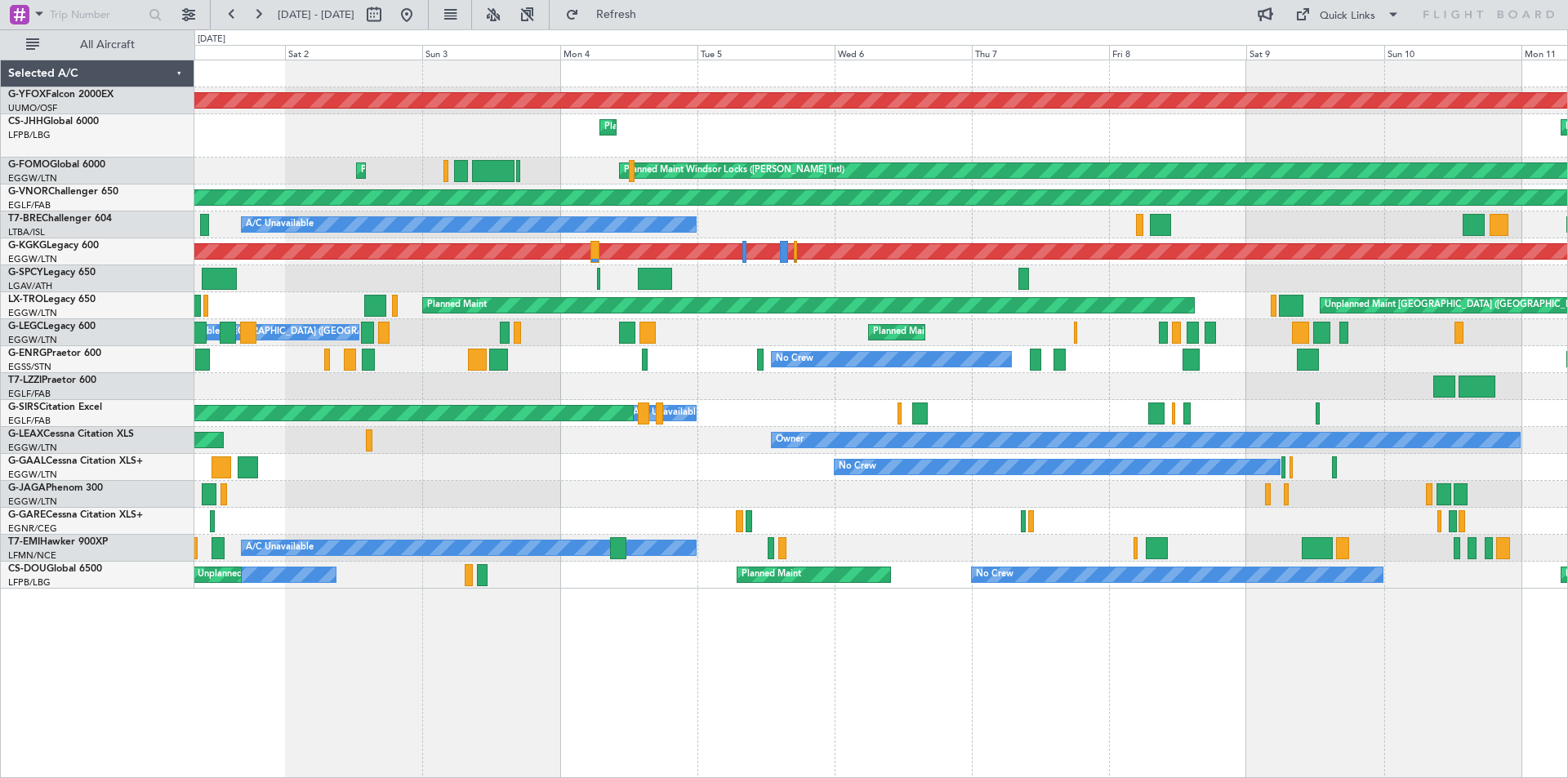
click at [1196, 378] on div at bounding box center [880, 387] width 1373 height 27
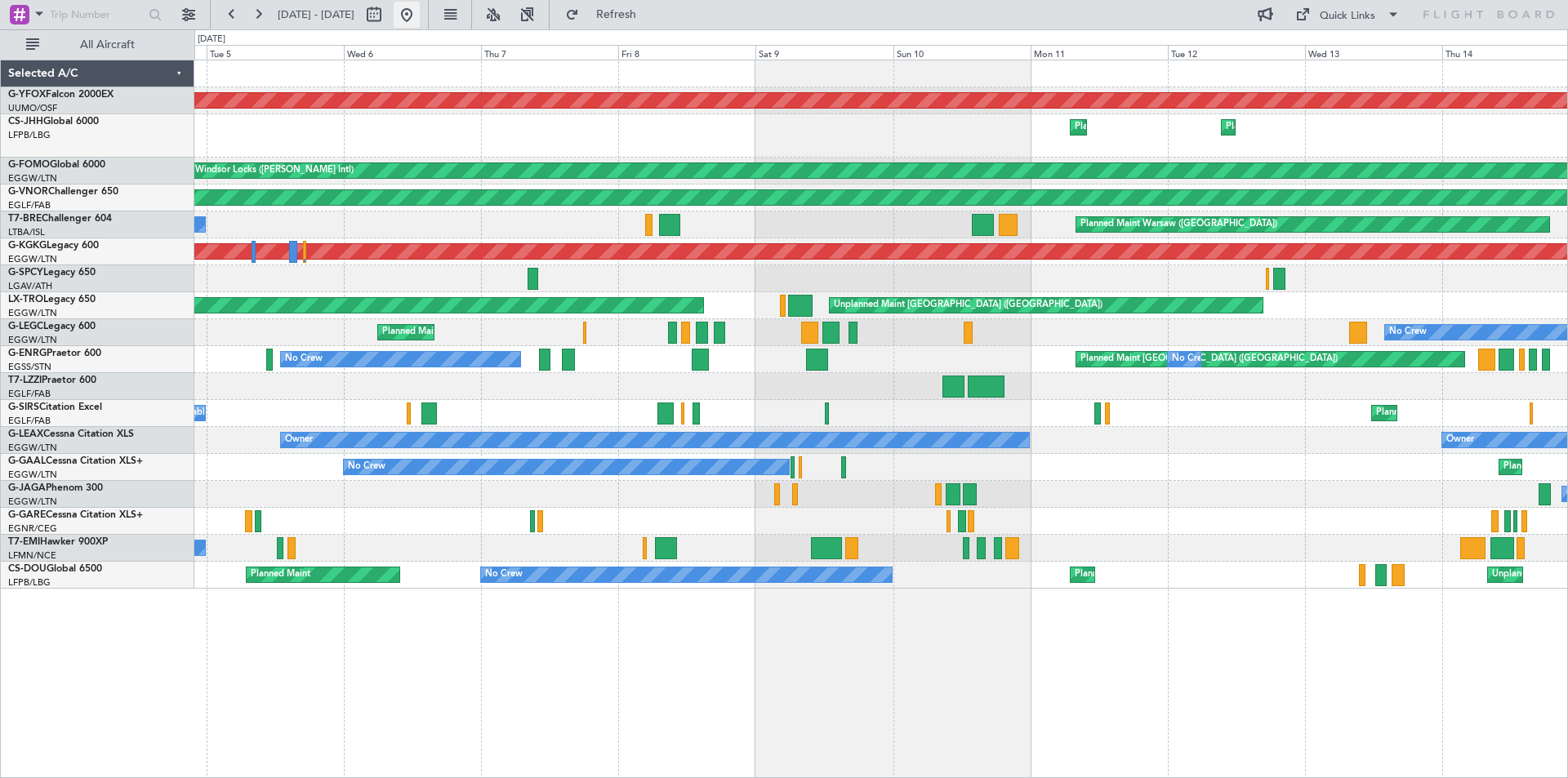
click at [420, 12] on button at bounding box center [406, 15] width 26 height 26
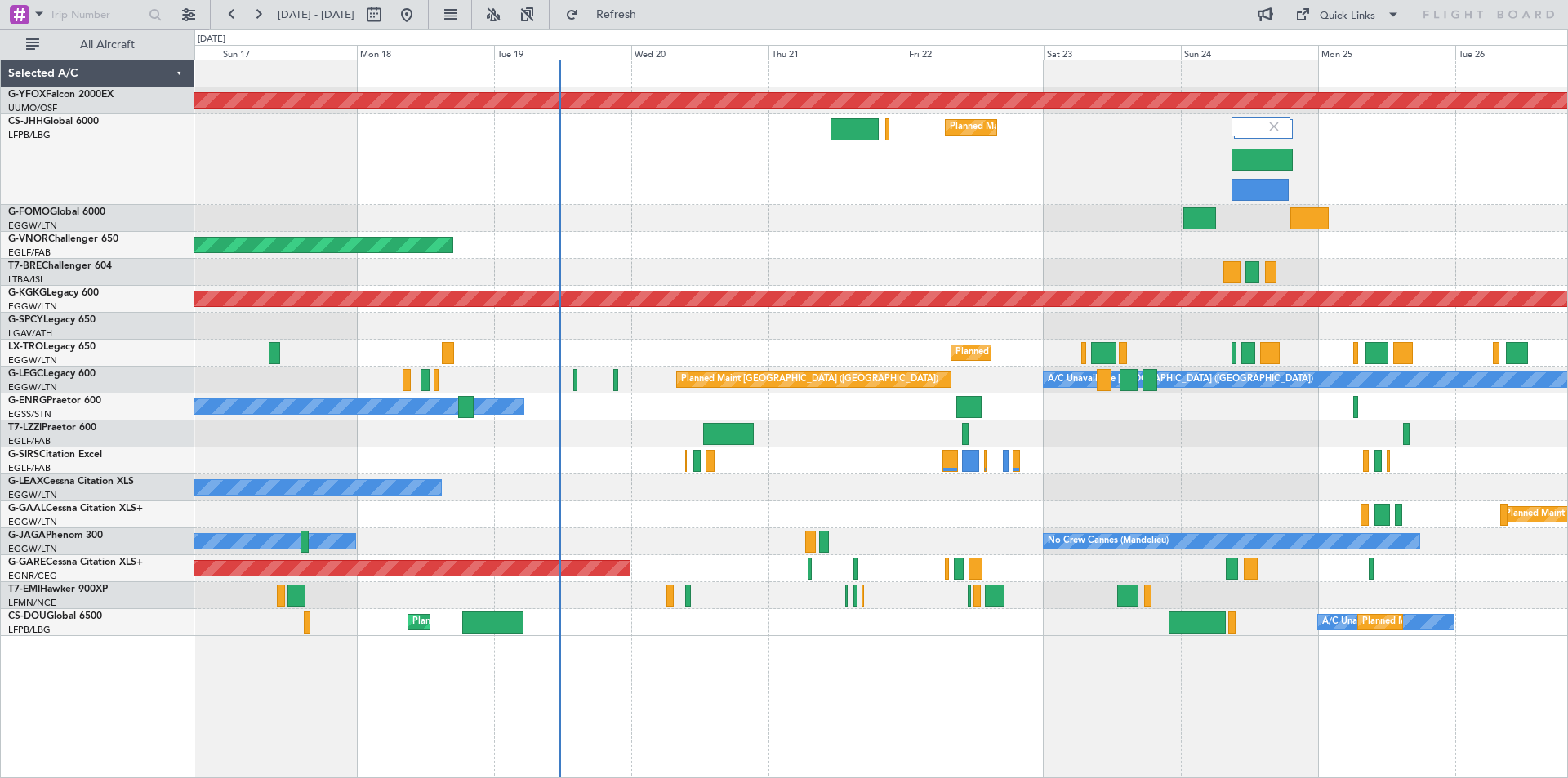
click at [879, 317] on div "AOG Maint Ostafyevo Planned Maint [GEOGRAPHIC_DATA] ([GEOGRAPHIC_DATA]) Planned…" at bounding box center [880, 348] width 1373 height 576
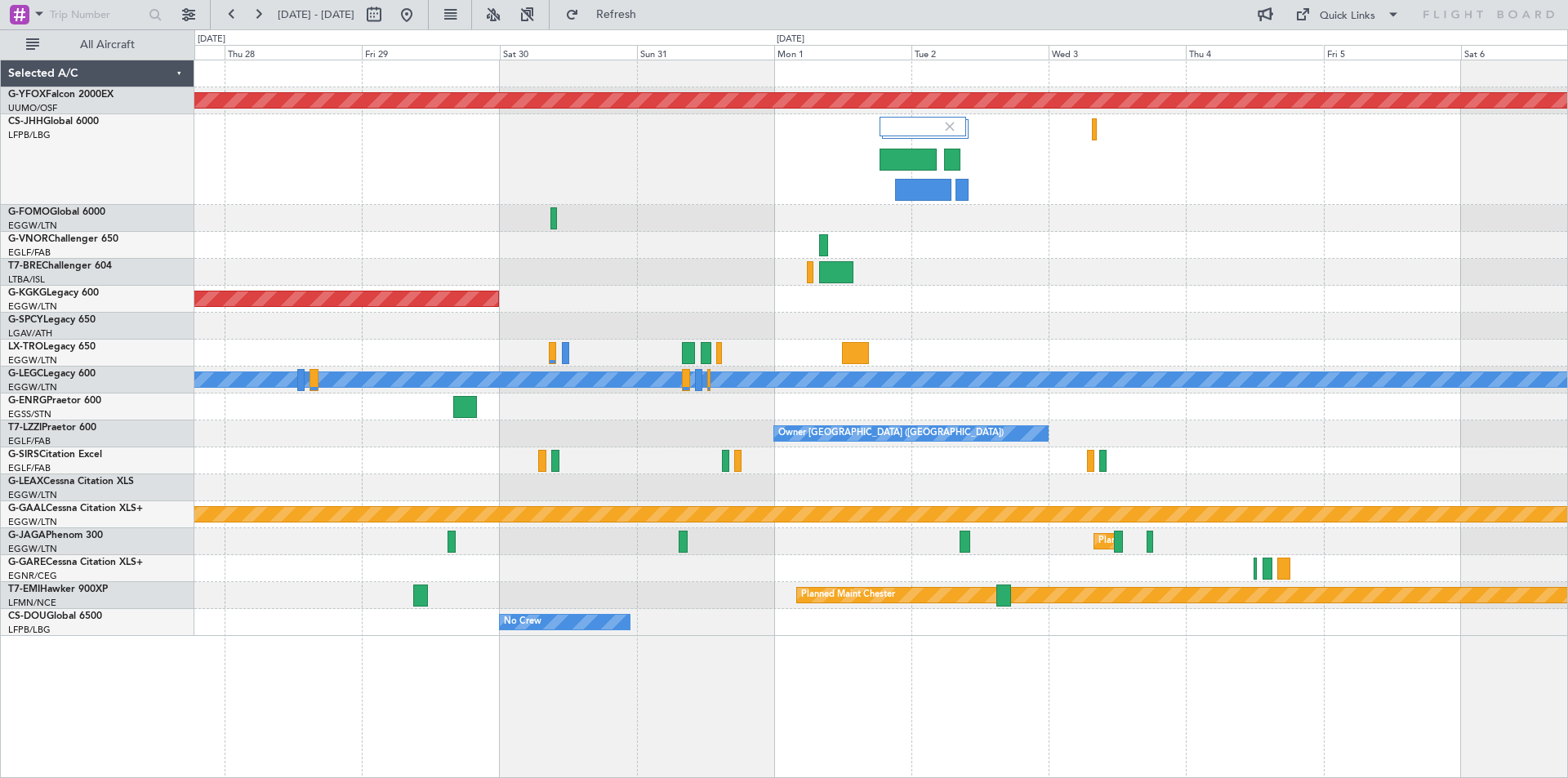
click at [0, 235] on html "[DATE] - [DATE] Refresh Quick Links All Aircraft AOG Maint Ostafyevo AOG Maint …" at bounding box center [784, 389] width 1568 height 778
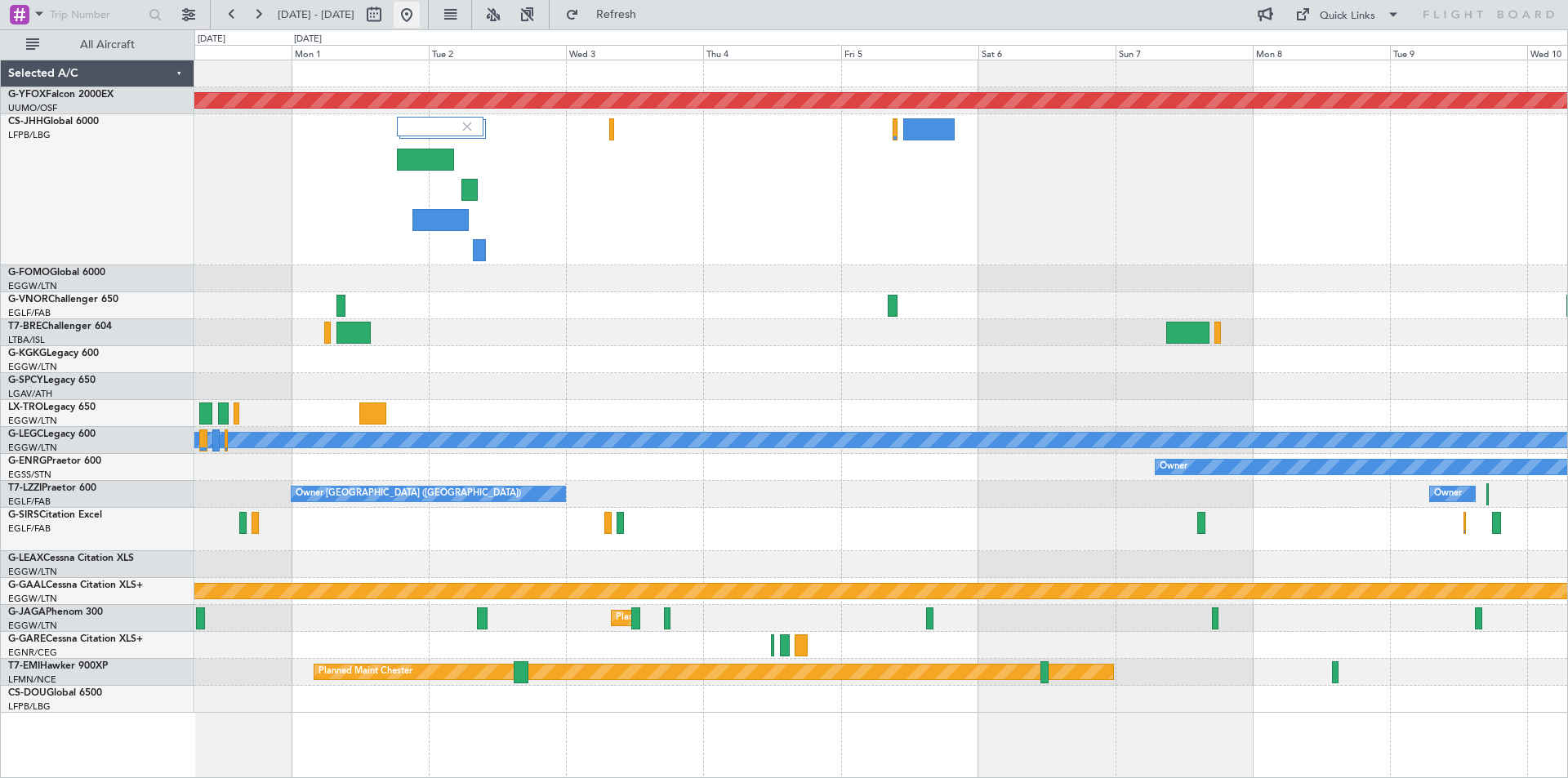
drag, startPoint x: 459, startPoint y: 16, endPoint x: 454, endPoint y: 23, distance: 8.6
click at [420, 16] on button at bounding box center [406, 15] width 26 height 26
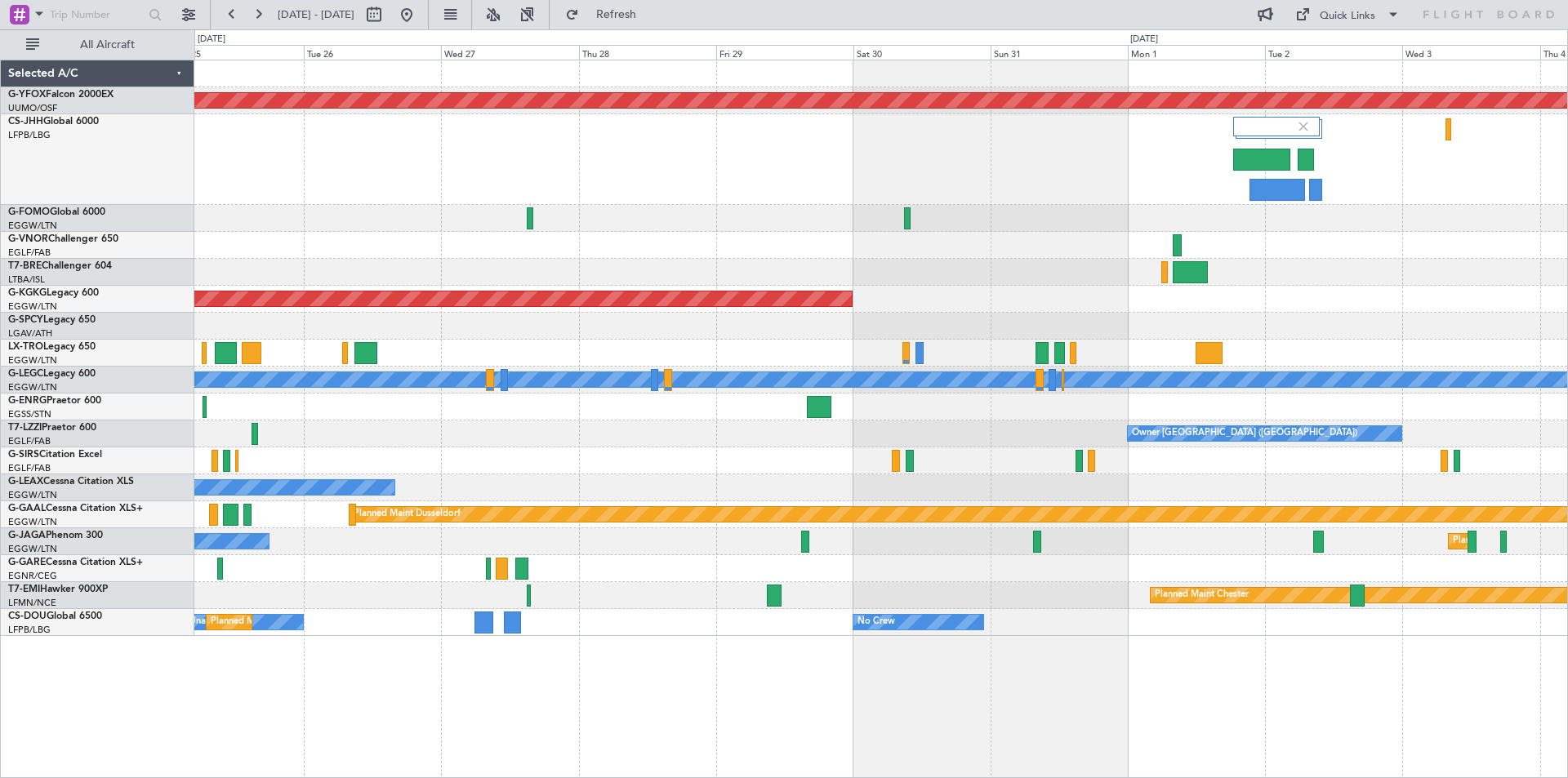
click at [273, 94] on div "AOG Maint Ostafyevo AOG Maint [GEOGRAPHIC_DATA] ([GEOGRAPHIC_DATA]) A/C Unavail…" at bounding box center [880, 348] width 1373 height 576
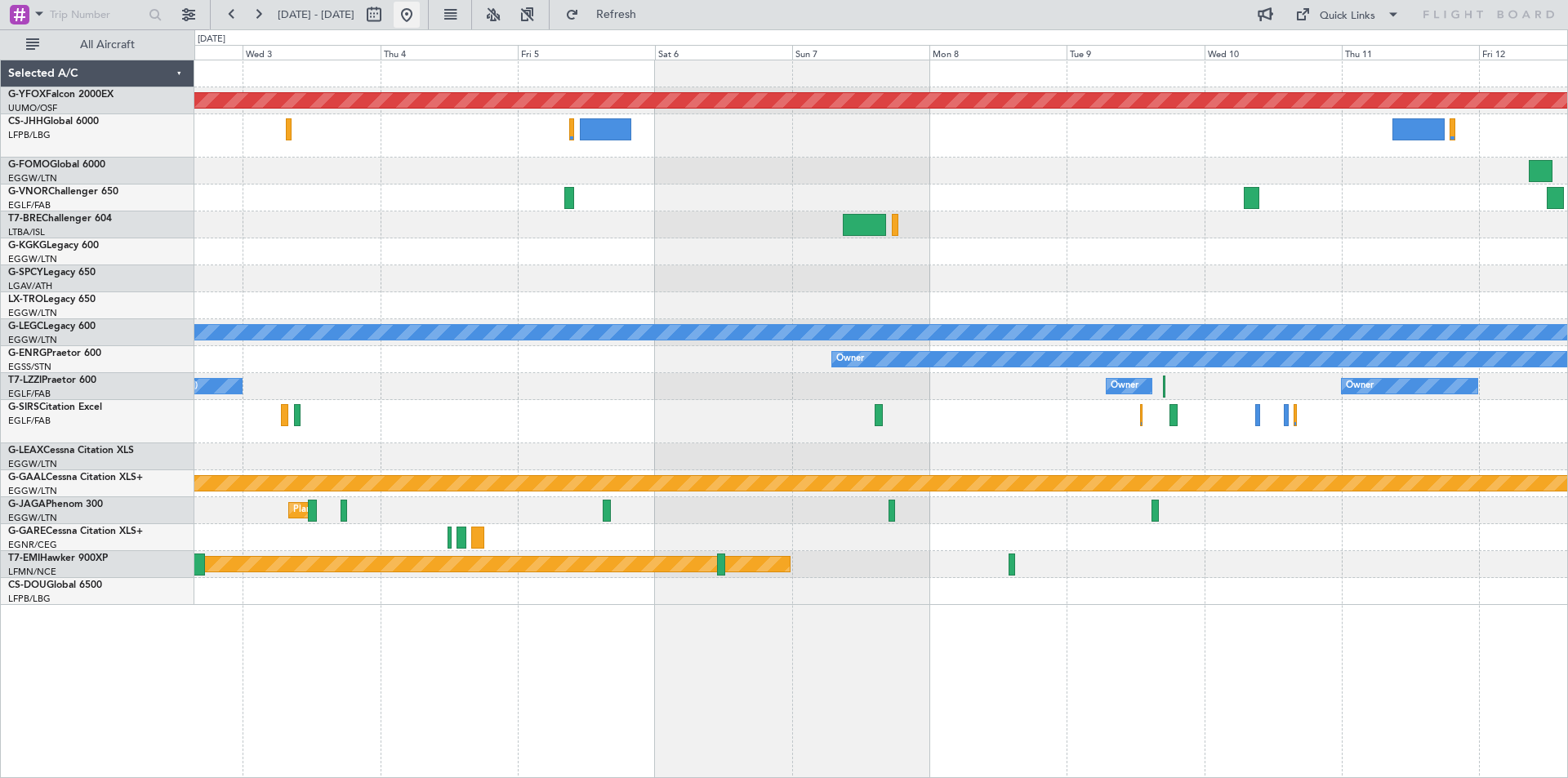
click at [420, 15] on button at bounding box center [406, 15] width 26 height 26
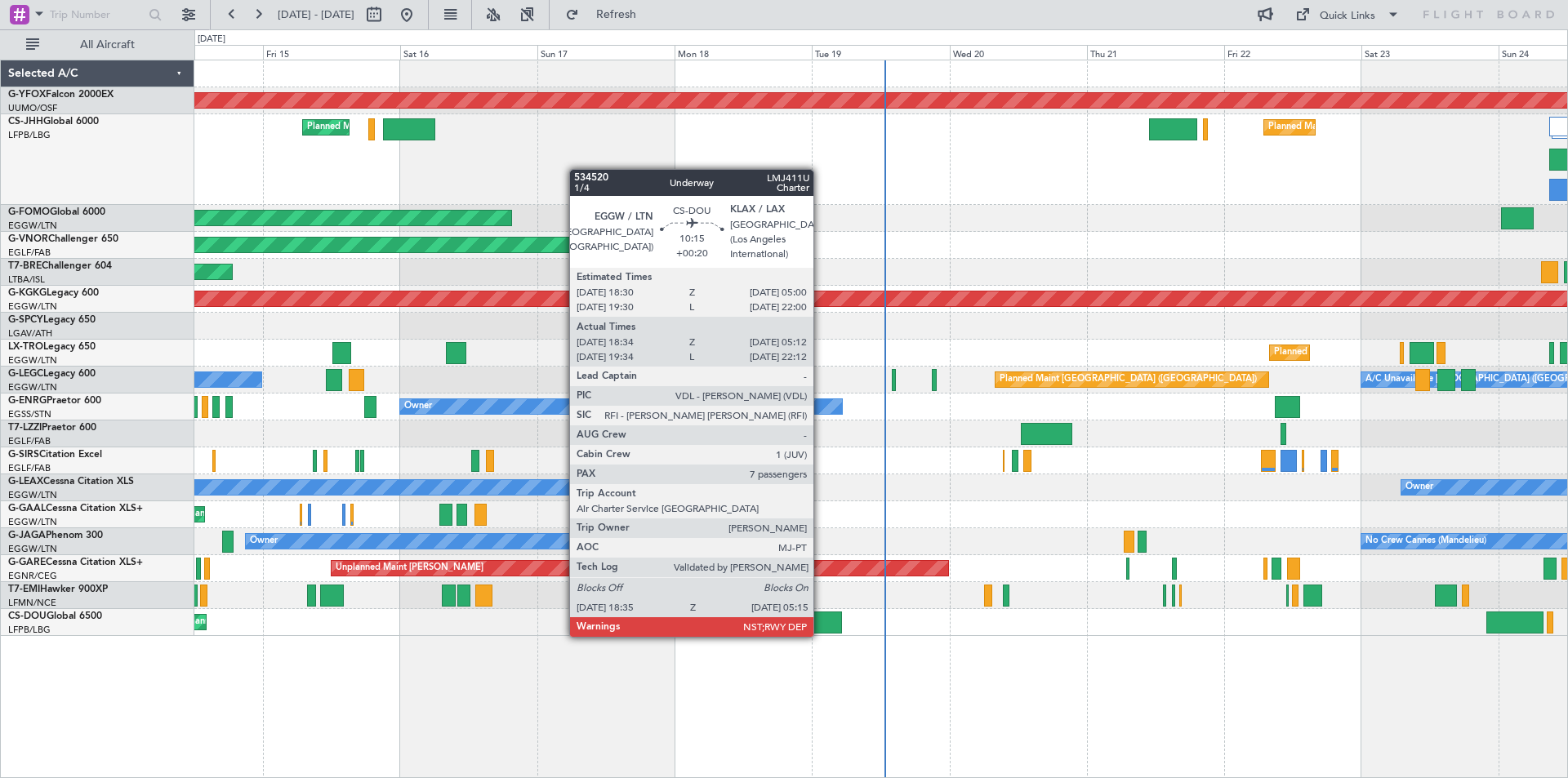
click at [821, 620] on div at bounding box center [812, 622] width 61 height 22
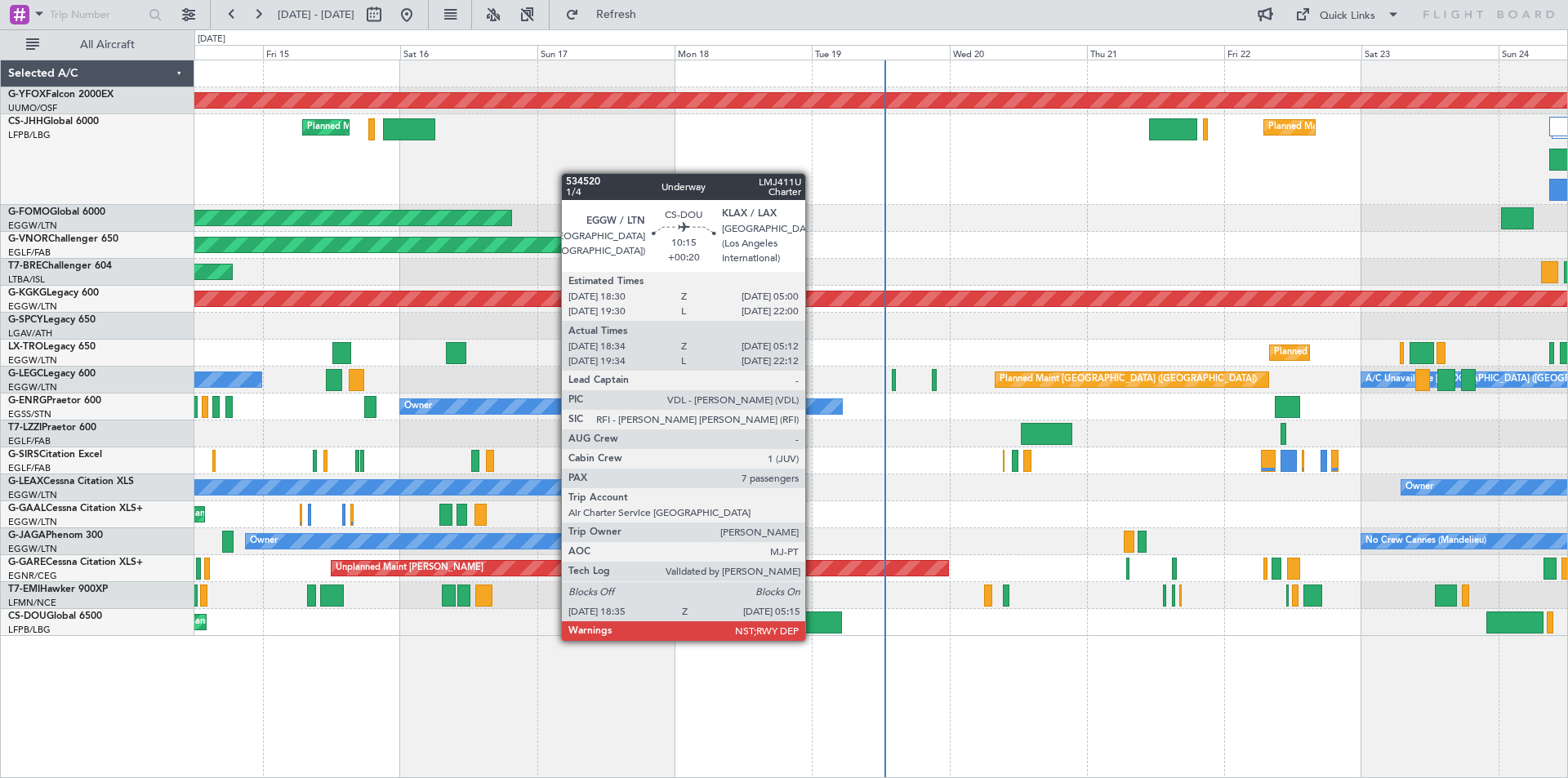
click at [813, 625] on div at bounding box center [812, 622] width 61 height 22
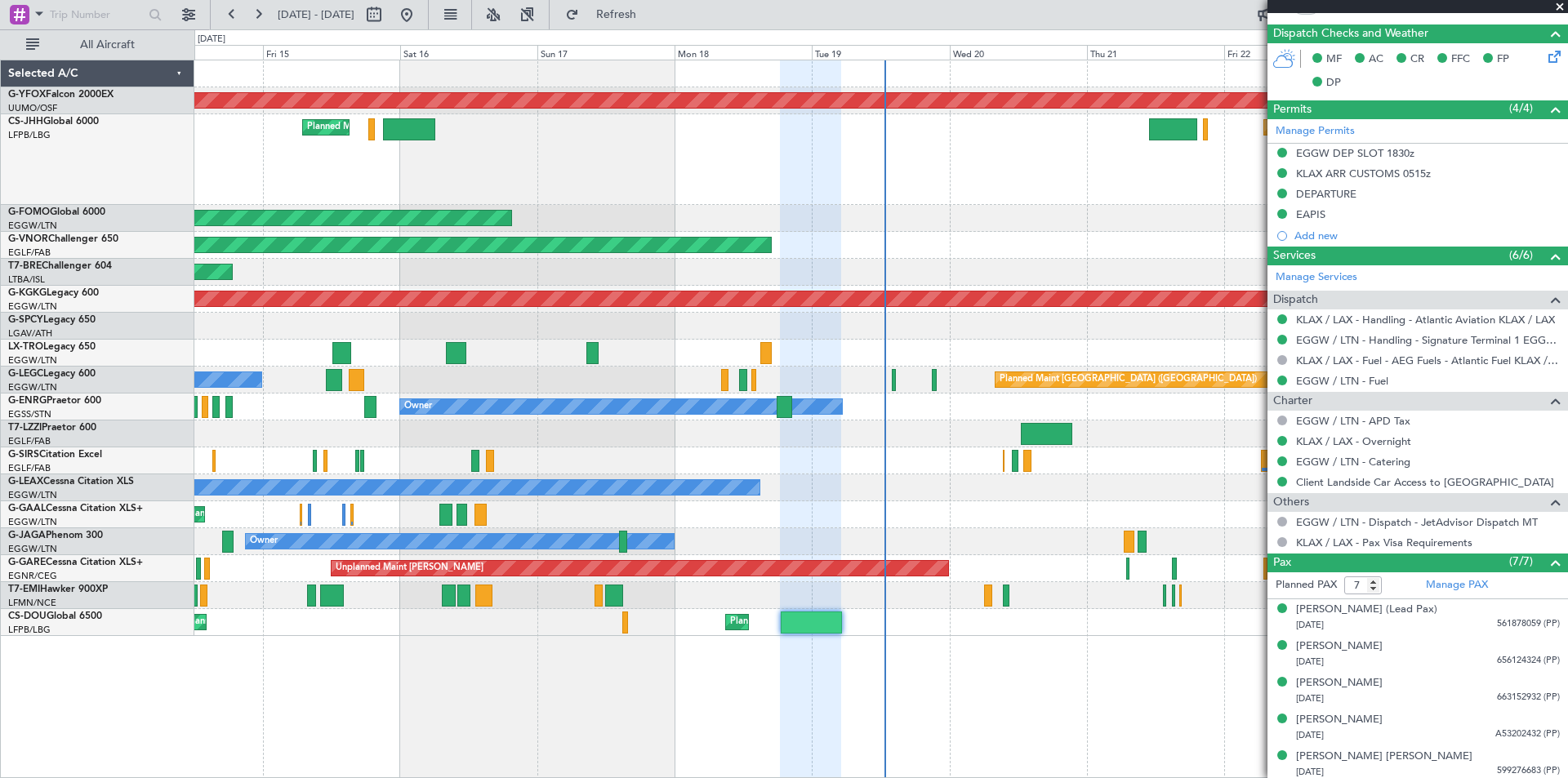
scroll to position [649, 0]
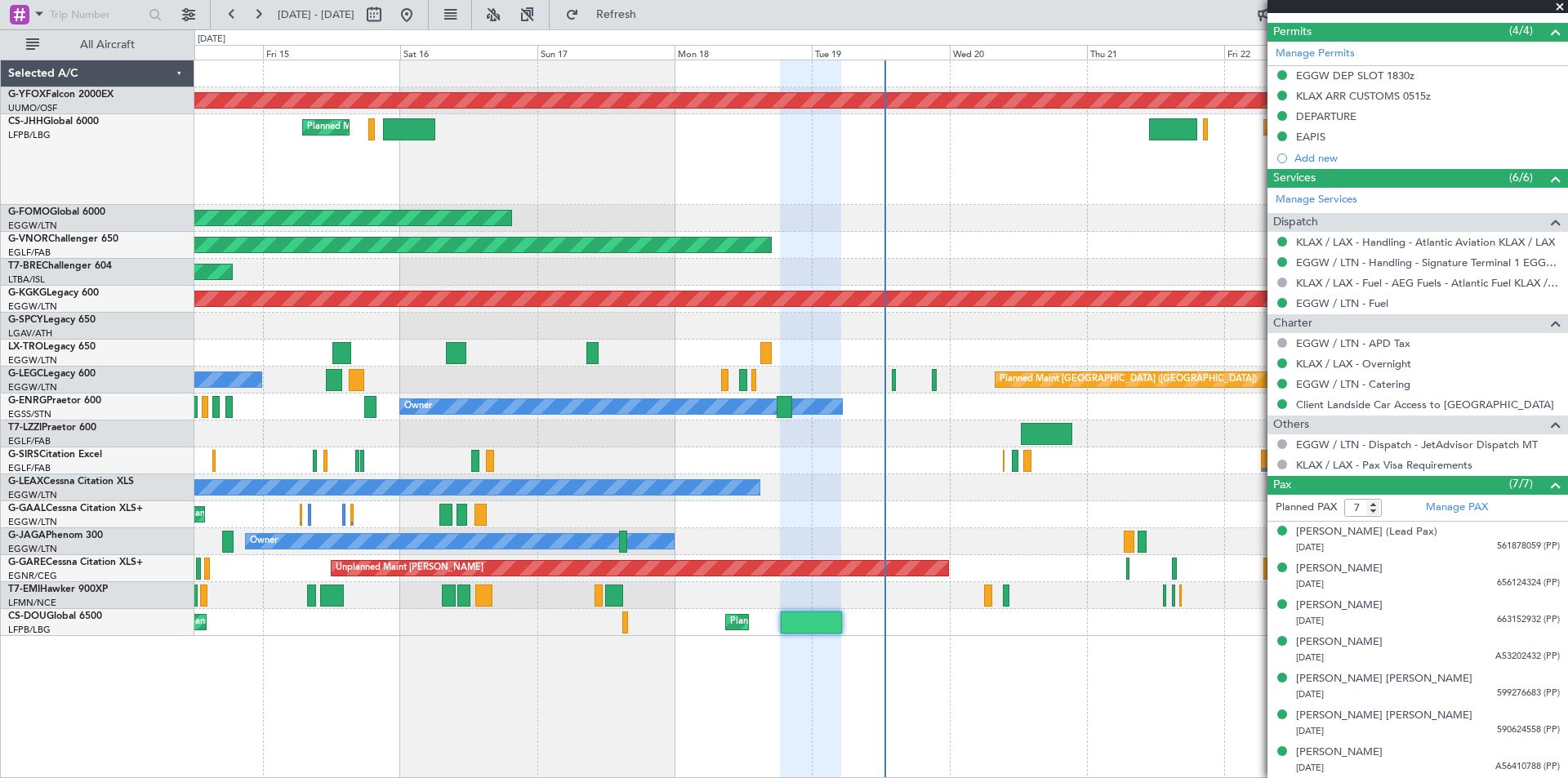
click at [1559, 7] on span at bounding box center [1560, 7] width 16 height 15
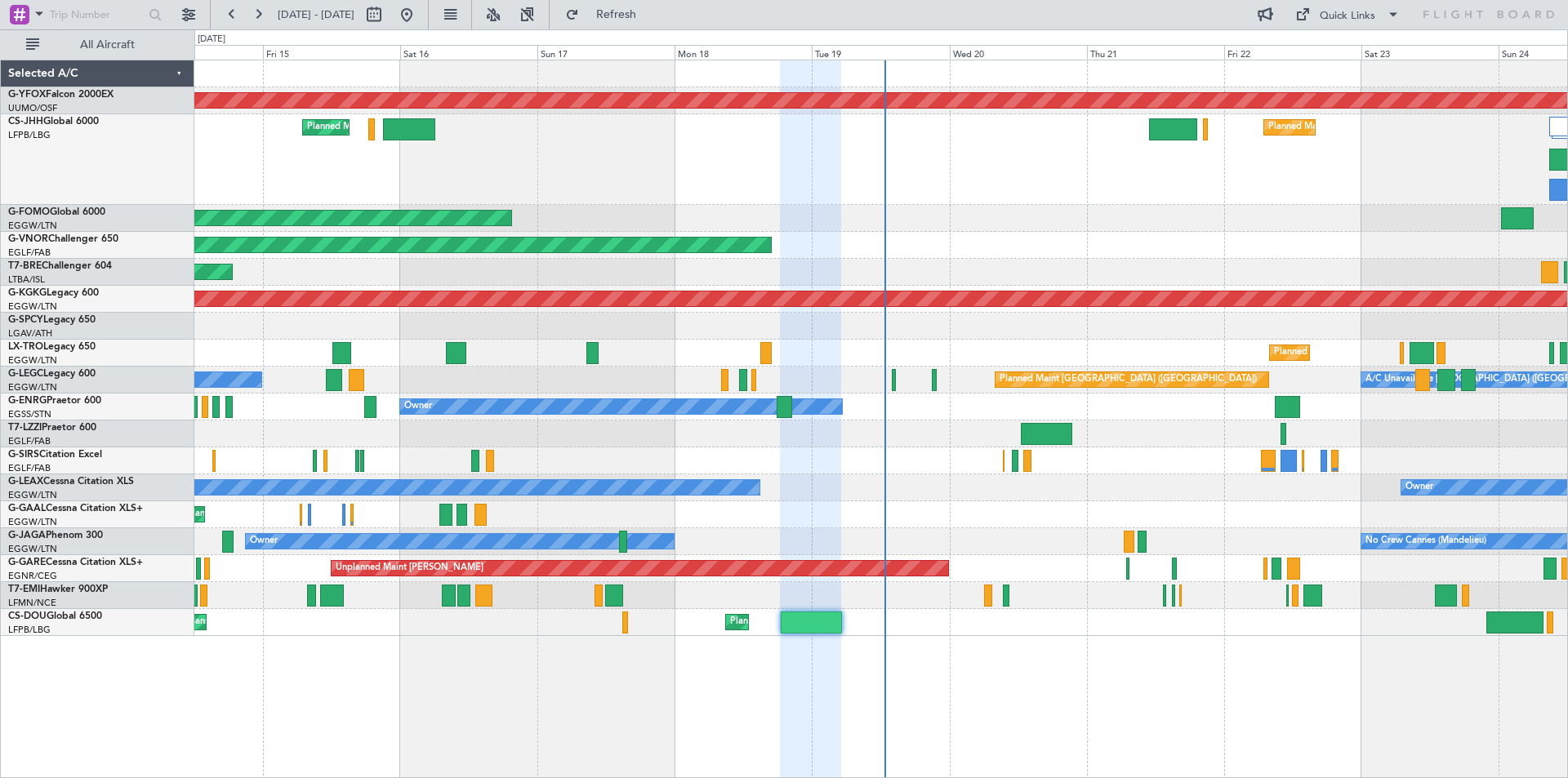
type input "0"
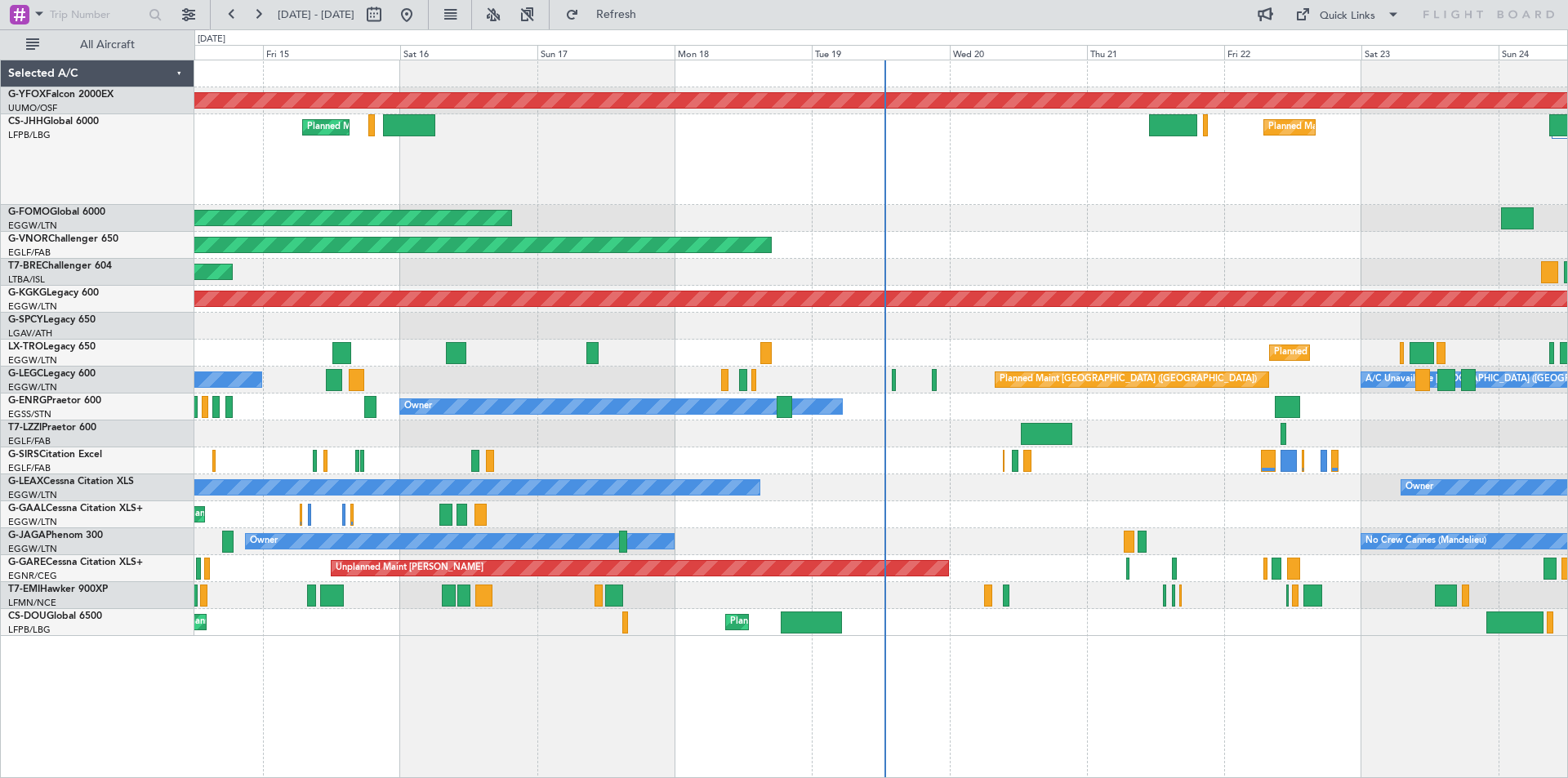
scroll to position [0, 0]
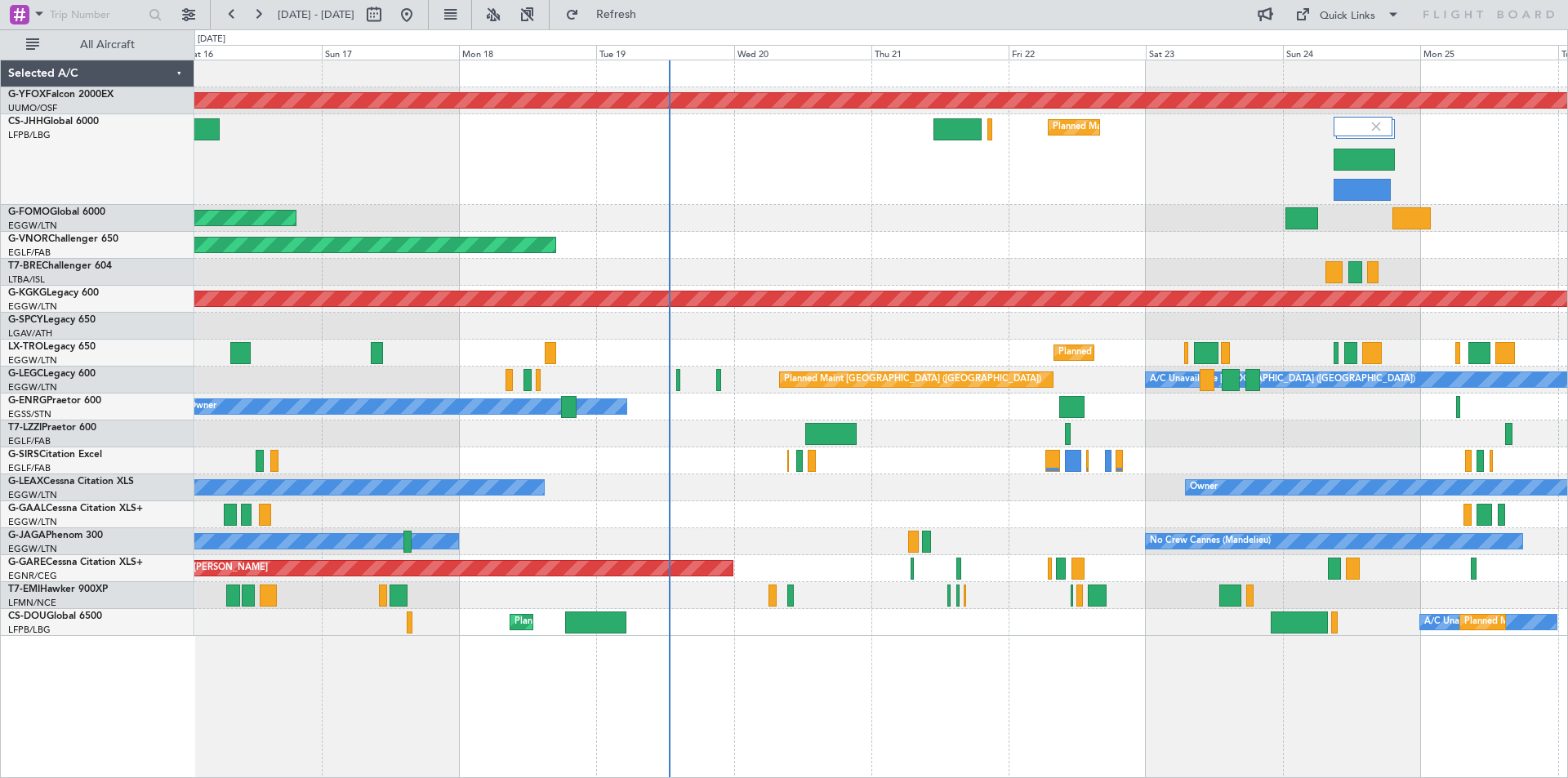
click at [965, 642] on div "AOG Maint Ostafyevo Planned Maint [GEOGRAPHIC_DATA] ([GEOGRAPHIC_DATA]) Planned…" at bounding box center [881, 418] width 1374 height 719
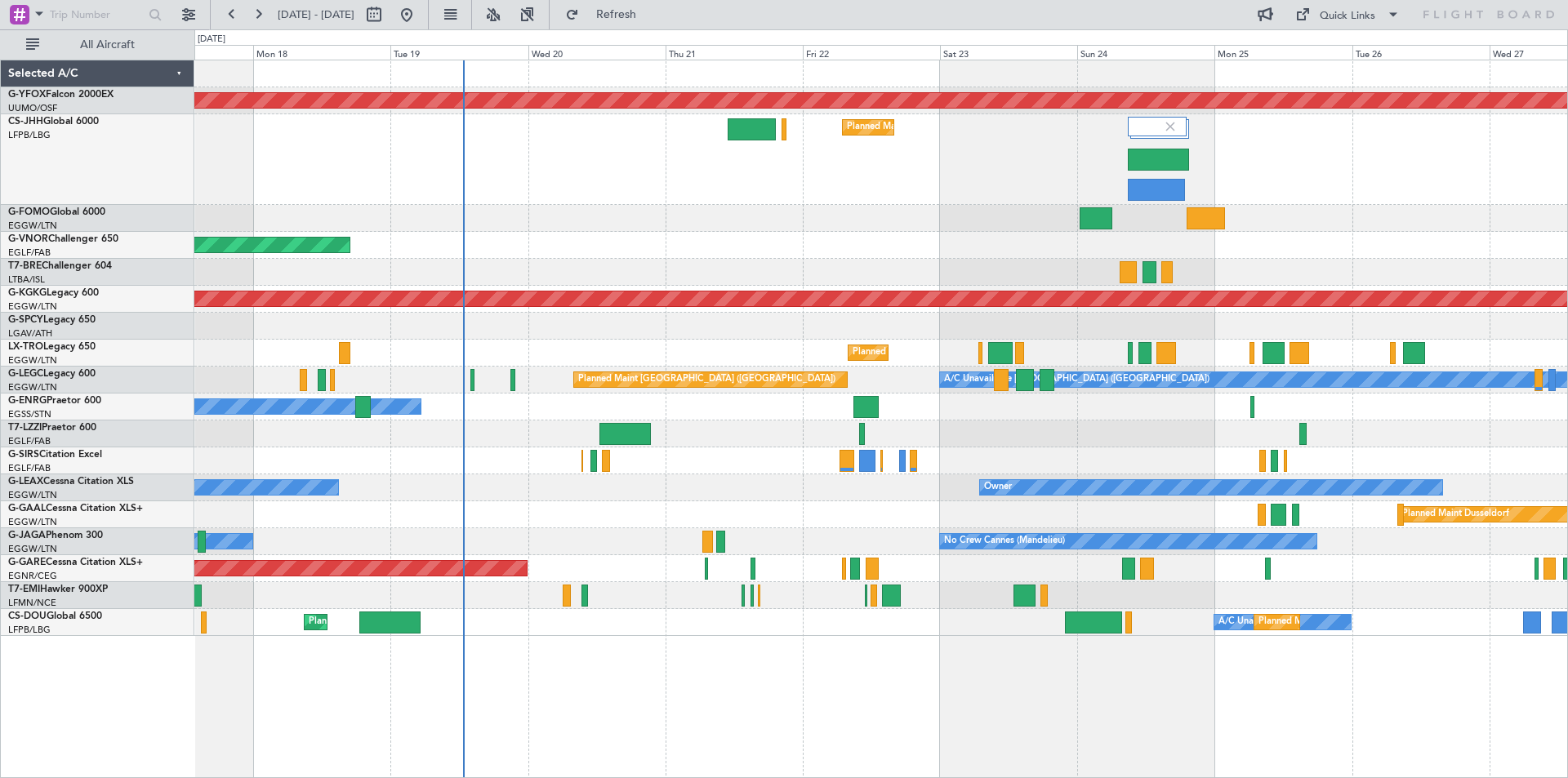
click at [1040, 690] on div "AOG Maint Ostafyevo Planned Maint [GEOGRAPHIC_DATA] ([GEOGRAPHIC_DATA]) Planned…" at bounding box center [881, 418] width 1374 height 719
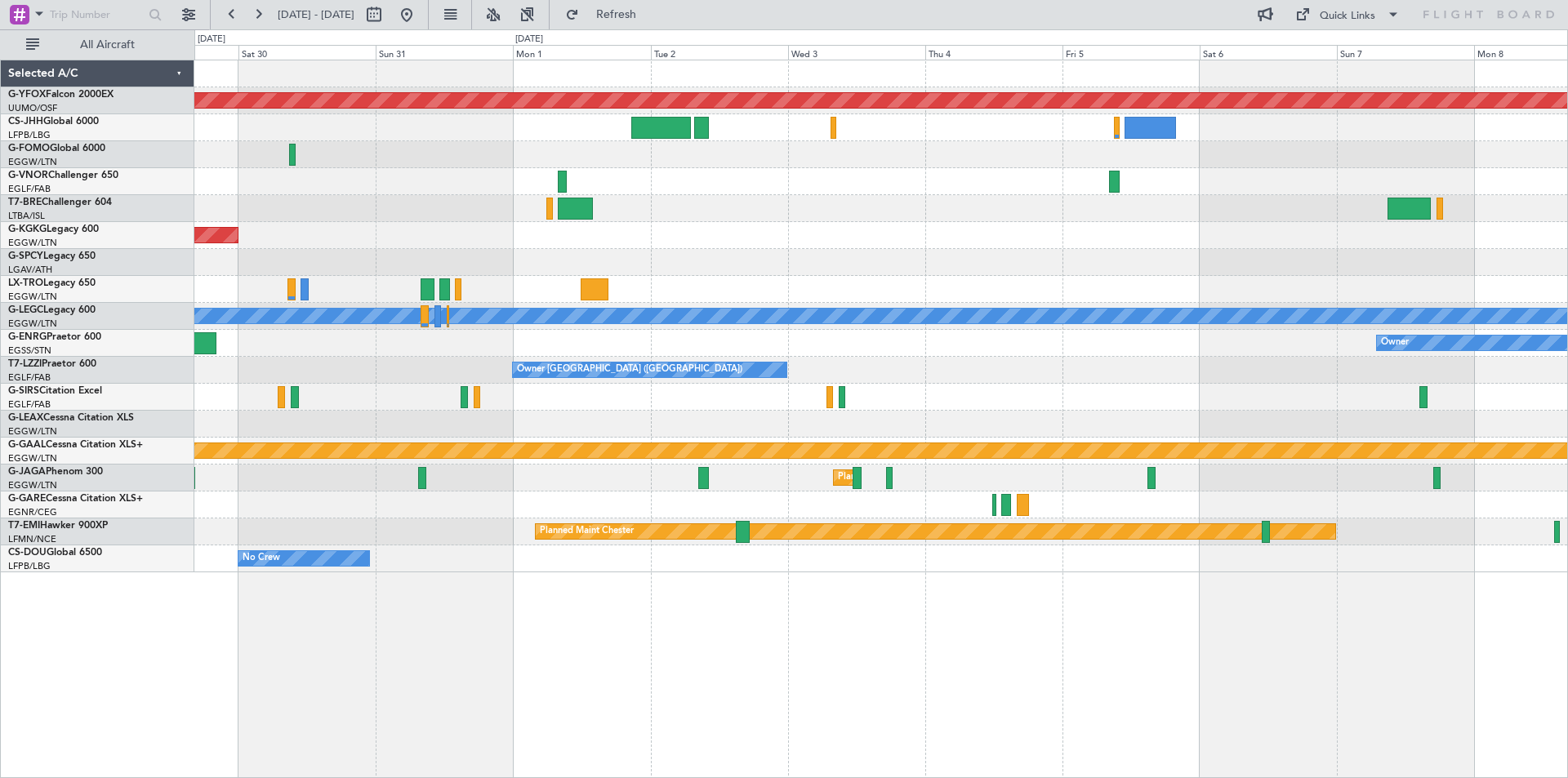
click at [454, 248] on div "AOG Maint Ostafyevo AOG Maint [GEOGRAPHIC_DATA] ([GEOGRAPHIC_DATA]) A/C Unavail…" at bounding box center [880, 316] width 1373 height 512
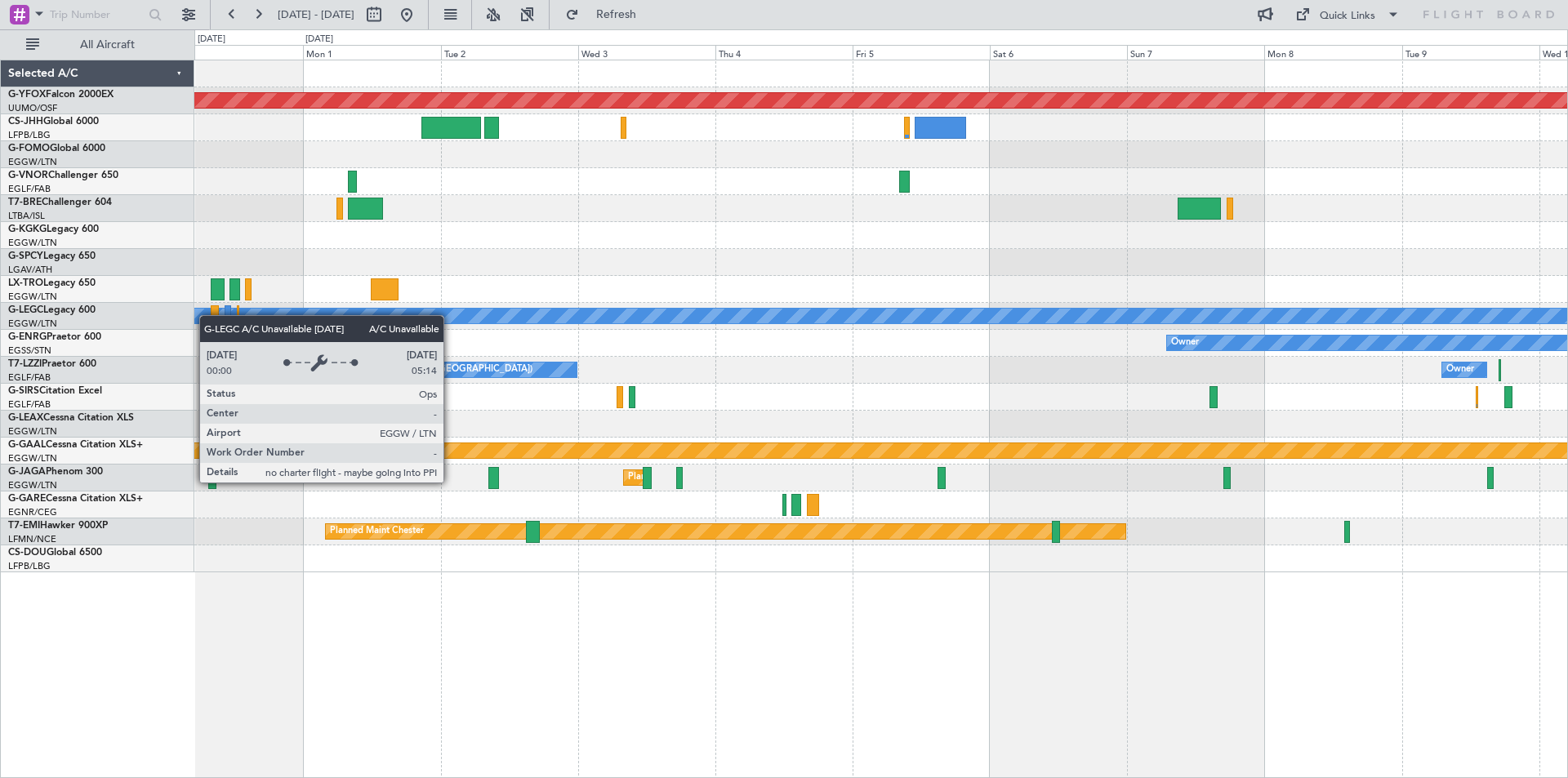
click at [1491, 328] on div "AOG Maint Ostafyevo AOG Maint [GEOGRAPHIC_DATA] ([GEOGRAPHIC_DATA]) A/C Unavail…" at bounding box center [880, 316] width 1373 height 512
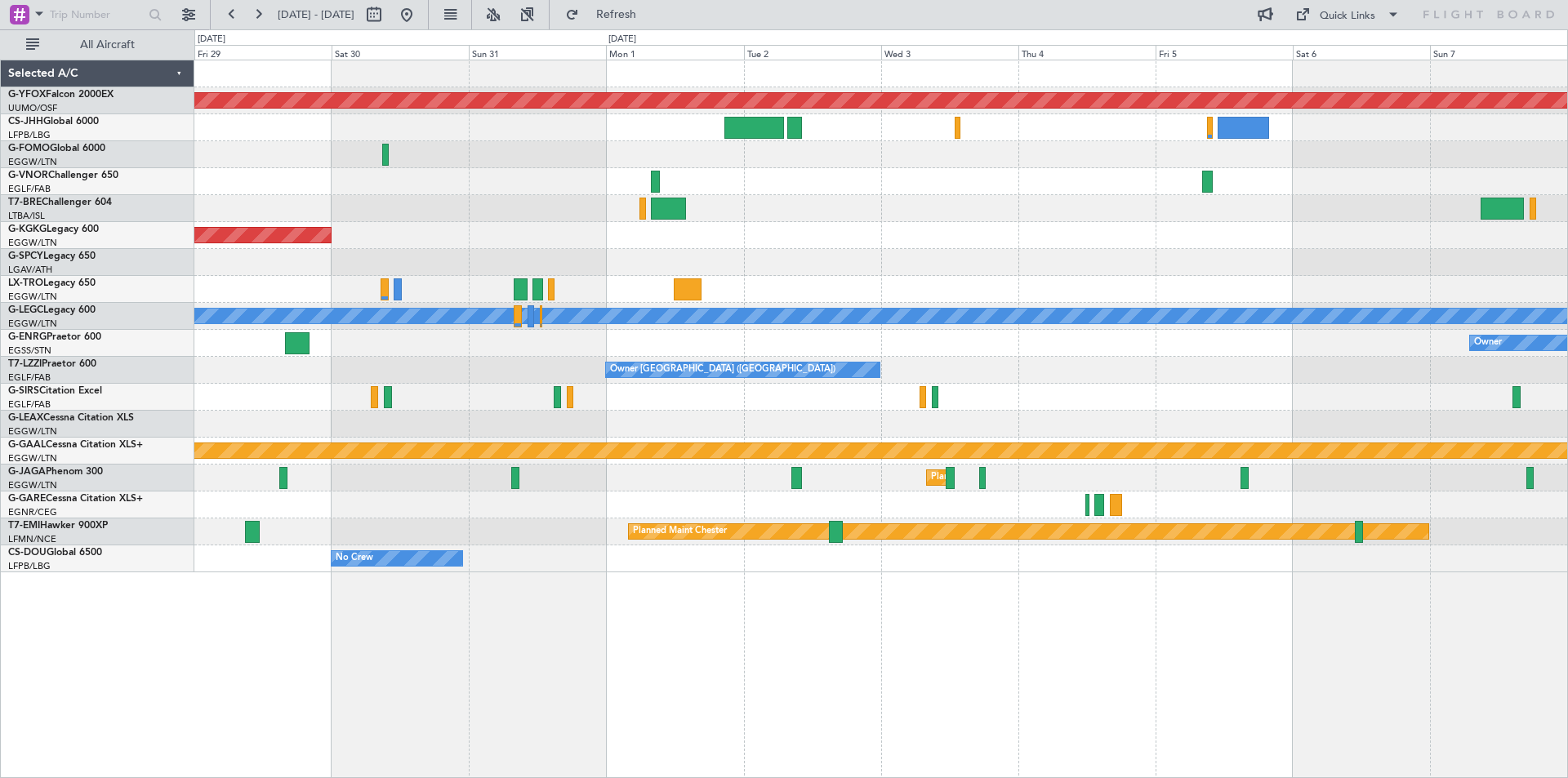
click at [247, 154] on div at bounding box center [880, 155] width 1373 height 27
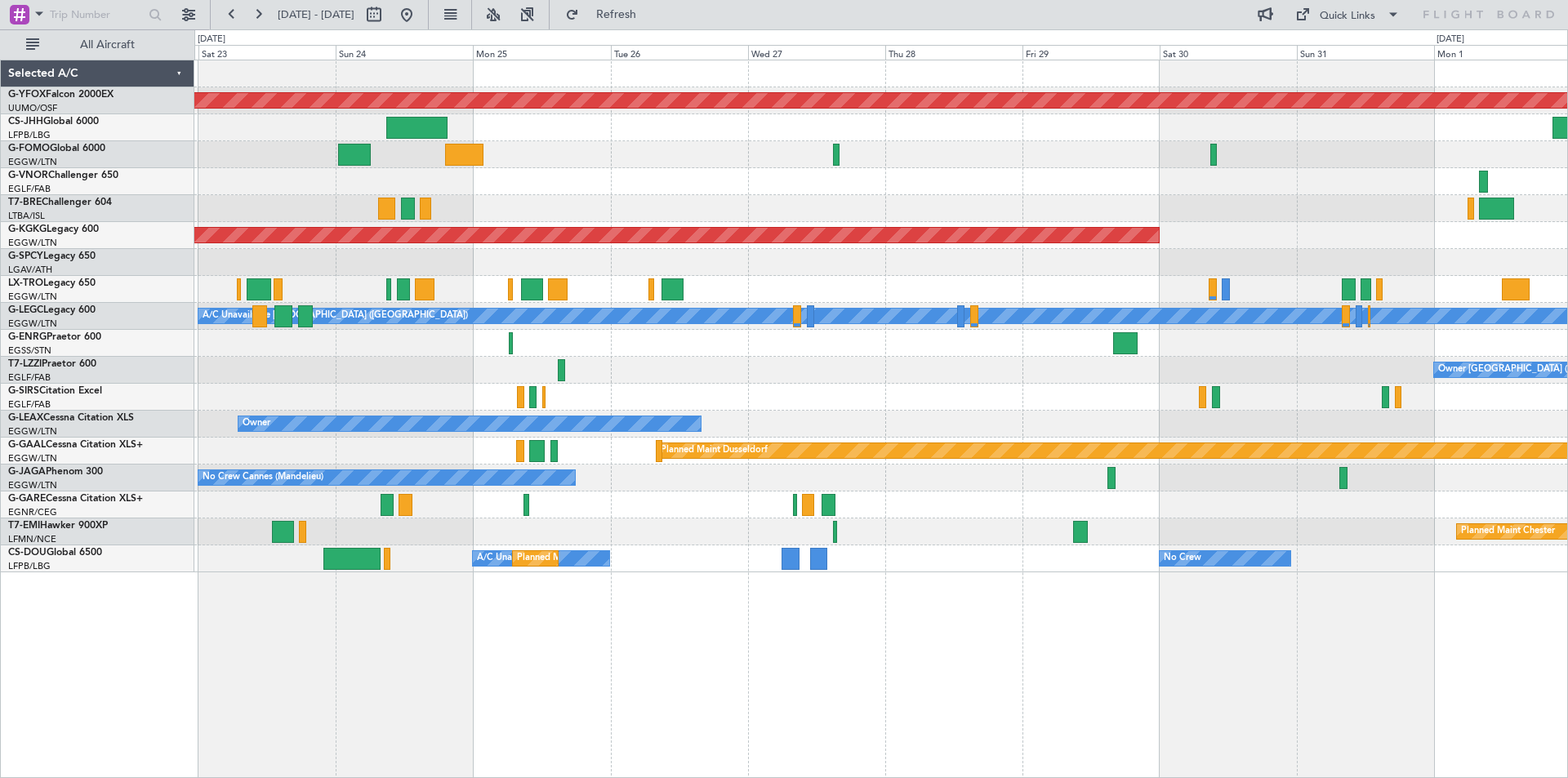
click at [1452, 240] on div "AOG Maint Ostafyevo Planned Maint [GEOGRAPHIC_DATA] ([GEOGRAPHIC_DATA]) AOG Mai…" at bounding box center [880, 316] width 1373 height 512
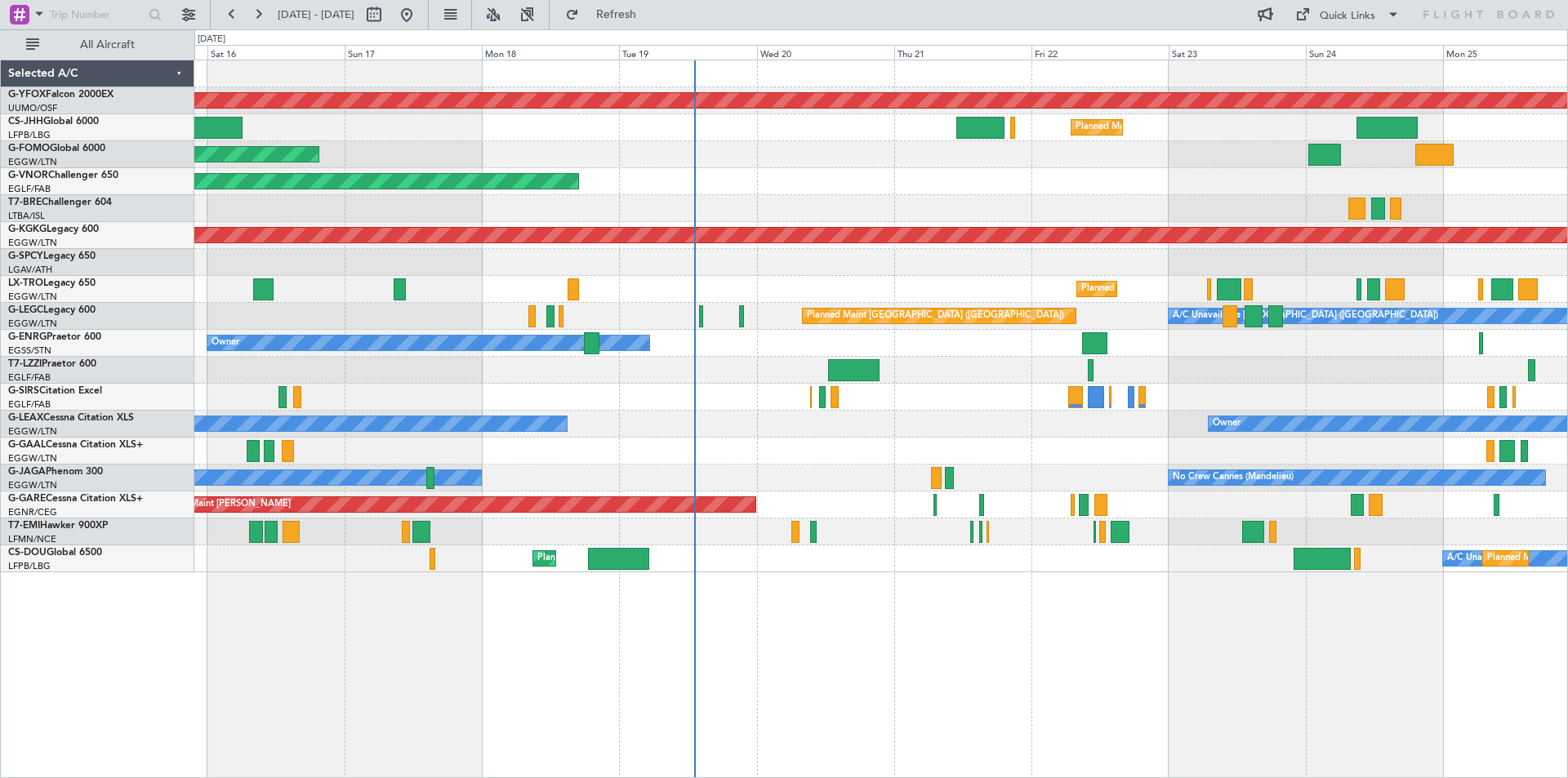
click at [1568, 241] on html "[DATE] - [DATE] Refresh Quick Links All Aircraft AOG Maint Ostafyevo Planned Ma…" at bounding box center [784, 389] width 1568 height 778
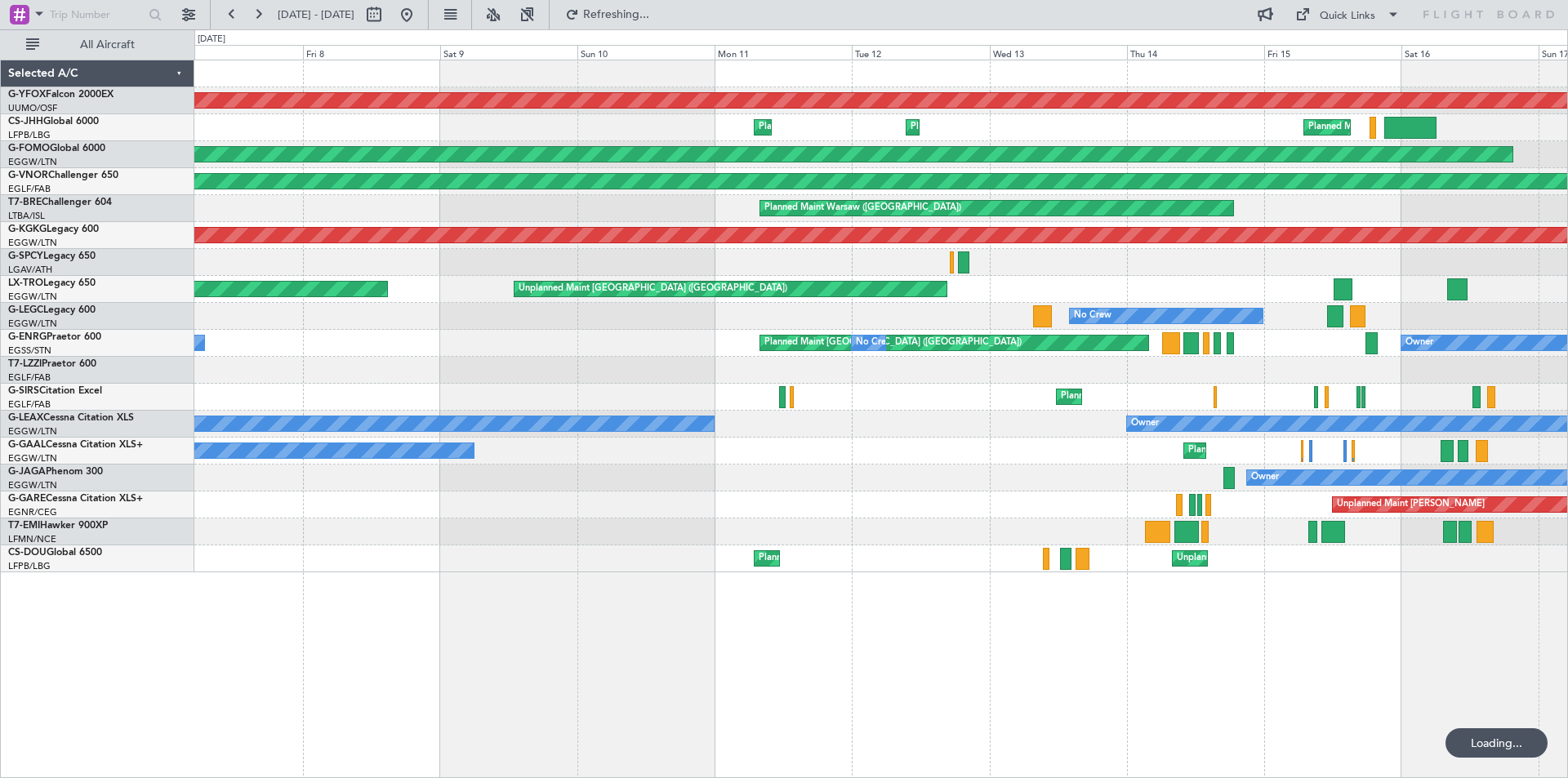
click at [1568, 271] on html "[DATE] - [DATE] Refreshing... Quick Links All Aircraft AOG Maint Ostafyevo Plan…" at bounding box center [784, 389] width 1568 height 778
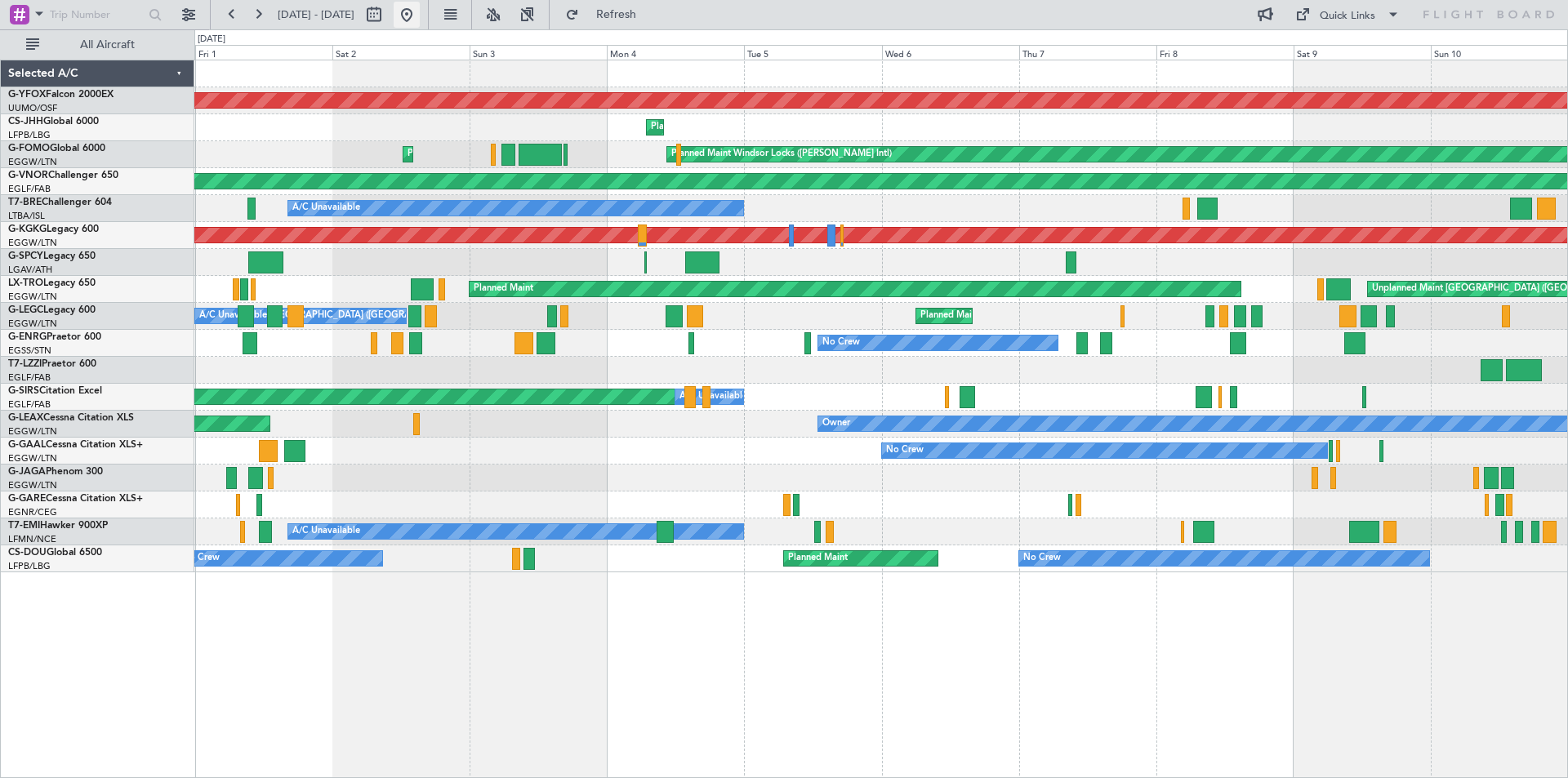
click at [420, 15] on button at bounding box center [406, 15] width 26 height 26
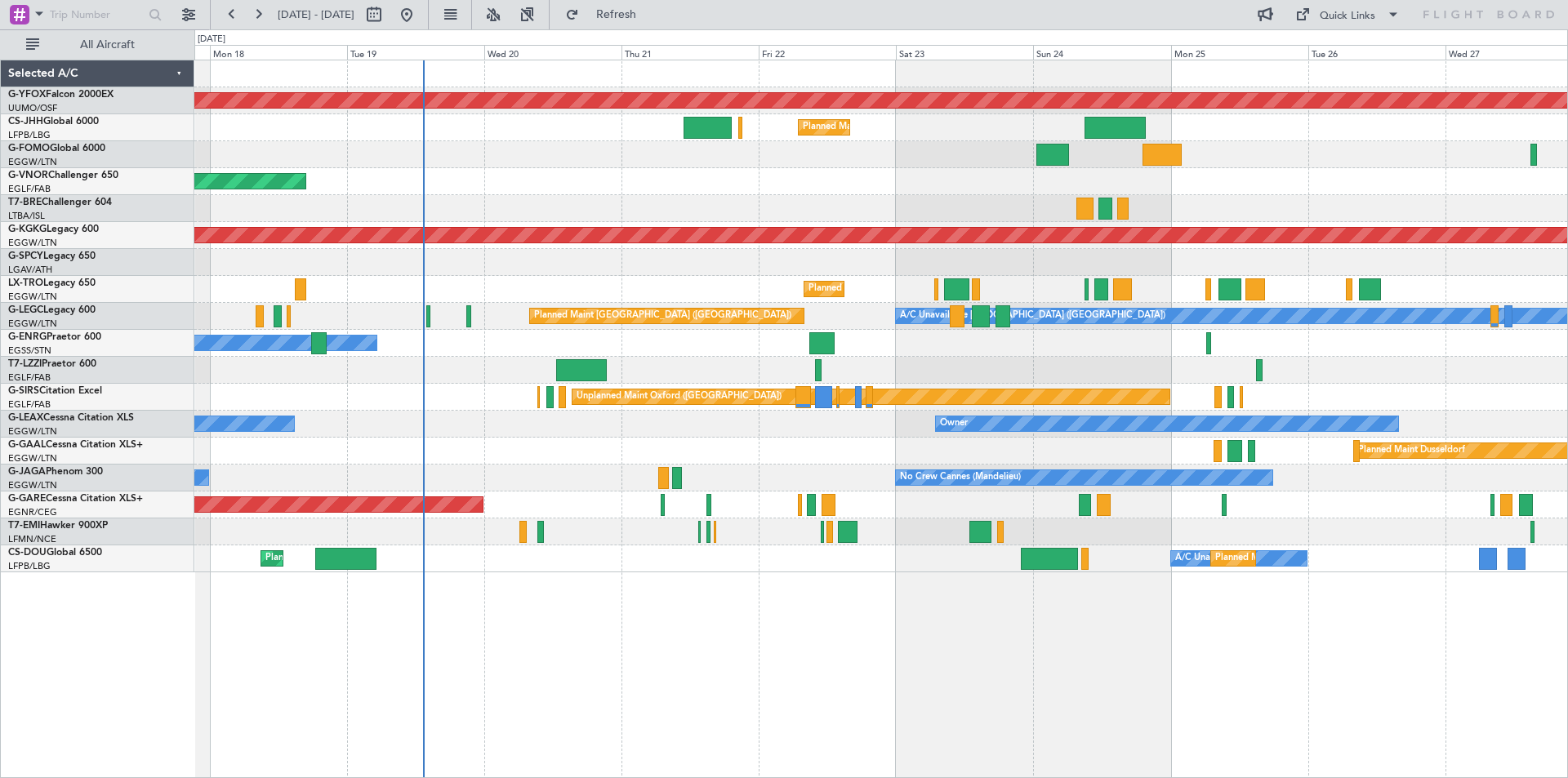
click at [659, 435] on div "AOG Maint Ostafyevo Planned Maint London (Luton) Planned Maint Paris (Le Bourge…" at bounding box center [880, 316] width 1373 height 512
